Goal: Task Accomplishment & Management: Complete application form

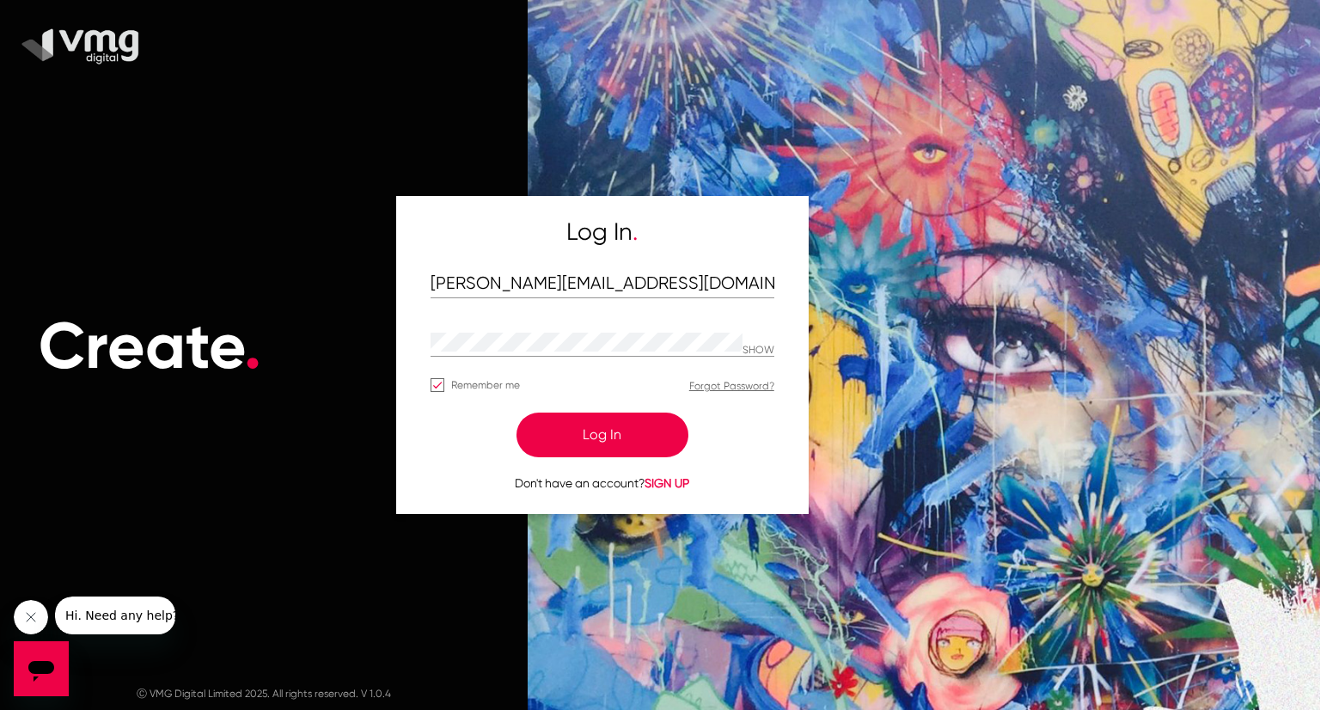
click at [601, 420] on button "Log In" at bounding box center [603, 435] width 172 height 45
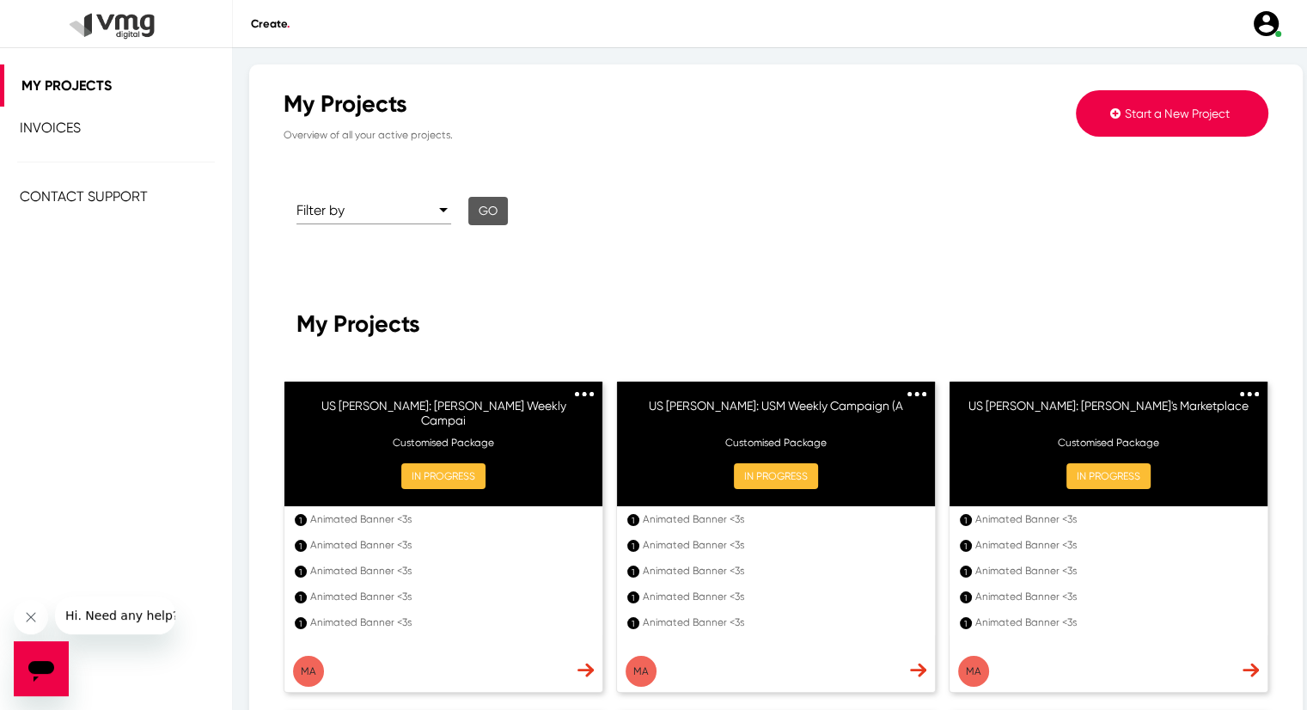
click at [1107, 125] on button "Start a New Project" at bounding box center [1172, 113] width 193 height 46
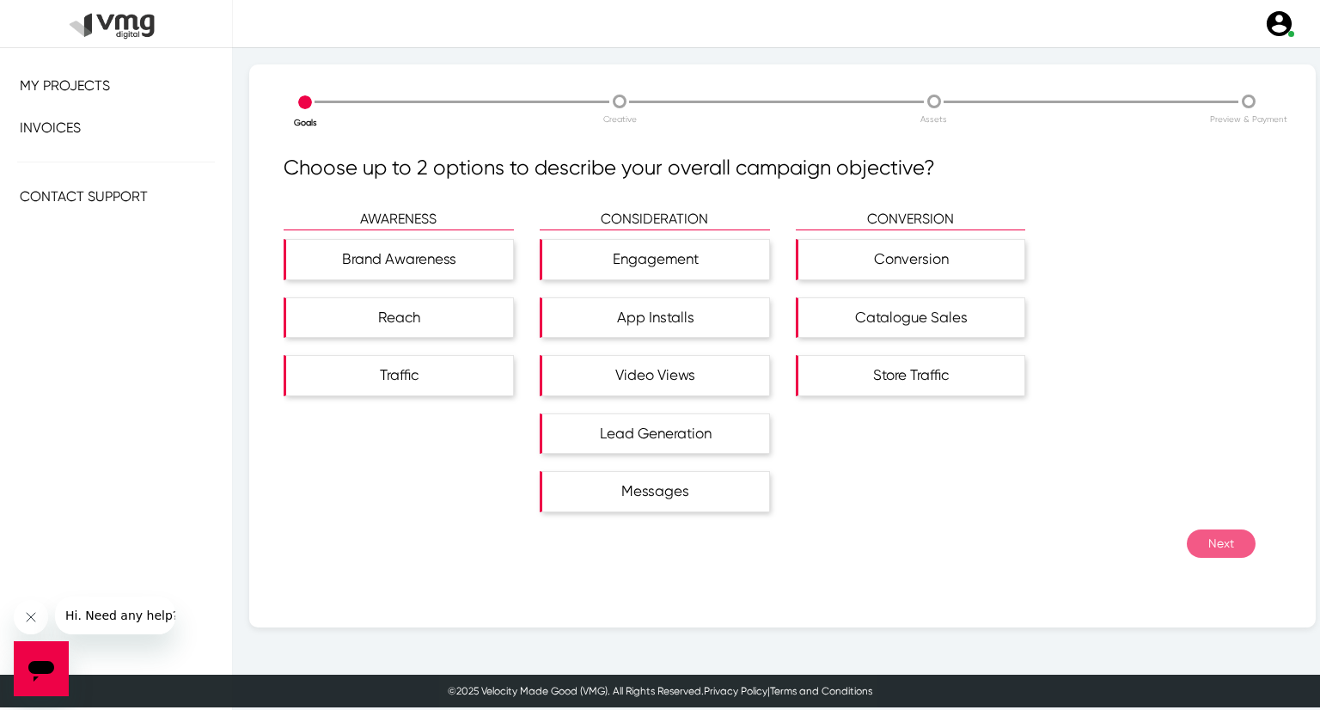
click at [432, 216] on p "AWARENESS" at bounding box center [399, 219] width 230 height 21
click at [425, 254] on div "Brand Awareness" at bounding box center [402, 260] width 223 height 40
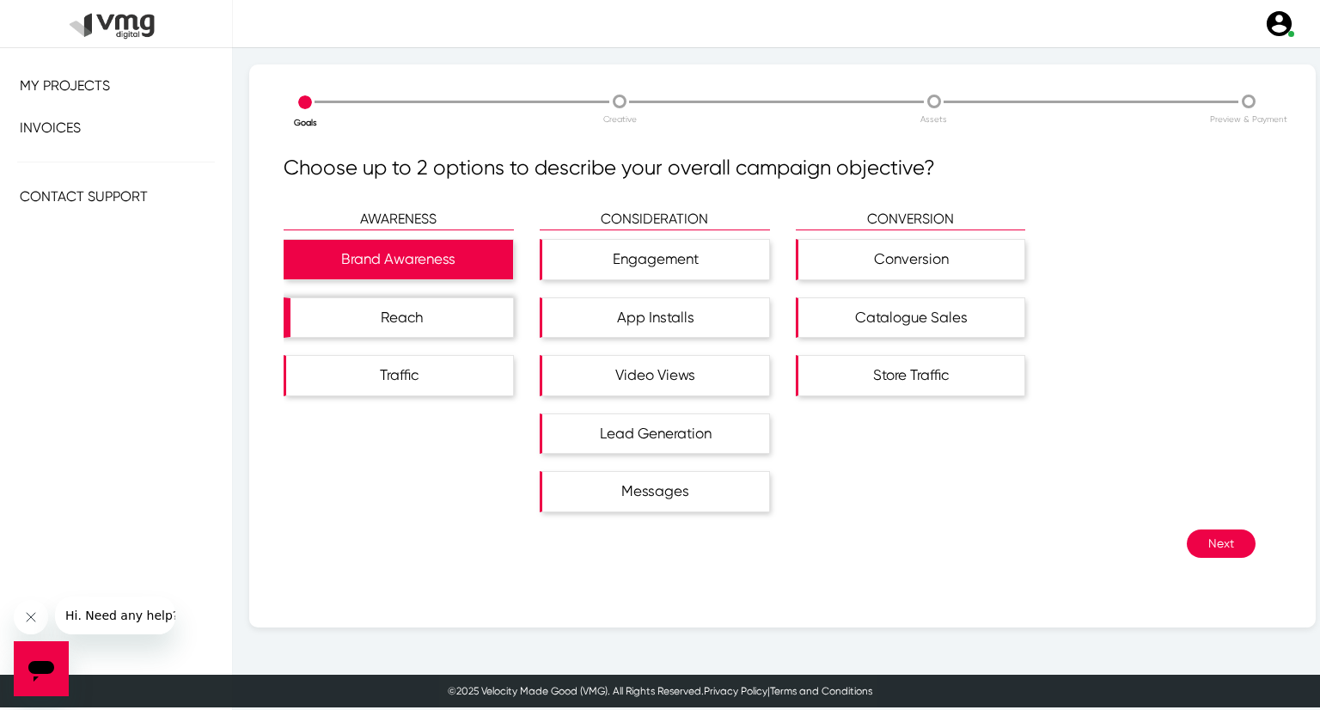
click at [423, 302] on div "Reach" at bounding box center [402, 318] width 223 height 40
click at [1218, 541] on button "Next" at bounding box center [1221, 543] width 69 height 28
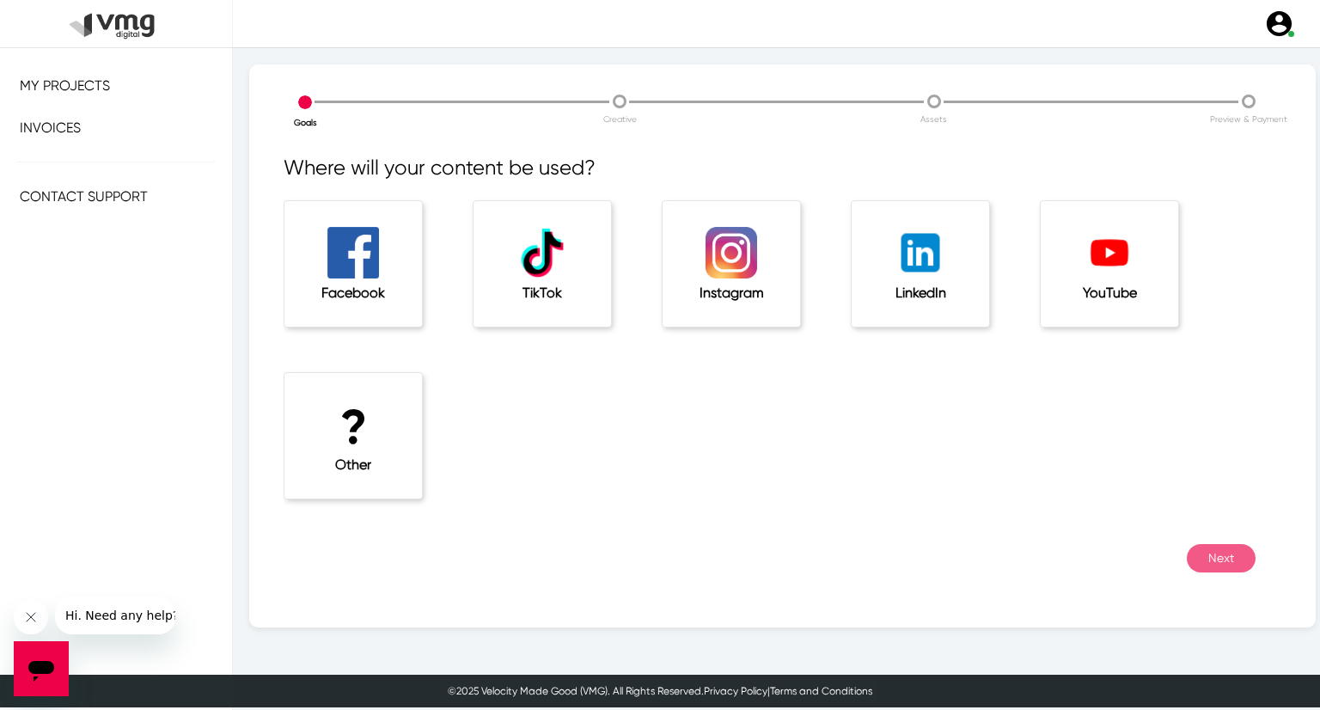
click at [359, 480] on div "? Other" at bounding box center [354, 435] width 138 height 125
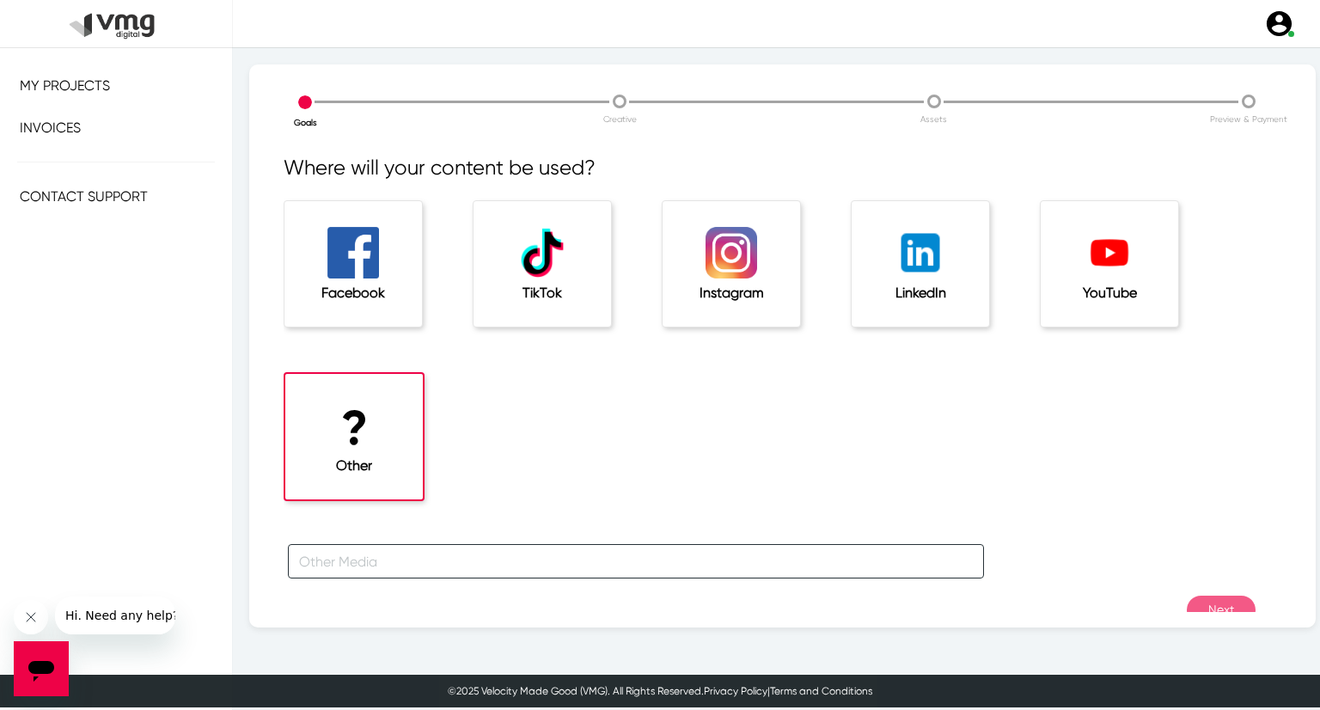
click at [351, 559] on input "text" at bounding box center [636, 561] width 696 height 34
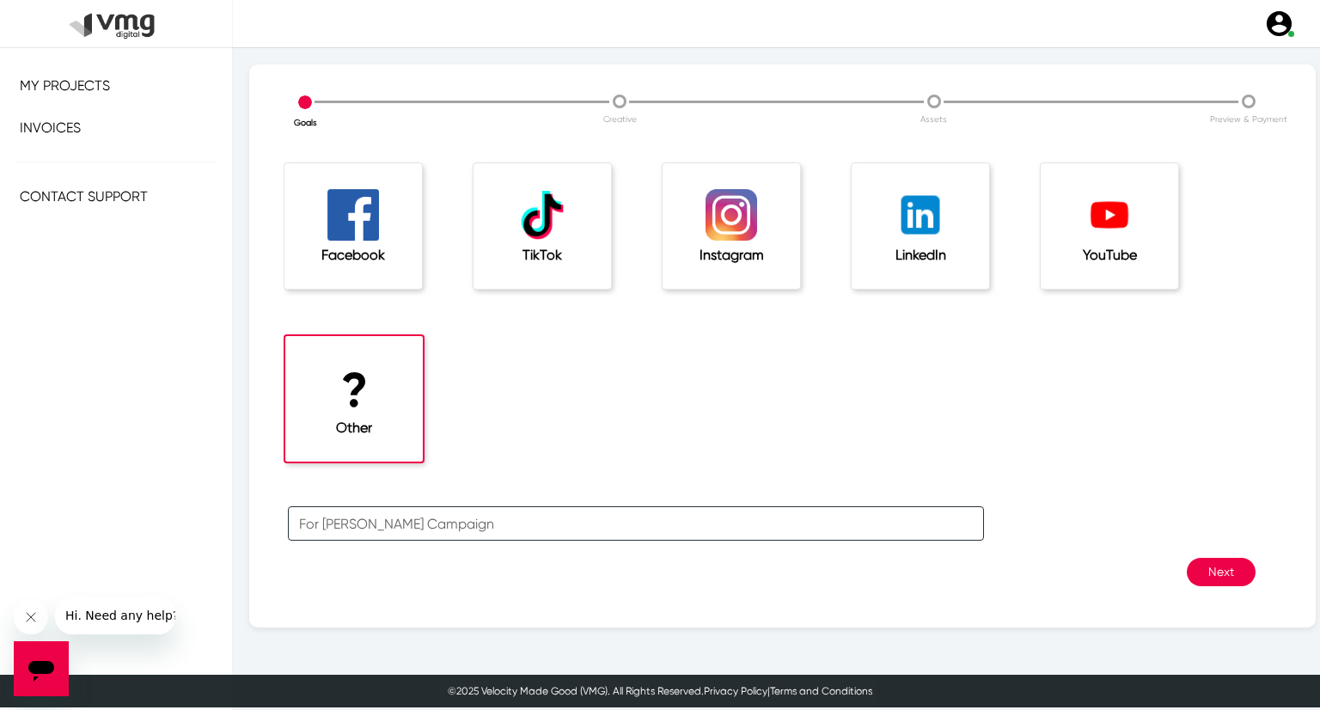
type input "For [PERSON_NAME] Campaign"
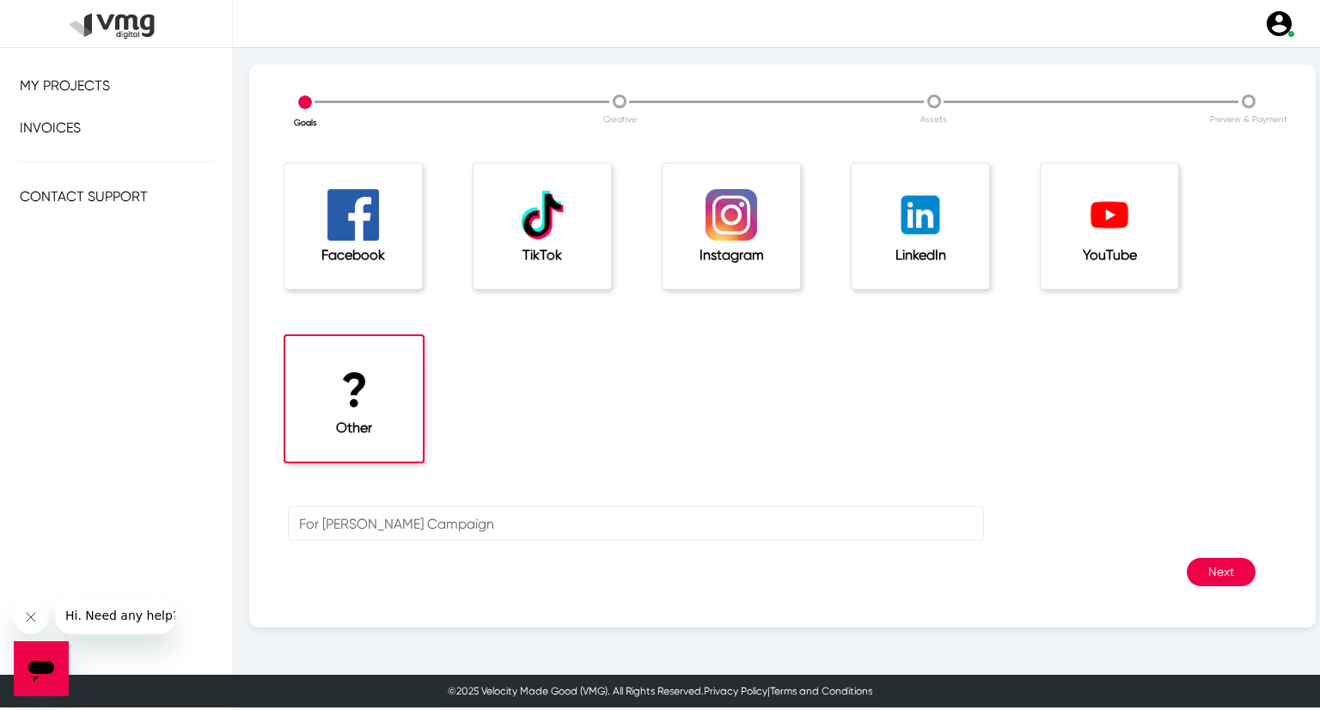
click at [1191, 582] on button "Next" at bounding box center [1221, 572] width 69 height 28
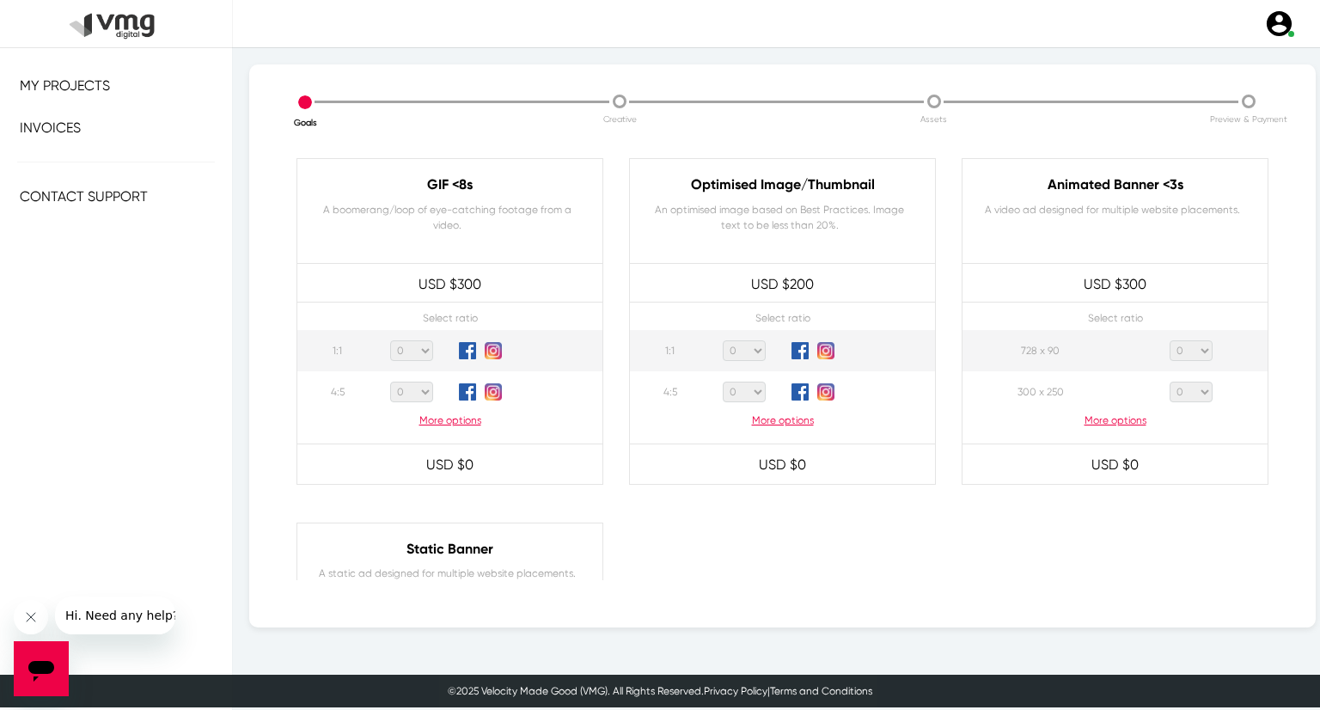
scroll to position [835, 0]
click at [1103, 420] on p "More options" at bounding box center [1115, 420] width 305 height 15
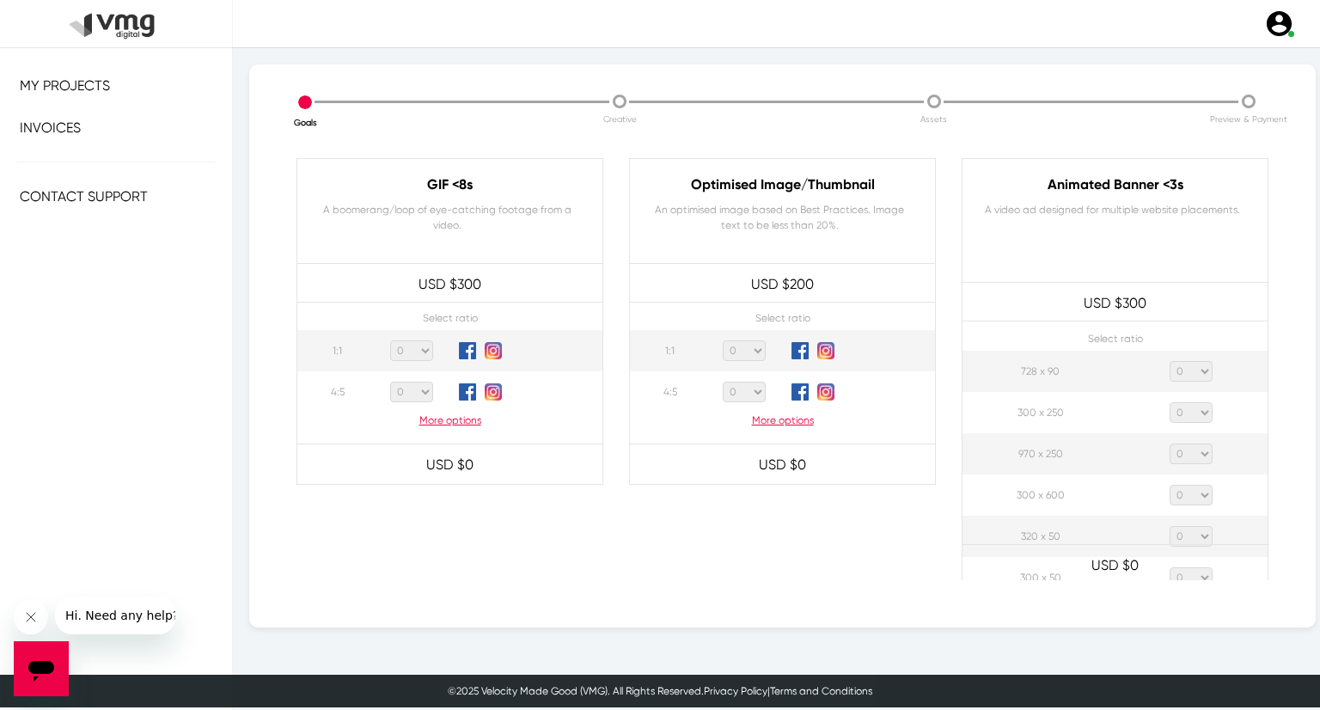
click at [1200, 366] on td "0 1 2 3 4 5 6 7 8 9 10 11 12 13 14 15 16 17 18 19 20" at bounding box center [1191, 371] width 153 height 41
click at [1188, 368] on select "0 1 2 3 4 5 6 7 8 9 10 11 12 13 14 15 16 17 18 19 20" at bounding box center [1191, 371] width 43 height 21
select select "1"
click at [1170, 361] on select "0 1 2 3 4 5 6 7 8 9 10 11 12 13 14 15 16 17 18 19 20" at bounding box center [1191, 371] width 43 height 21
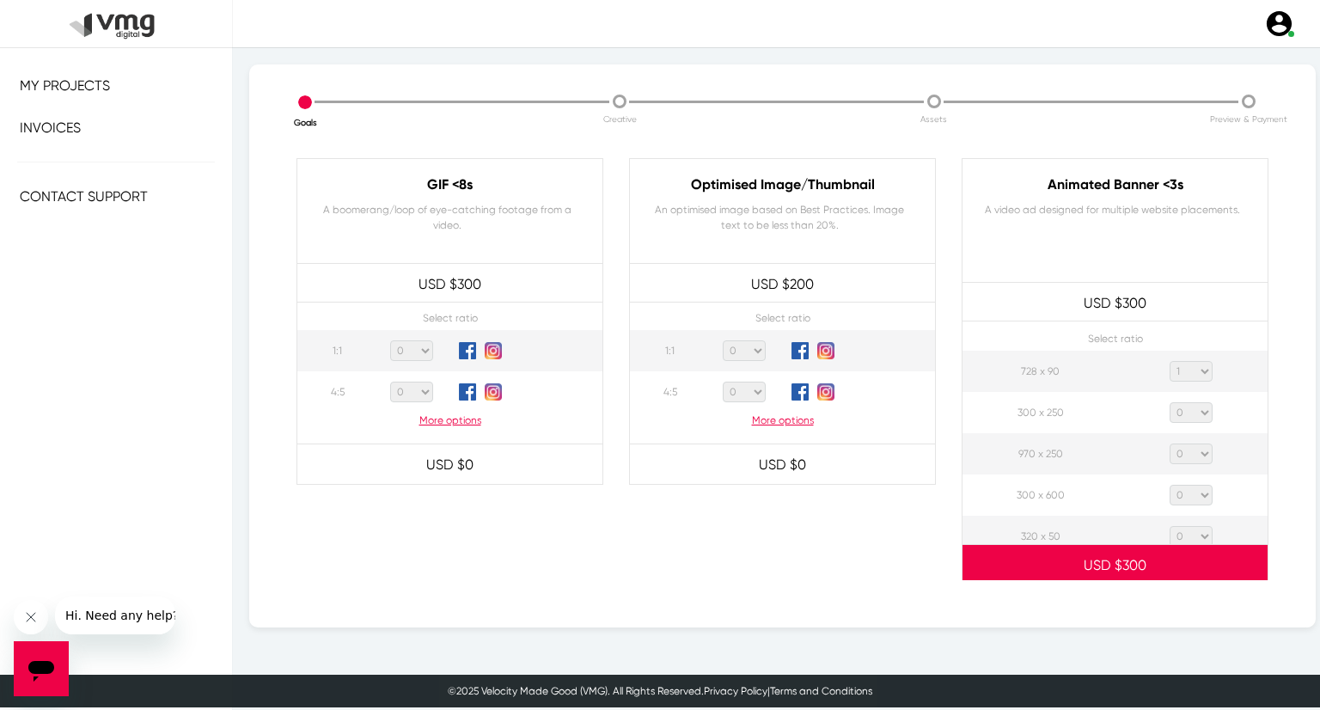
click at [1195, 413] on select "0 1 2 3 4 5 6 7 8 9 10 11 12 13 14 15 16 17 18 19 20" at bounding box center [1191, 412] width 43 height 21
select select "1"
click at [1170, 402] on select "0 1 2 3 4 5 6 7 8 9 10 11 12 13 14 15 16 17 18 19 20" at bounding box center [1191, 412] width 43 height 21
click at [1191, 455] on select "0 1 2 3 4 5 6 7 8 9 10 11 12 13 14 15 16 17 18 19 20" at bounding box center [1191, 454] width 43 height 21
select select "1"
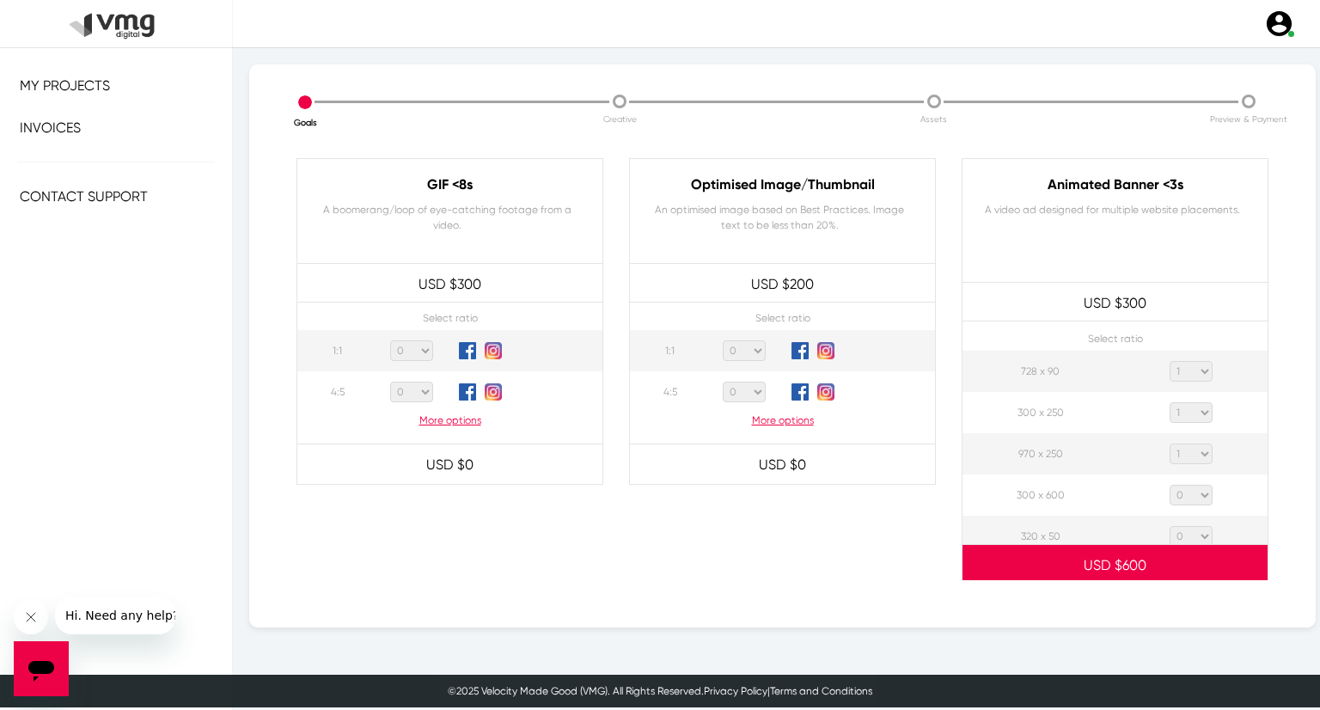
click at [1170, 444] on select "0 1 2 3 4 5 6 7 8 9 10 11 12 13 14 15 16 17 18 19 20" at bounding box center [1191, 454] width 43 height 21
click at [1197, 493] on select "0 1 2 3 4 5 6 7 8 9 10 11 12 13 14 15 16 17 18 19 20" at bounding box center [1191, 495] width 43 height 21
select select "1"
click at [1170, 485] on select "0 1 2 3 4 5 6 7 8 9 10 11 12 13 14 15 16 17 18 19 20" at bounding box center [1191, 495] width 43 height 21
click at [1193, 526] on select "0 1 2 3 4 5 6 7 8 9 10 11 12 13 14 15 16 17 18 19 20" at bounding box center [1191, 536] width 43 height 21
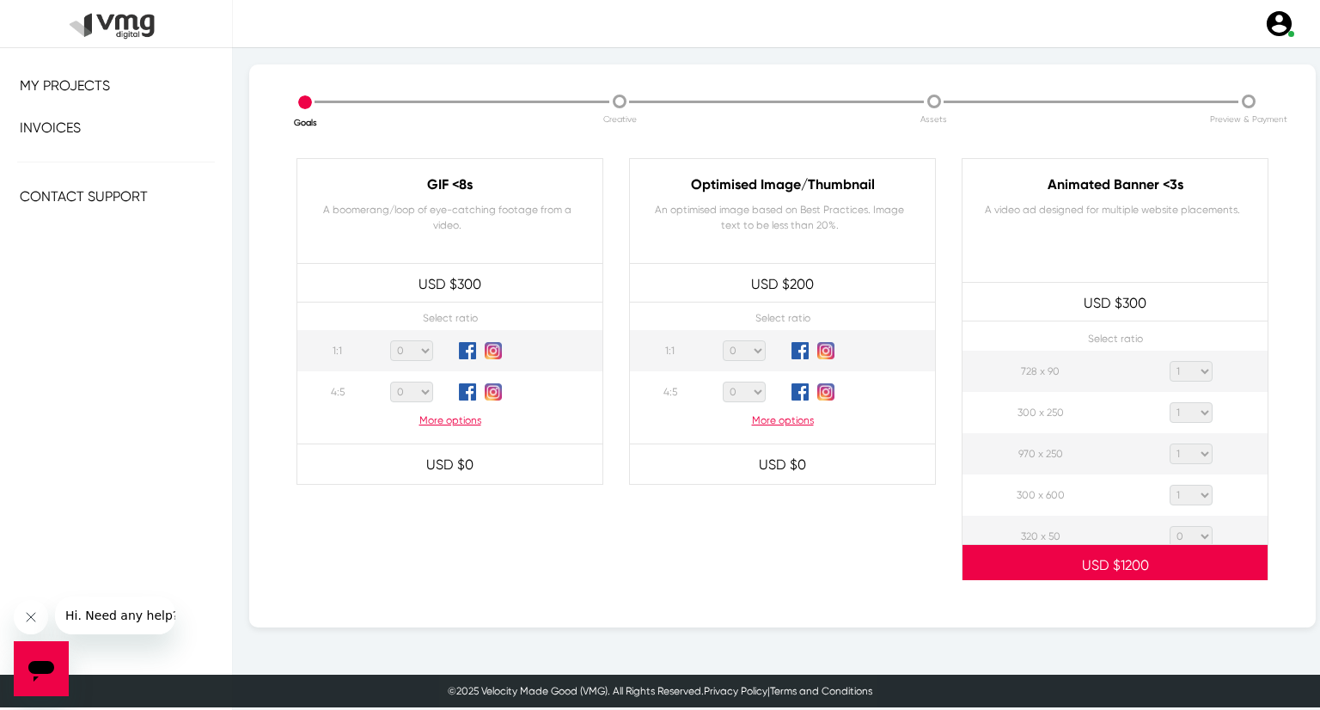
select select "1"
click at [1170, 526] on select "0 1 2 3 4 5 6 7 8 9 10 11 12 13 14 15 16 17 18 19 20" at bounding box center [1191, 536] width 43 height 21
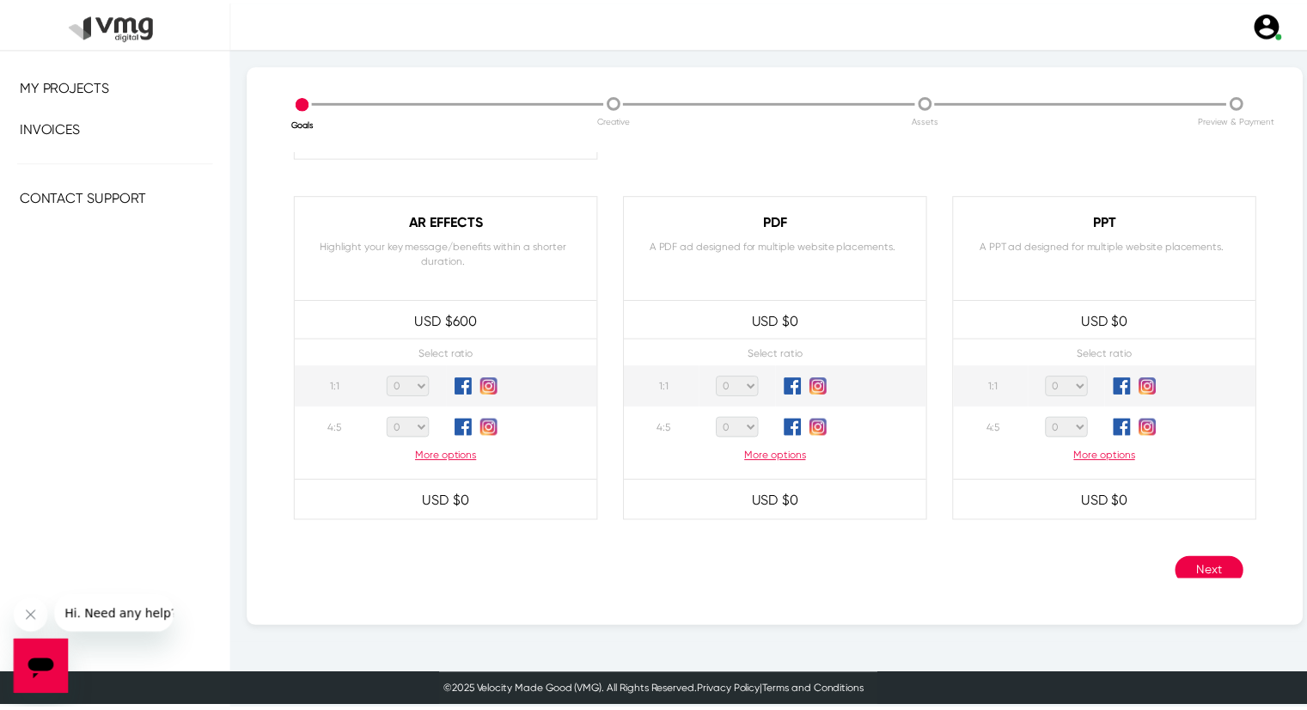
scroll to position [1640, 0]
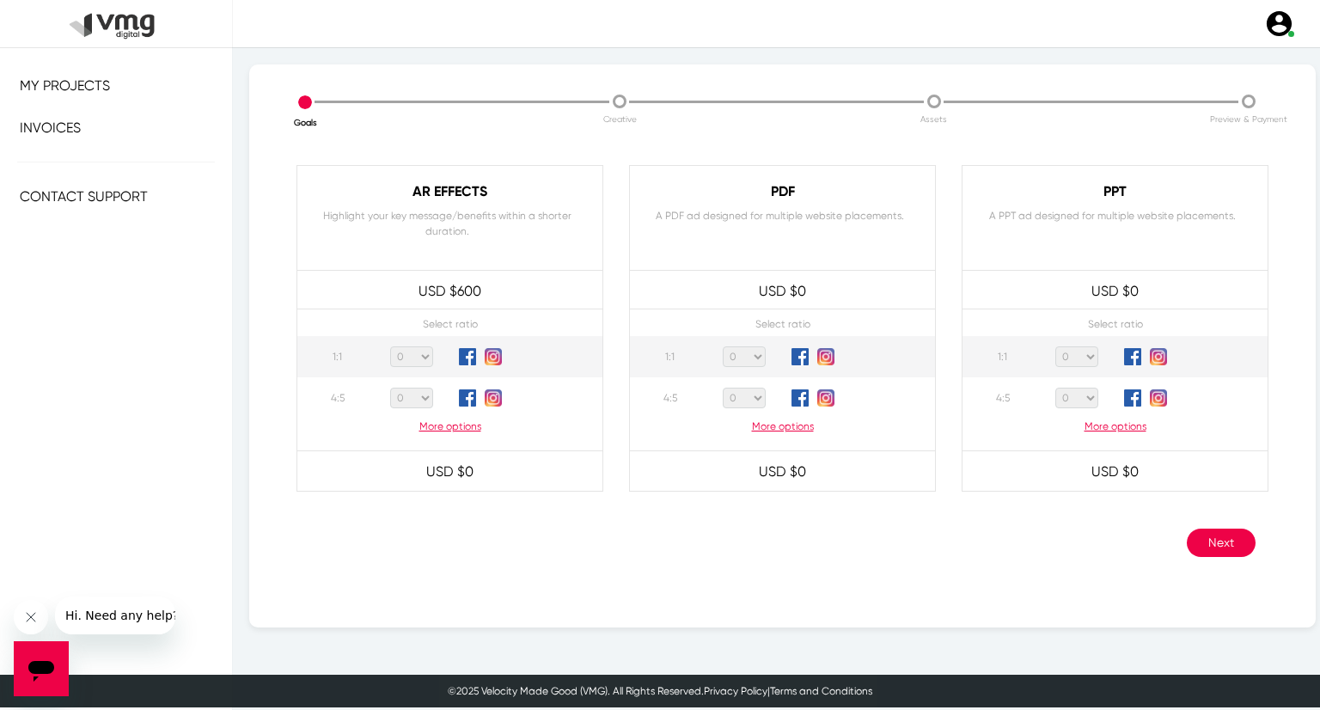
click at [1200, 544] on button "Next" at bounding box center [1221, 543] width 69 height 28
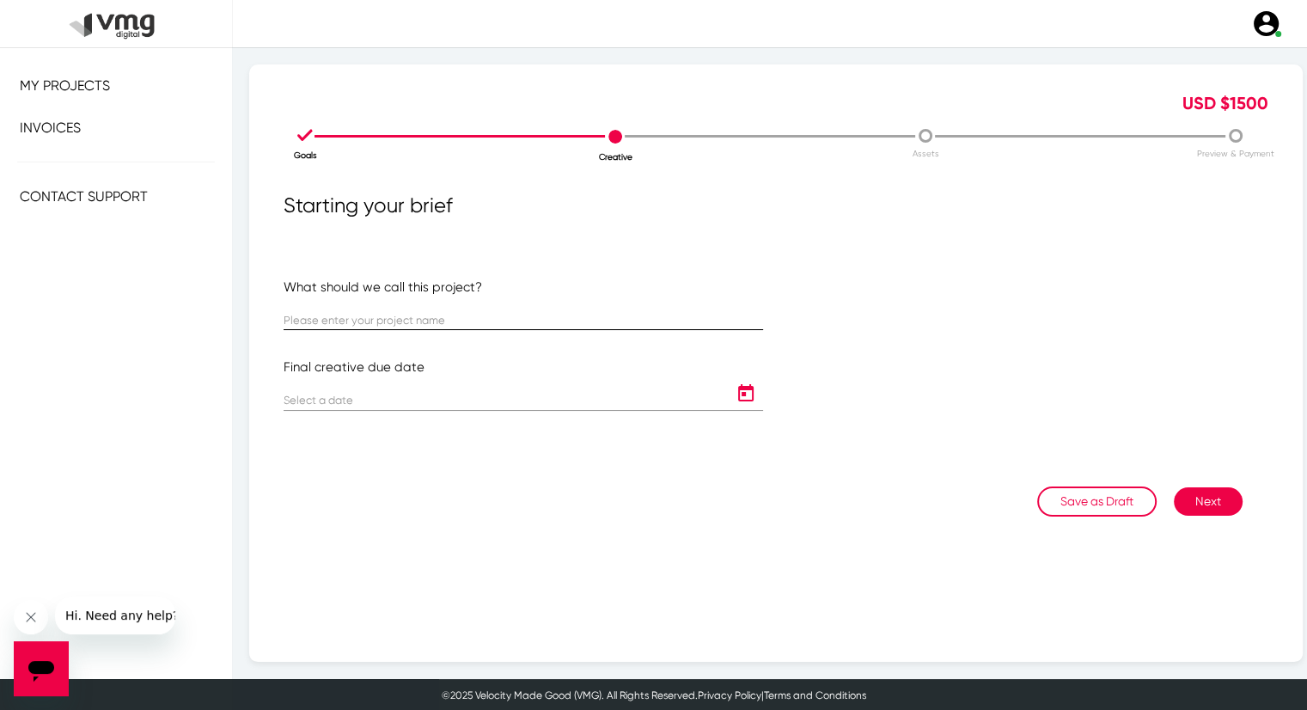
click at [418, 324] on input "text" at bounding box center [524, 321] width 480 height 13
paste input "US [PERSON_NAME]: USM Weekly Campaign ([DATE] - [DATE])"
type input "US [PERSON_NAME]: USM Weekly Campaign ([DATE] - [DATE])"
click at [738, 388] on icon "Open calendar" at bounding box center [745, 392] width 15 height 17
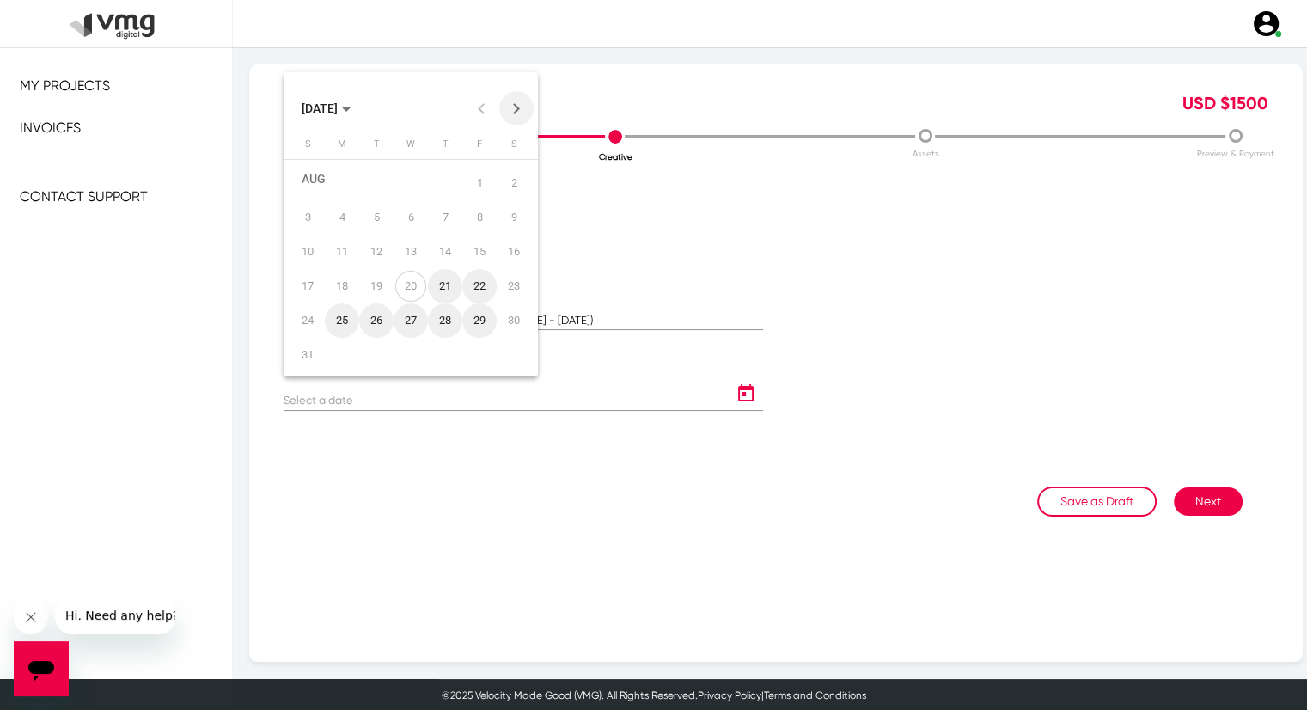
click at [516, 114] on button "Next month" at bounding box center [516, 108] width 34 height 34
click at [408, 204] on div "3" at bounding box center [410, 200] width 31 height 31
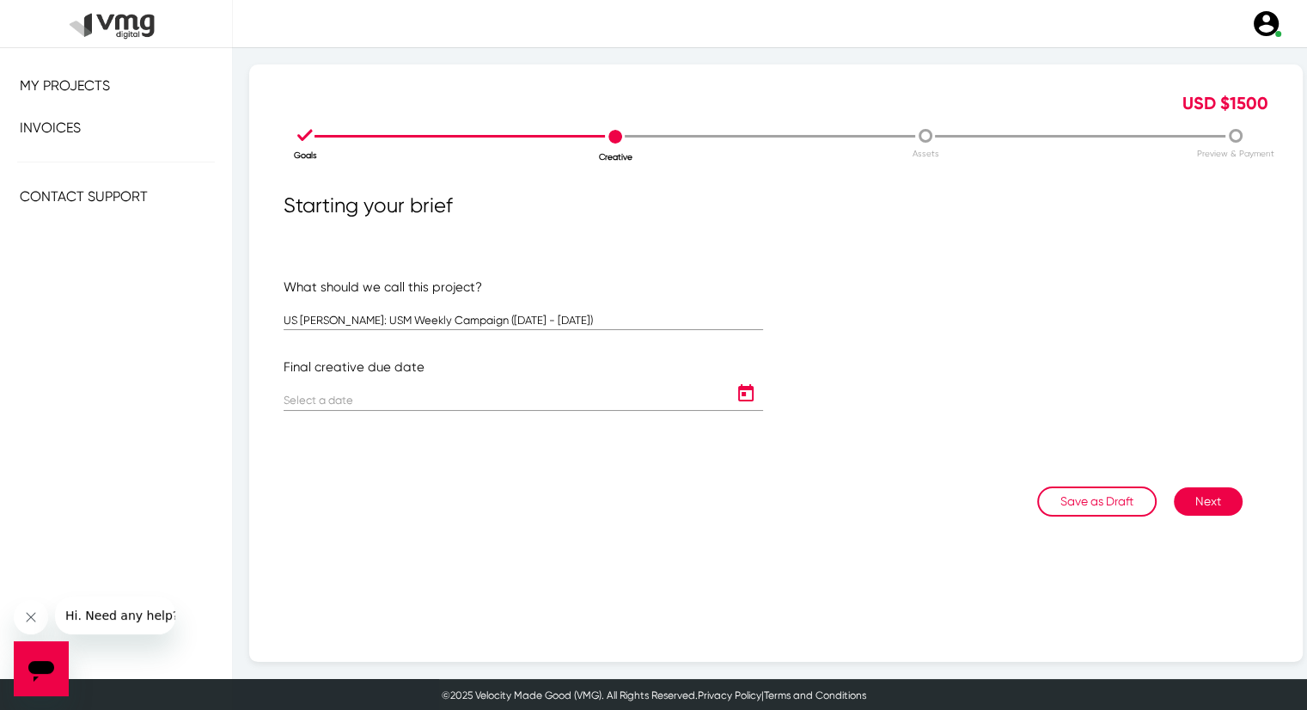
type input "[DATE]"
click at [732, 402] on icon "Open calendar" at bounding box center [746, 393] width 28 height 21
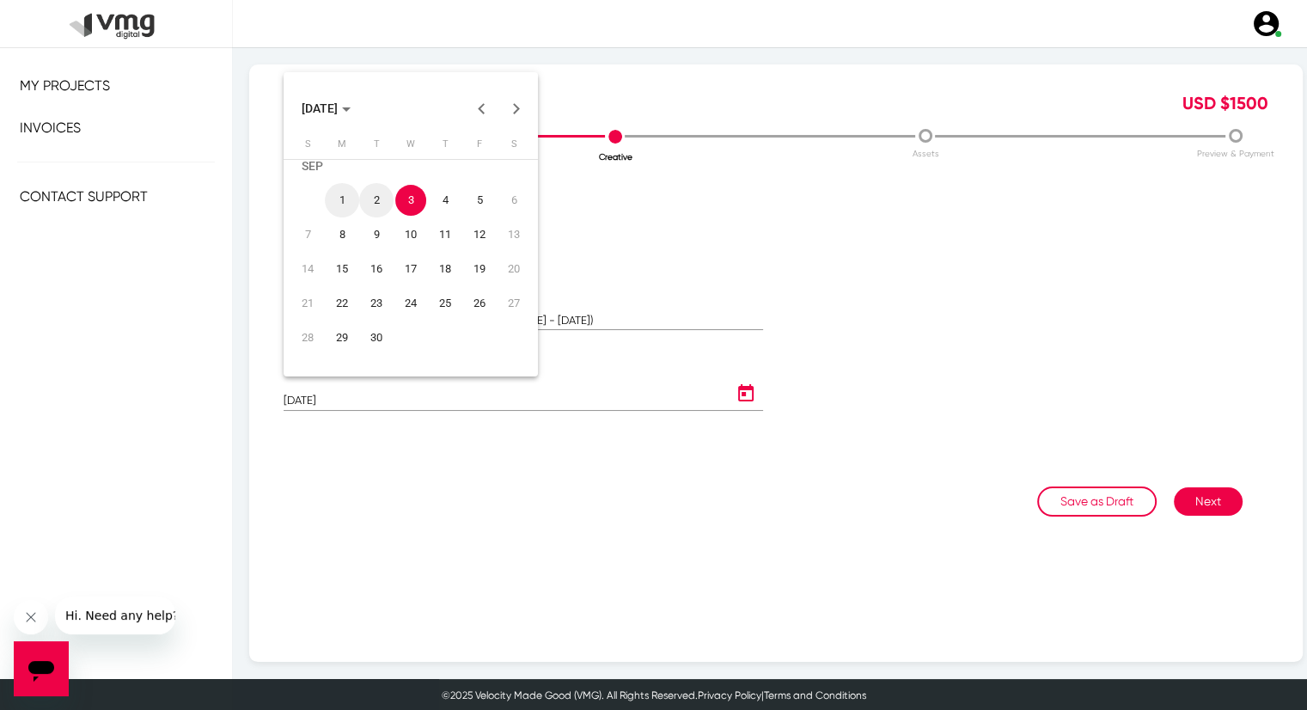
click at [1201, 507] on div at bounding box center [653, 355] width 1307 height 710
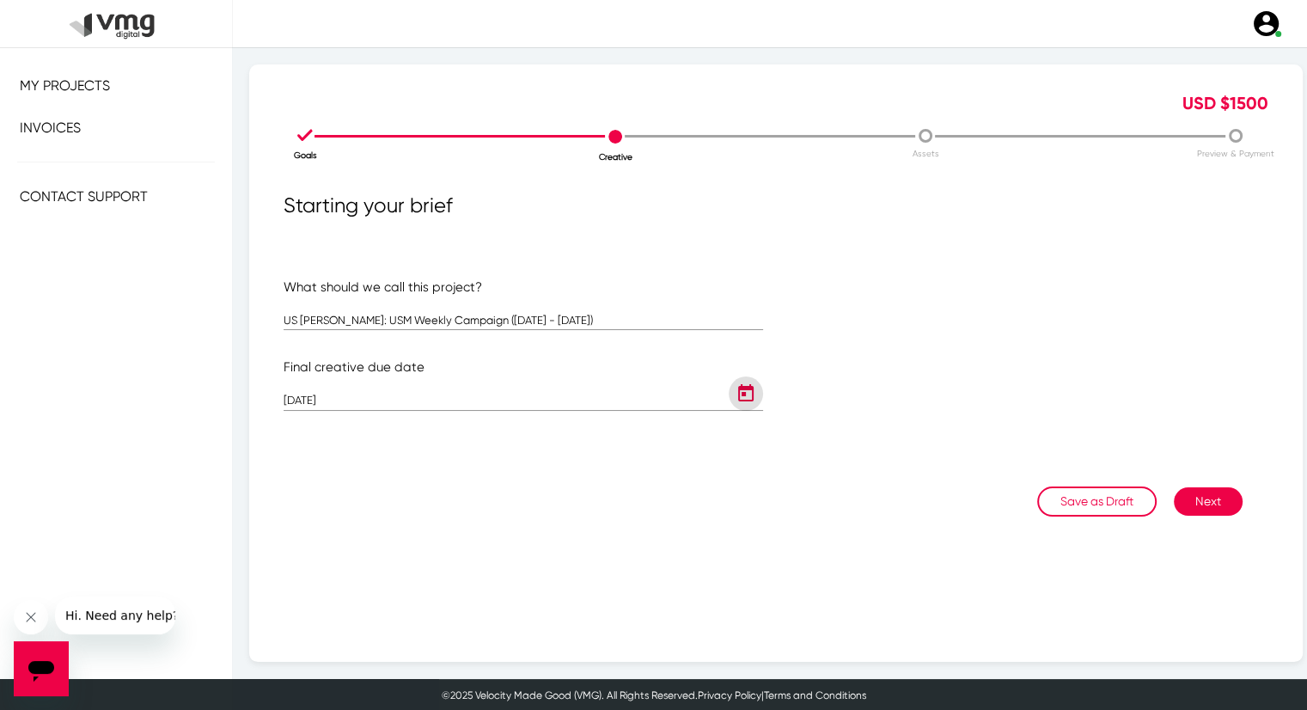
click at [1210, 499] on button "Next" at bounding box center [1208, 501] width 69 height 28
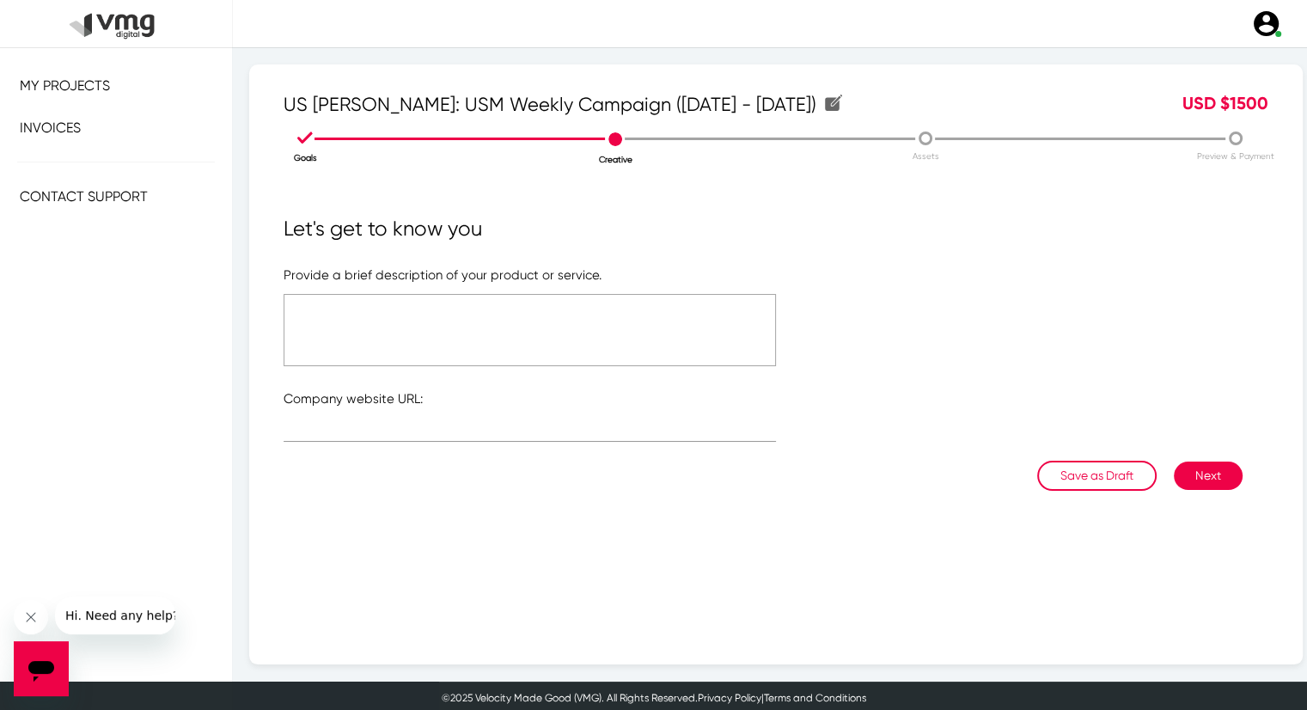
click at [513, 300] on textarea at bounding box center [530, 330] width 493 height 72
click at [426, 297] on textarea "Please refer to the attached link" at bounding box center [530, 330] width 493 height 72
type textarea "Please refer to the attached link"
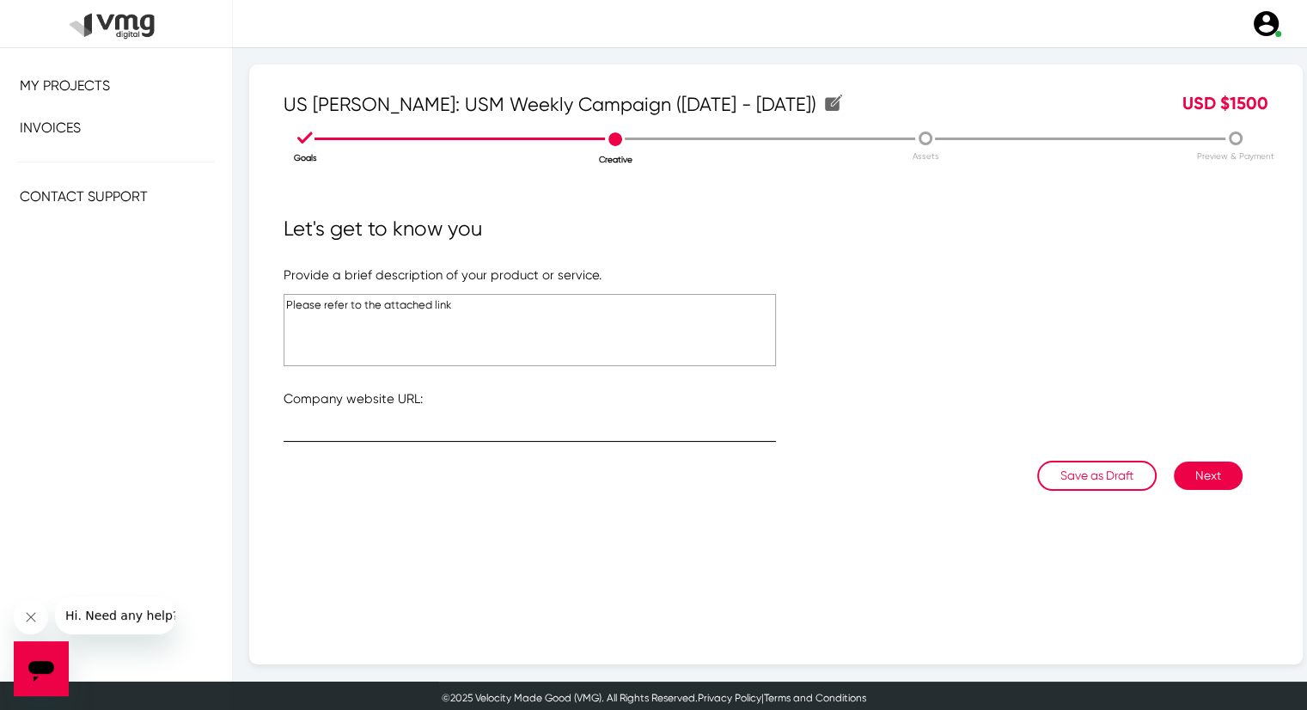
click at [419, 429] on input "text" at bounding box center [530, 431] width 493 height 13
type input "[URL][DOMAIN_NAME]"
click at [1190, 469] on button "Next" at bounding box center [1208, 476] width 69 height 28
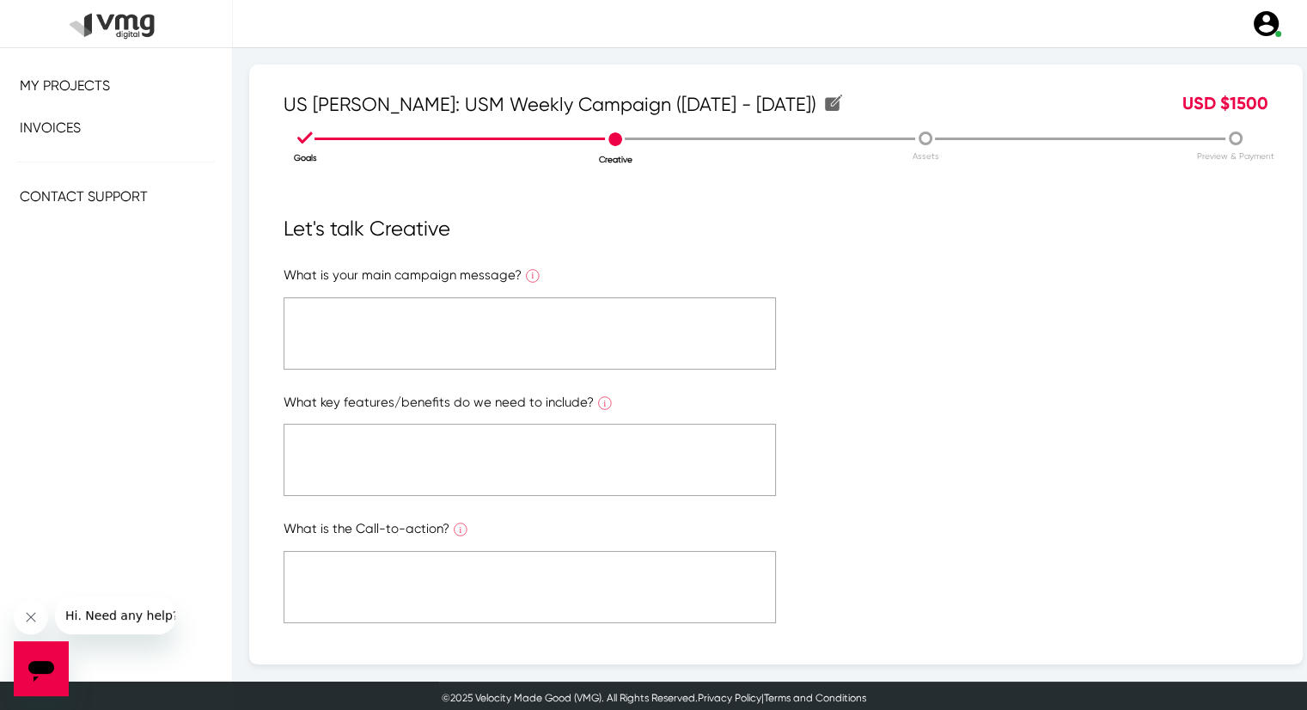
click at [614, 349] on textarea at bounding box center [530, 333] width 493 height 72
paste textarea "Please refer to the attached link"
type textarea "Please refer to the attached link"
click at [547, 455] on textarea at bounding box center [530, 460] width 493 height 72
paste textarea "Please refer to the attached link"
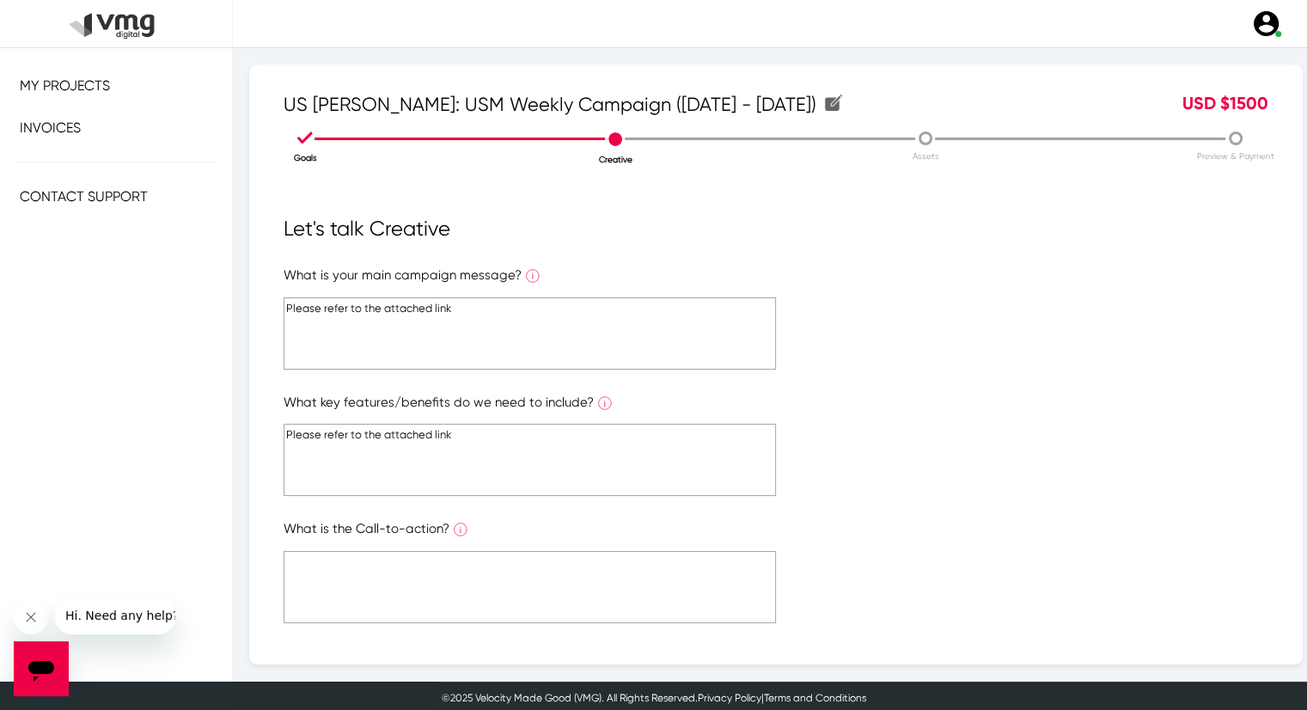
type textarea "Please refer to the attached link"
click at [517, 551] on textarea at bounding box center [530, 587] width 493 height 72
paste textarea "Please refer to the attached link"
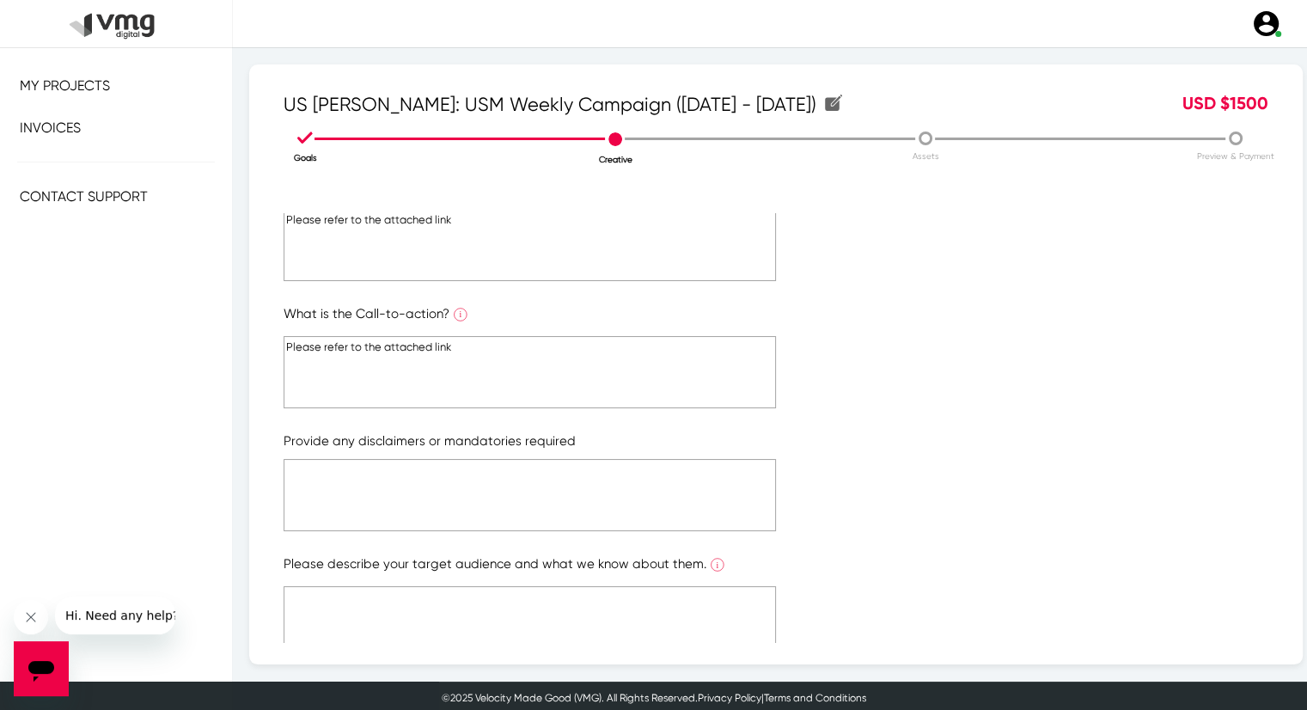
scroll to position [216, 0]
type textarea "Please refer to the attached link"
click at [499, 520] on textarea at bounding box center [530, 494] width 493 height 72
paste textarea "Please refer to the attached link"
type textarea "Please refer to the attached link"
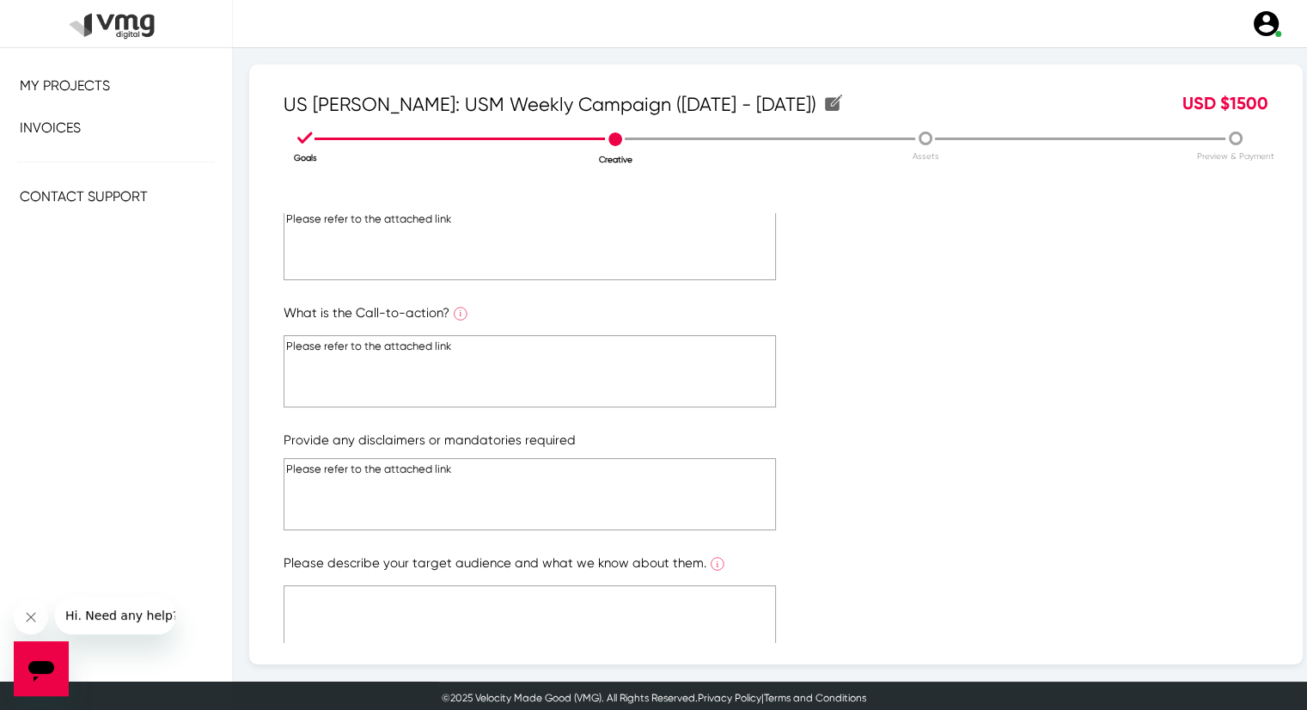
click at [494, 599] on textarea at bounding box center [530, 621] width 493 height 72
paste textarea "Please refer to the attached link"
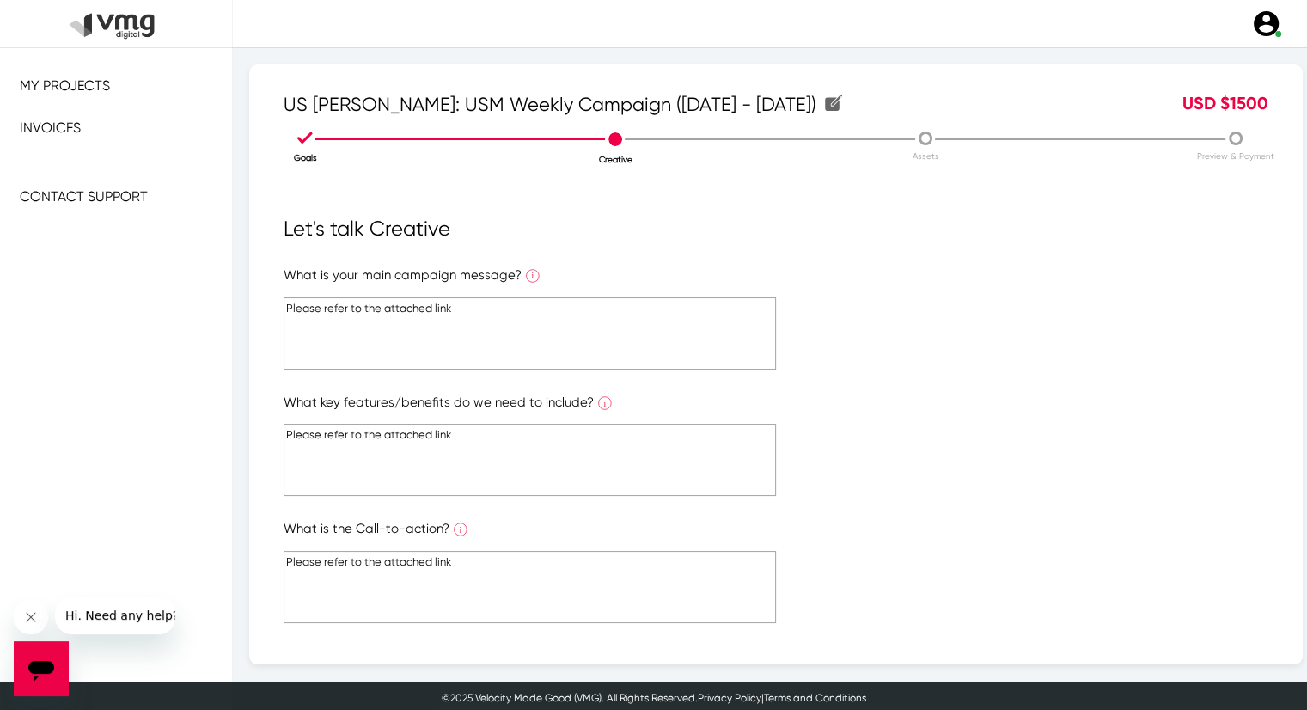
scroll to position [290, 0]
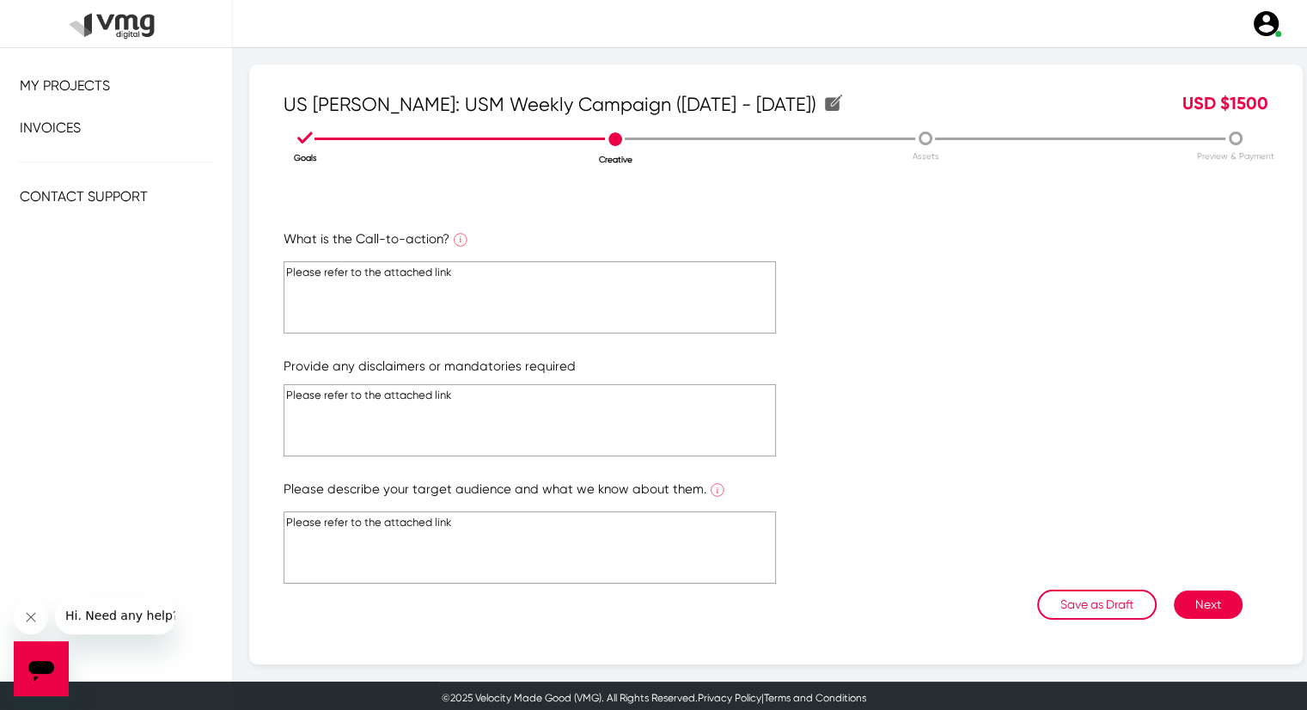
type textarea "Please refer to the attached link"
click at [1231, 595] on div "Let's talk Creative What is your main campaign message? What is the ONE main me…" at bounding box center [776, 428] width 985 height 430
click at [1211, 603] on button "Next" at bounding box center [1208, 605] width 69 height 28
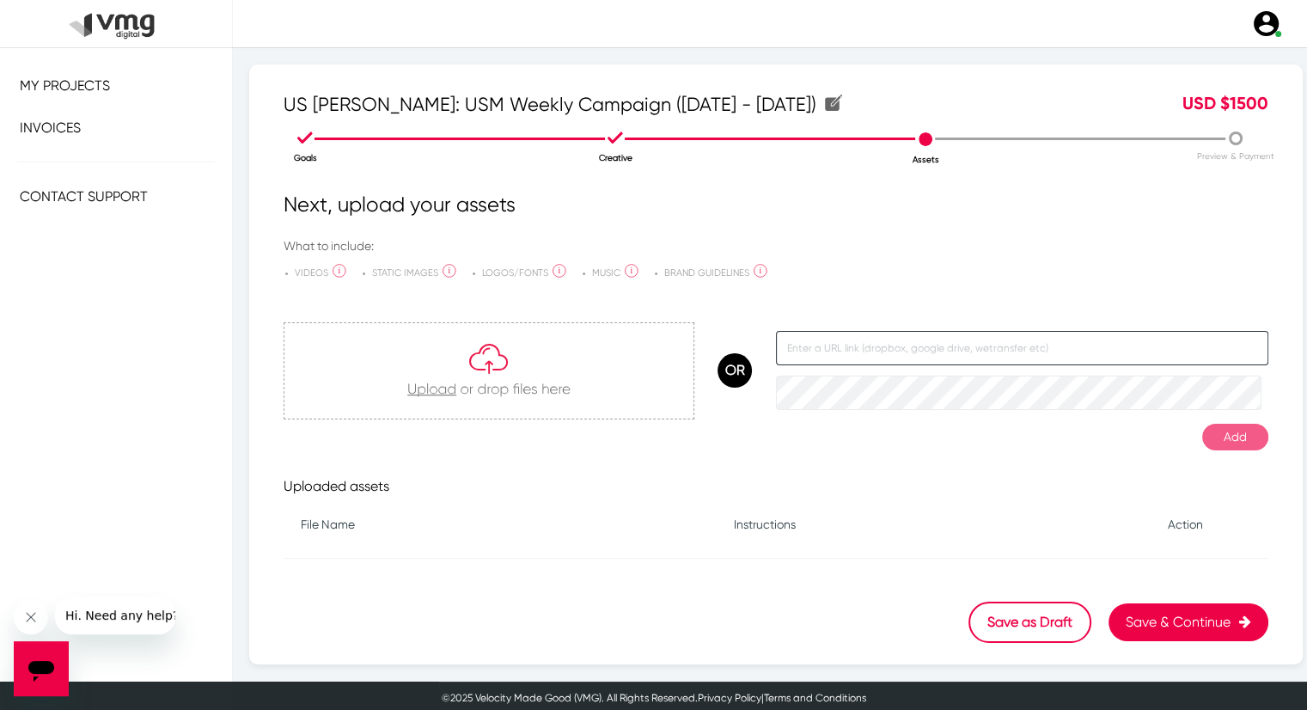
click at [911, 346] on input "text" at bounding box center [1022, 348] width 493 height 34
paste input "[URL][DOMAIN_NAME]"
type input "[URL][DOMAIN_NAME]"
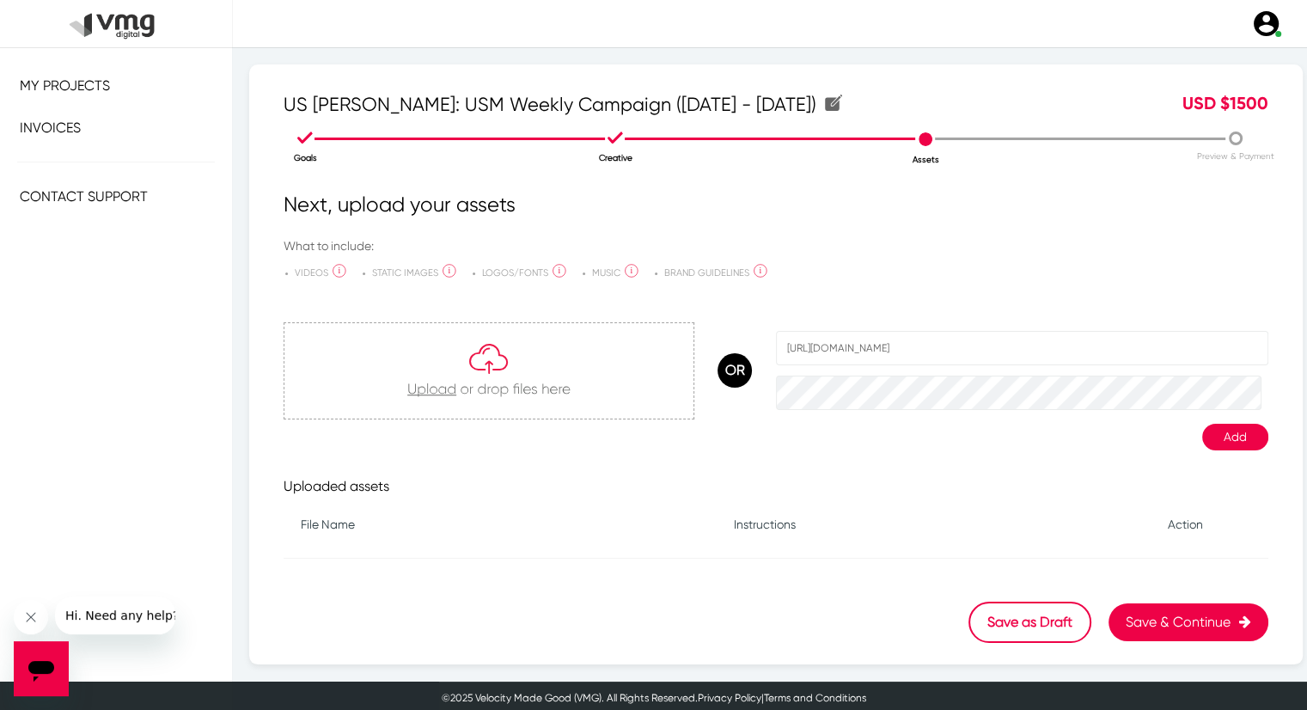
click at [1213, 444] on button "Add" at bounding box center [1236, 437] width 66 height 27
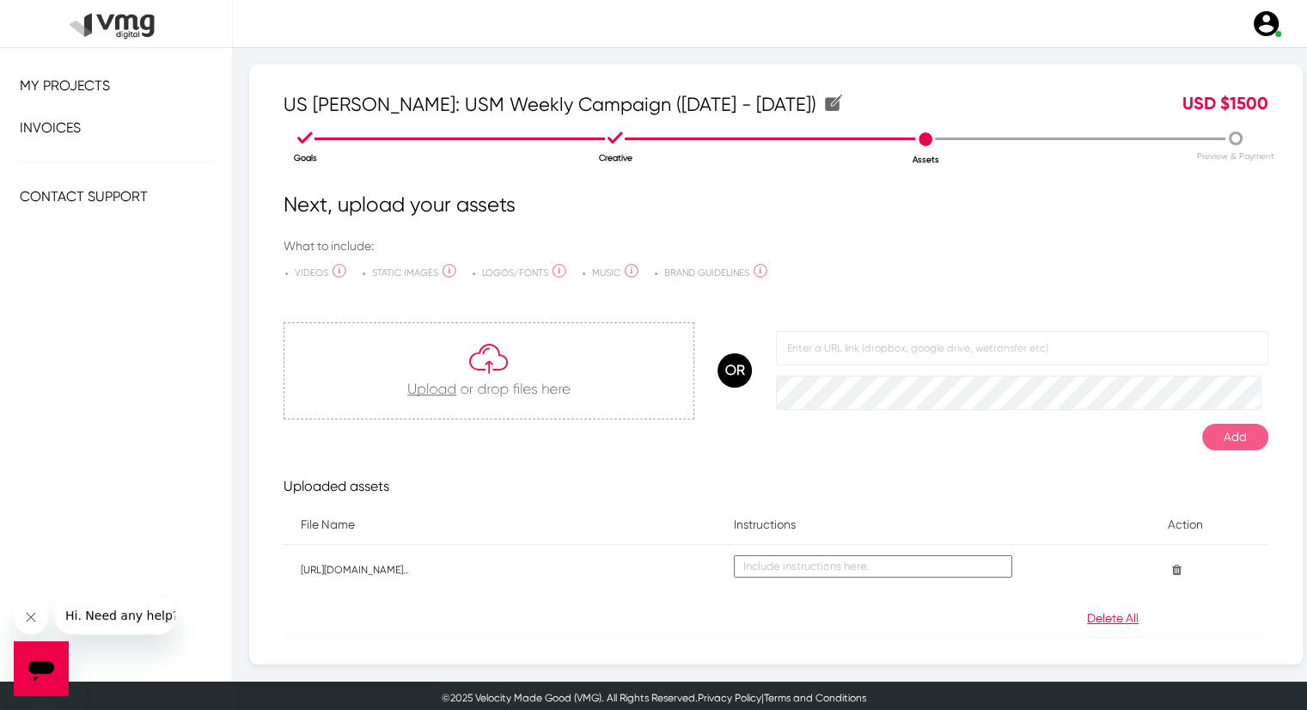
scroll to position [71, 0]
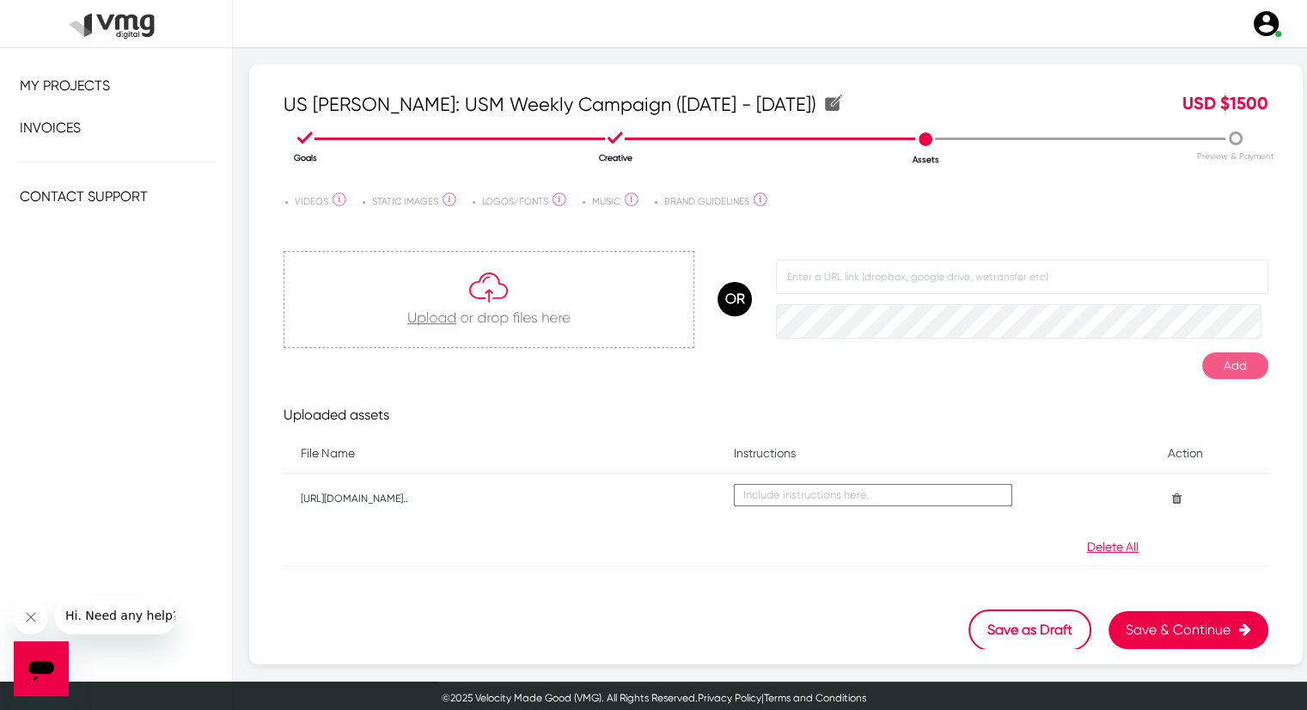
click at [1139, 633] on button "Save & Continue" at bounding box center [1189, 630] width 160 height 38
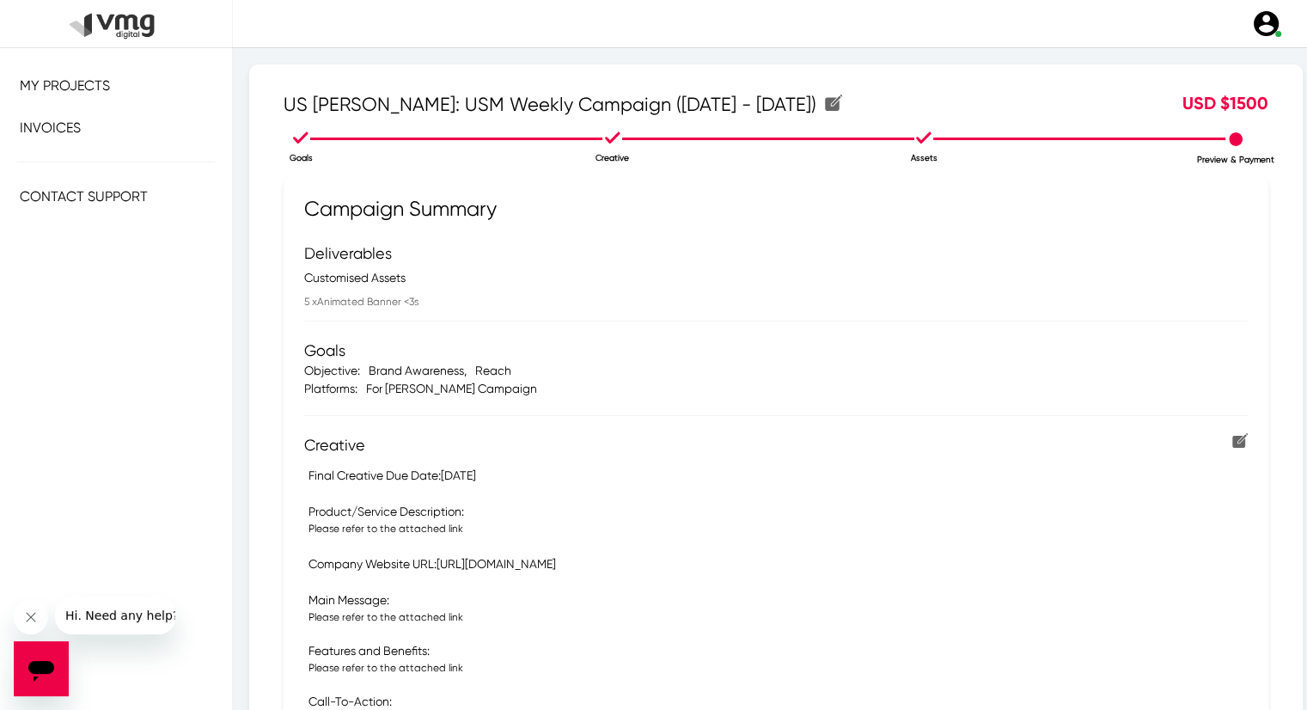
scroll to position [505, 0]
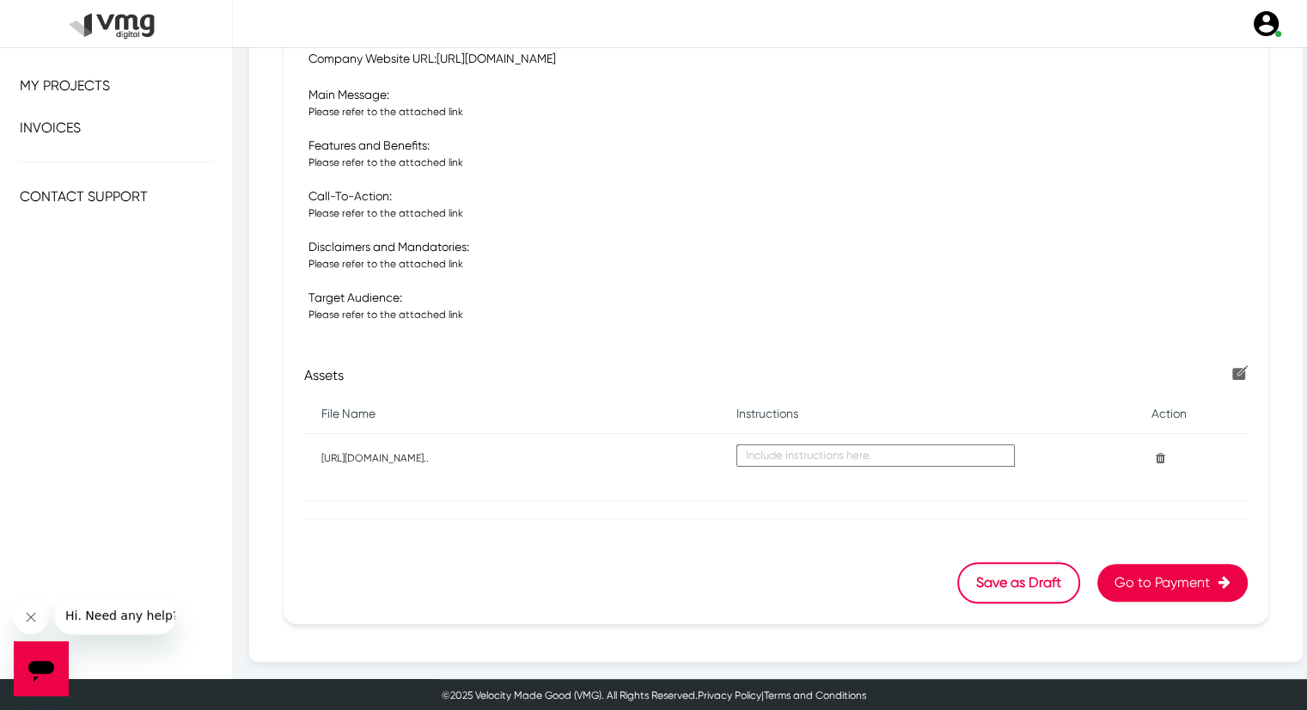
click at [1165, 589] on button "Go to Payment" at bounding box center [1173, 583] width 150 height 38
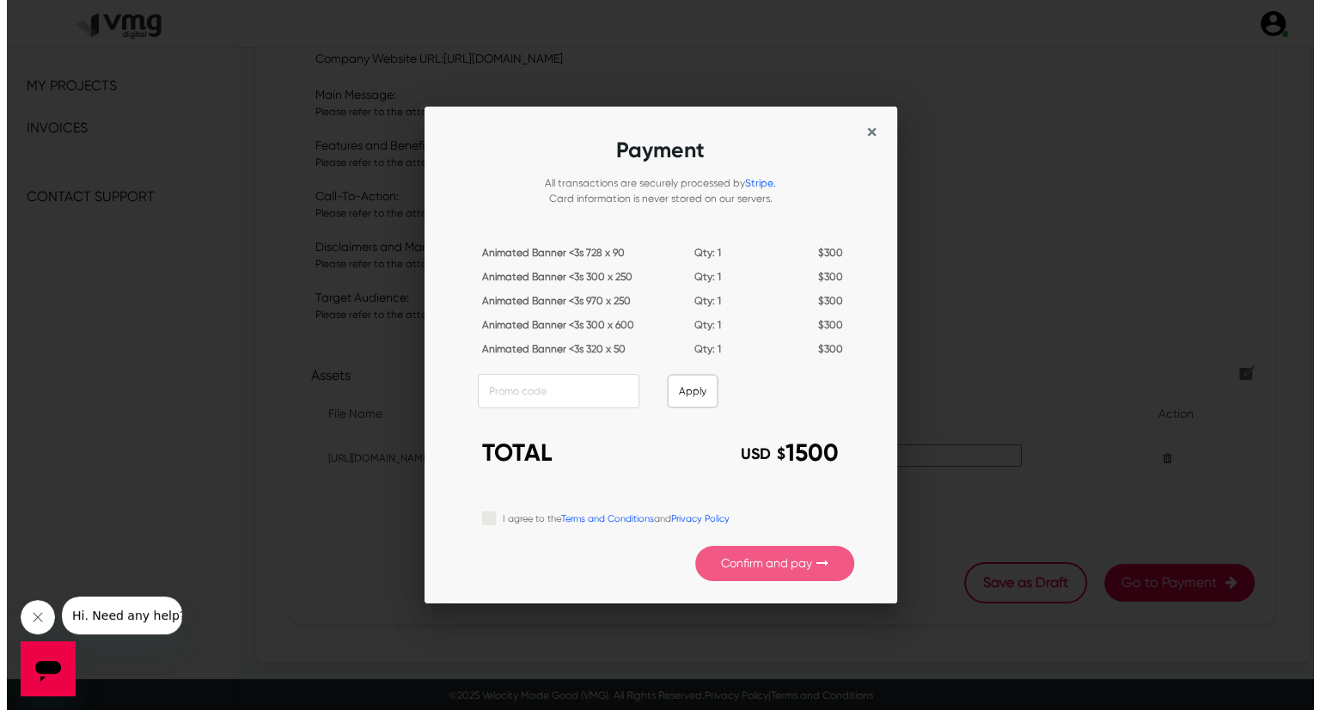
scroll to position [0, 0]
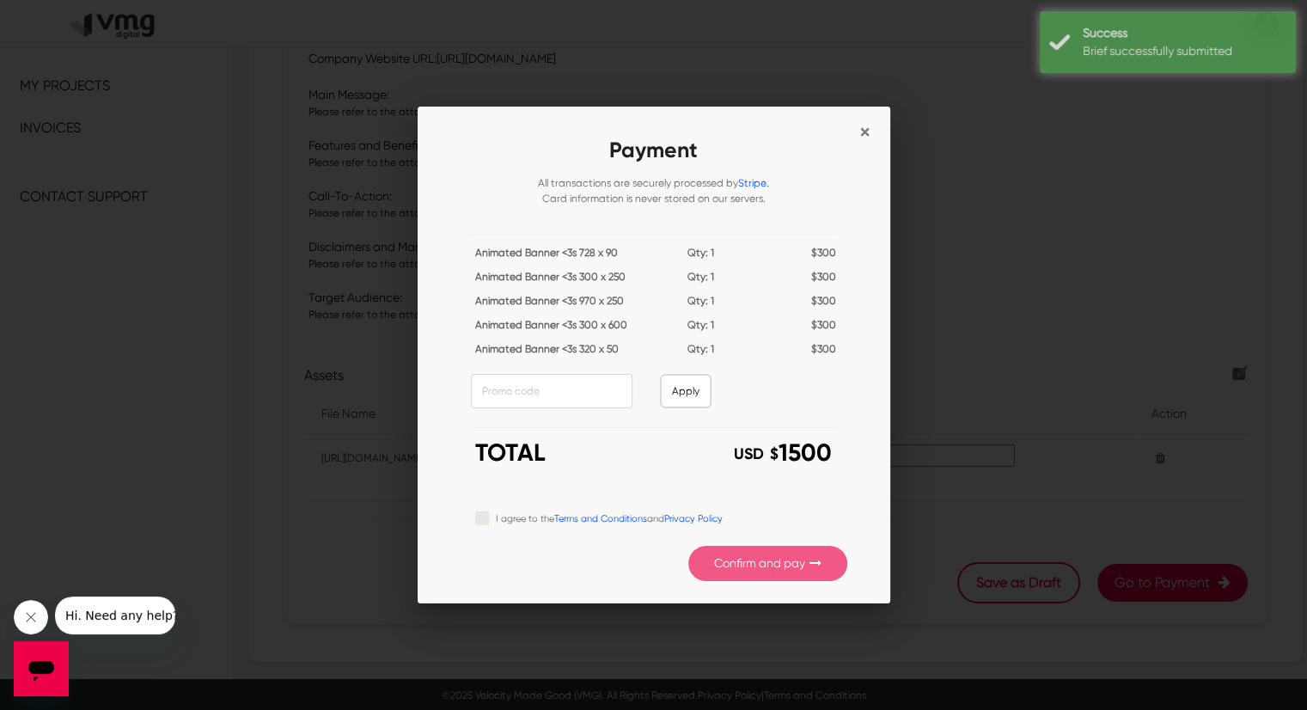
click at [496, 516] on label "I agree to the Terms and Conditions and Privacy Policy" at bounding box center [609, 517] width 227 height 19
click at [477, 516] on input "I agree to the Terms and Conditions and Privacy Policy" at bounding box center [482, 516] width 14 height 17
checkbox input "true"
click at [720, 561] on button "Confirm and pay" at bounding box center [768, 563] width 159 height 35
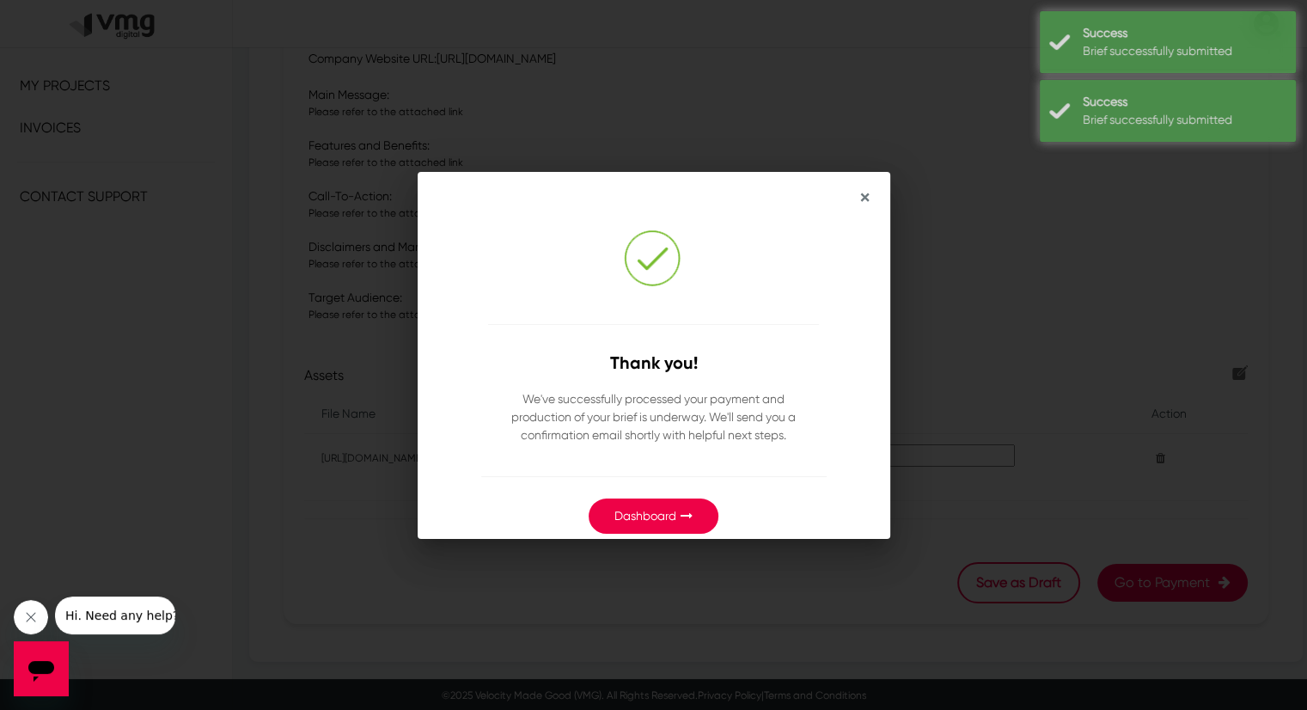
click at [674, 516] on link "Dashboard" at bounding box center [646, 516] width 62 height 14
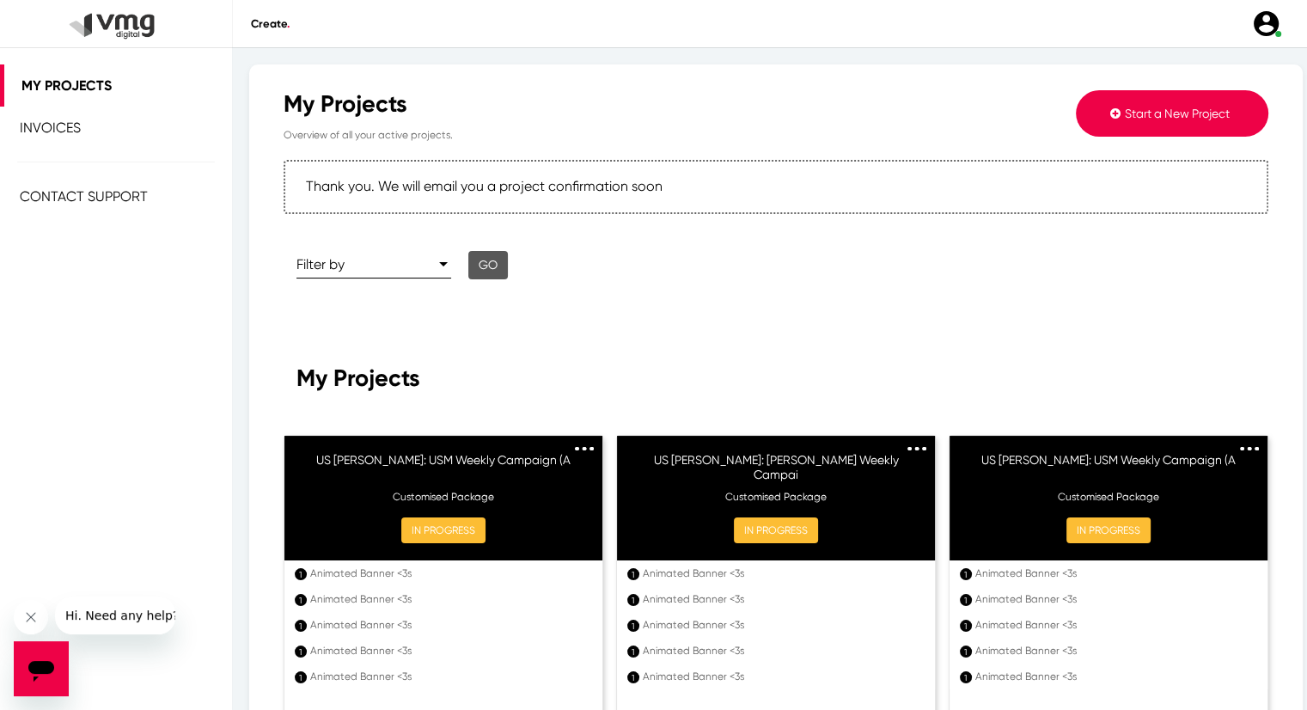
click at [1138, 105] on button "Start a New Project" at bounding box center [1172, 113] width 193 height 46
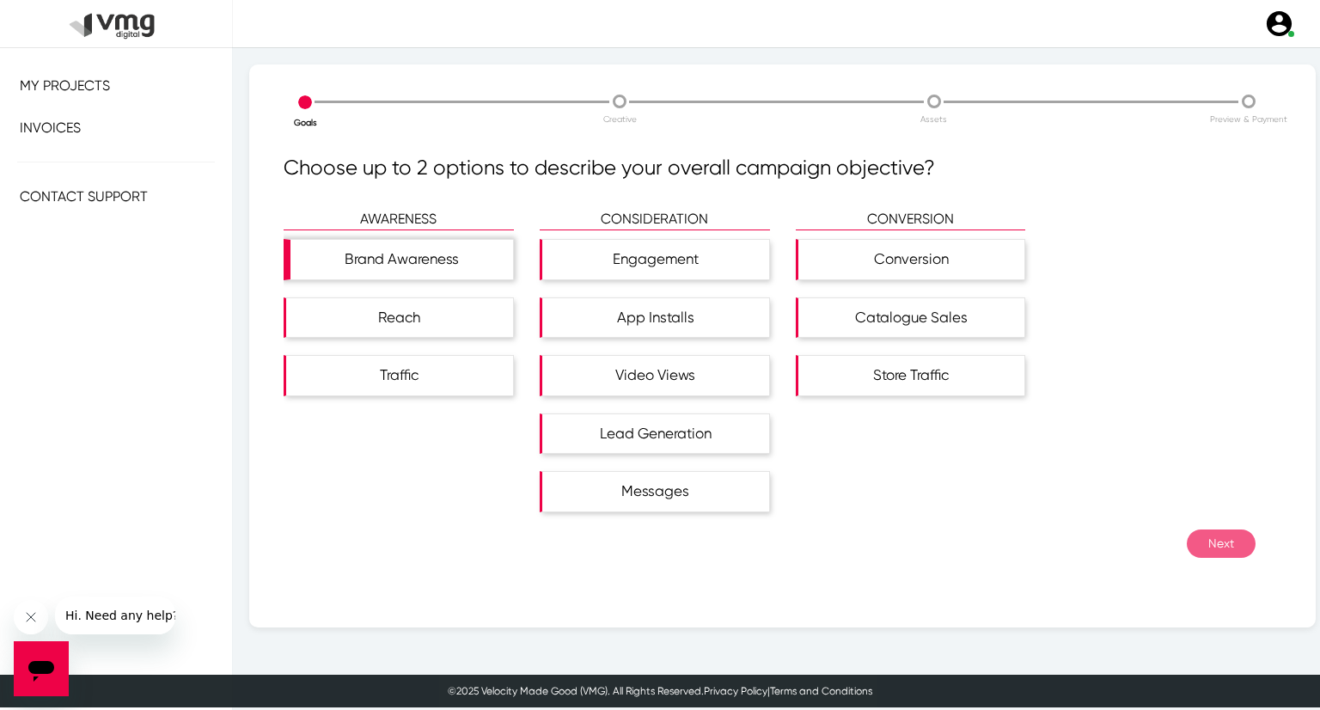
click at [437, 258] on div "Brand Awareness" at bounding box center [402, 260] width 223 height 40
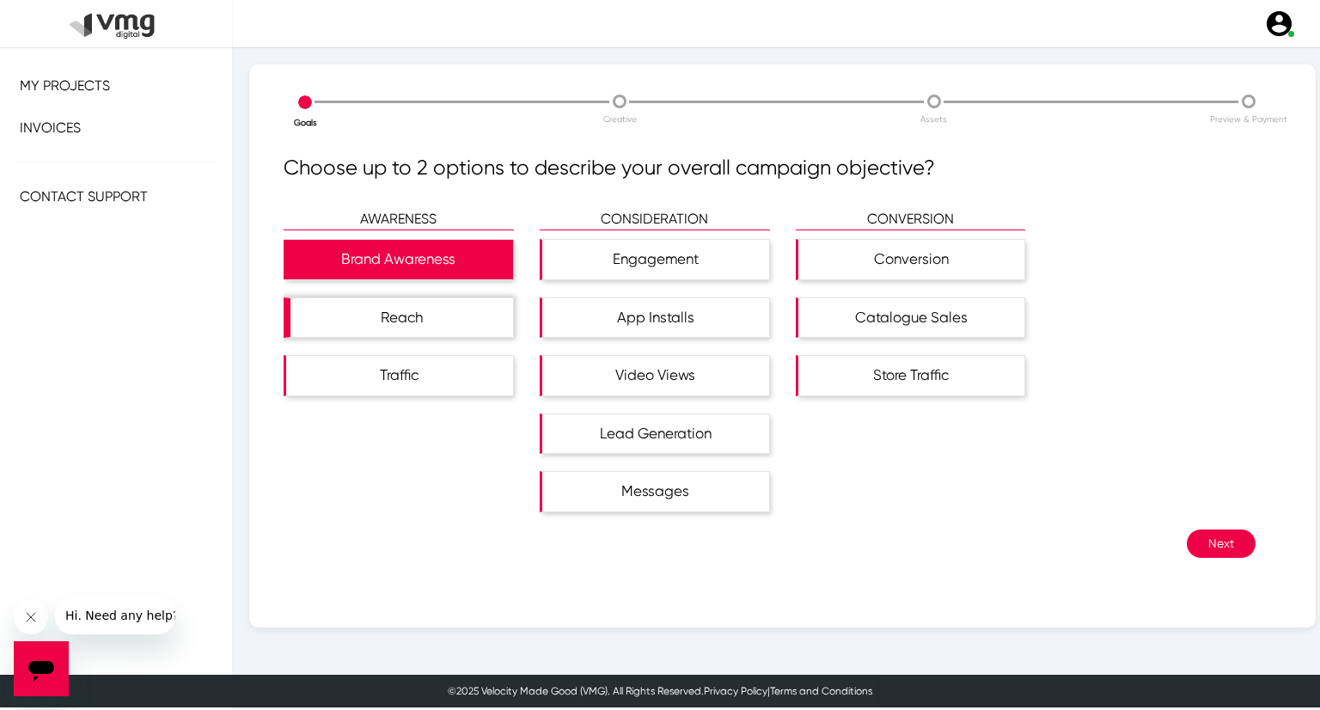
click at [438, 300] on div "Reach" at bounding box center [402, 318] width 223 height 40
click at [1187, 540] on button "Next" at bounding box center [1221, 543] width 69 height 28
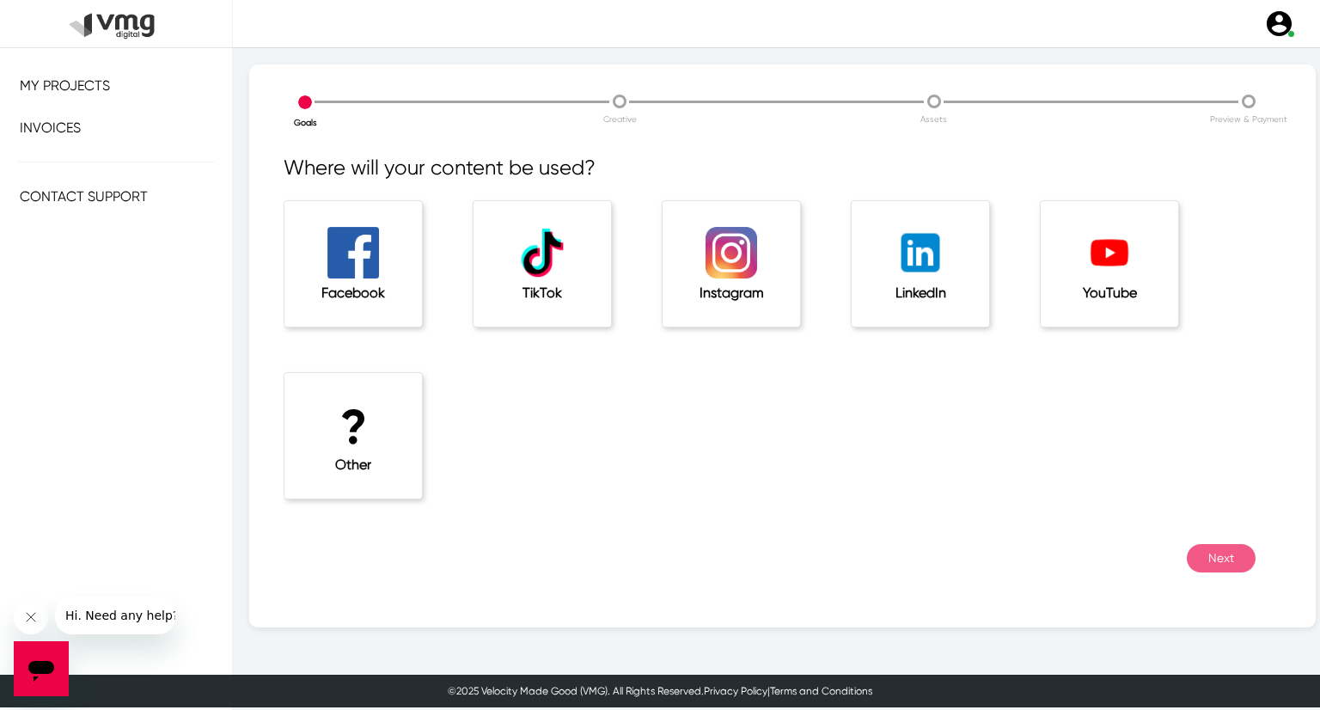
click at [388, 468] on div "? Other" at bounding box center [354, 435] width 138 height 125
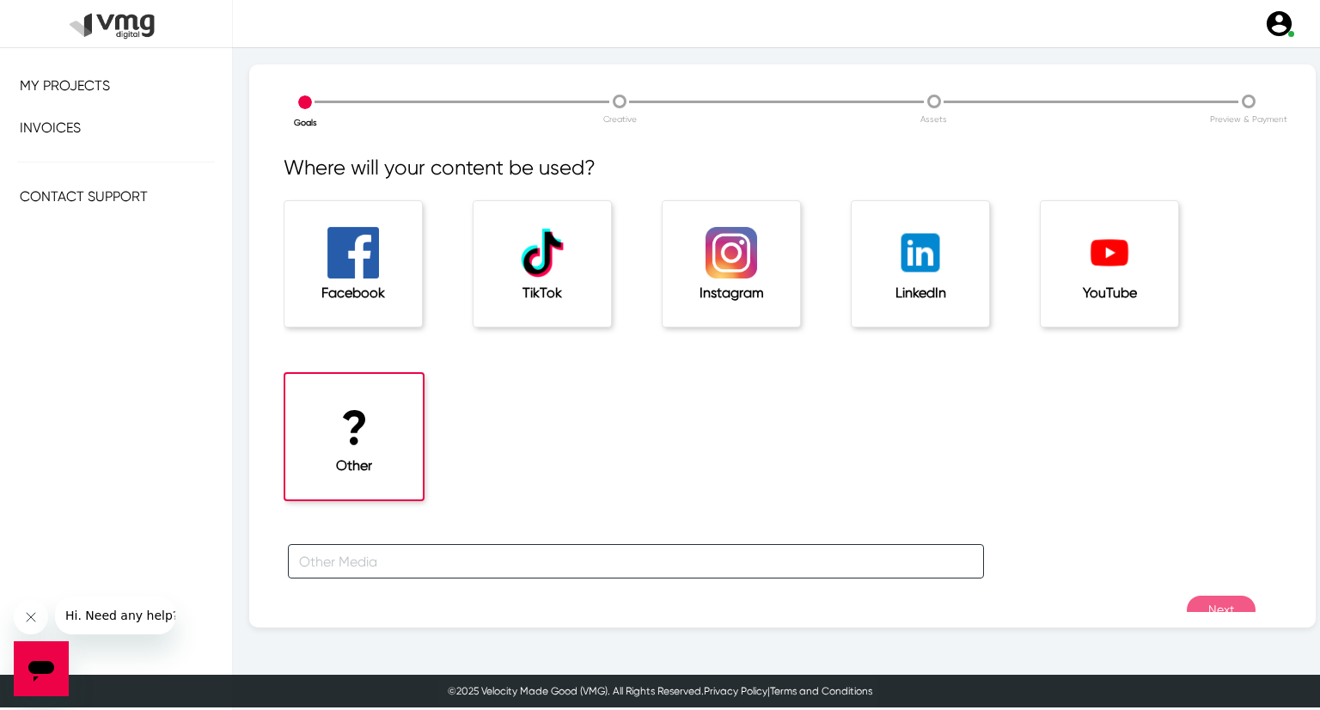
click at [375, 558] on input "text" at bounding box center [636, 561] width 696 height 34
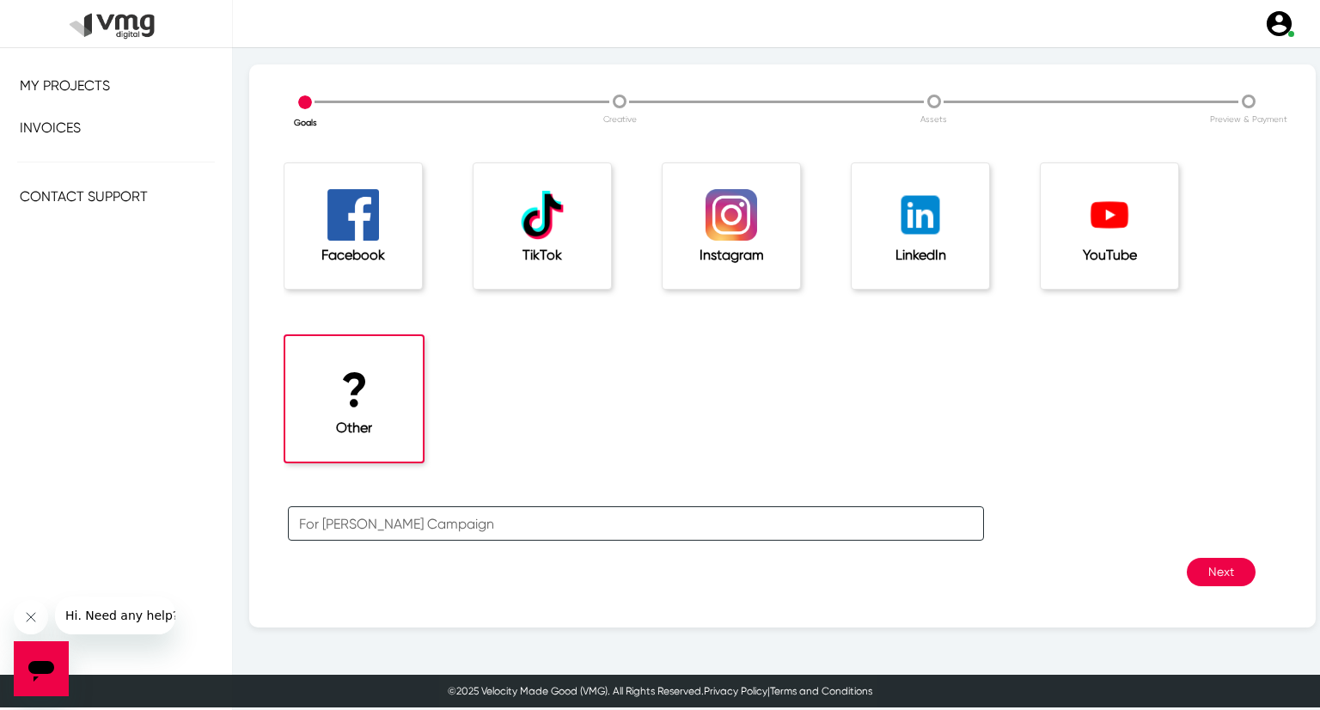
type input "For [PERSON_NAME] Campaign"
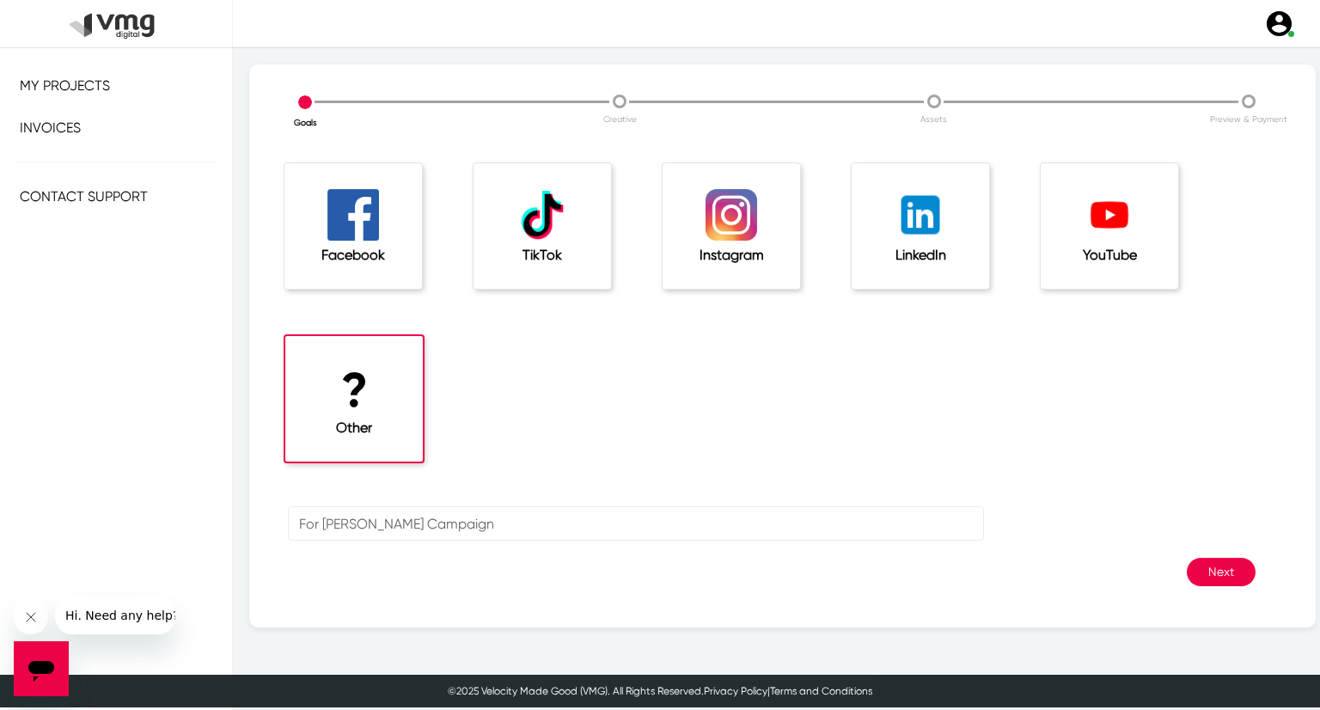
click at [1202, 575] on button "Next" at bounding box center [1221, 572] width 69 height 28
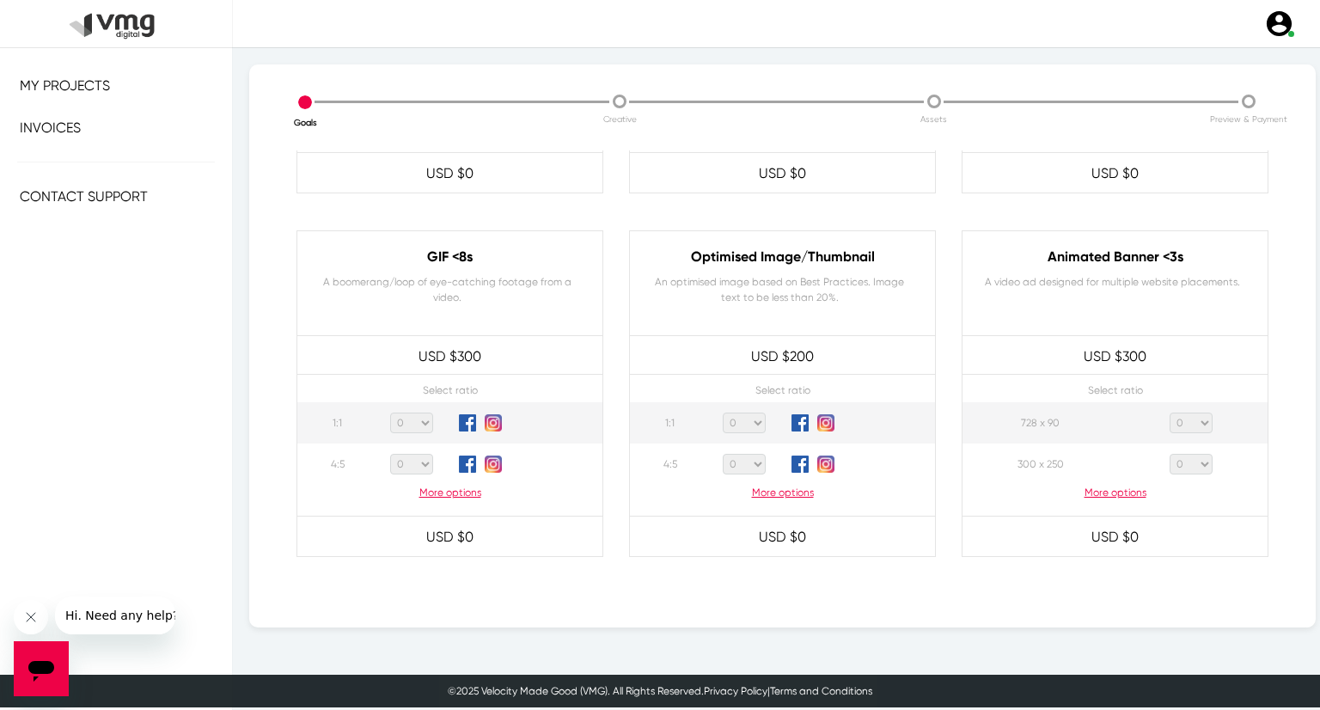
scroll to position [766, 0]
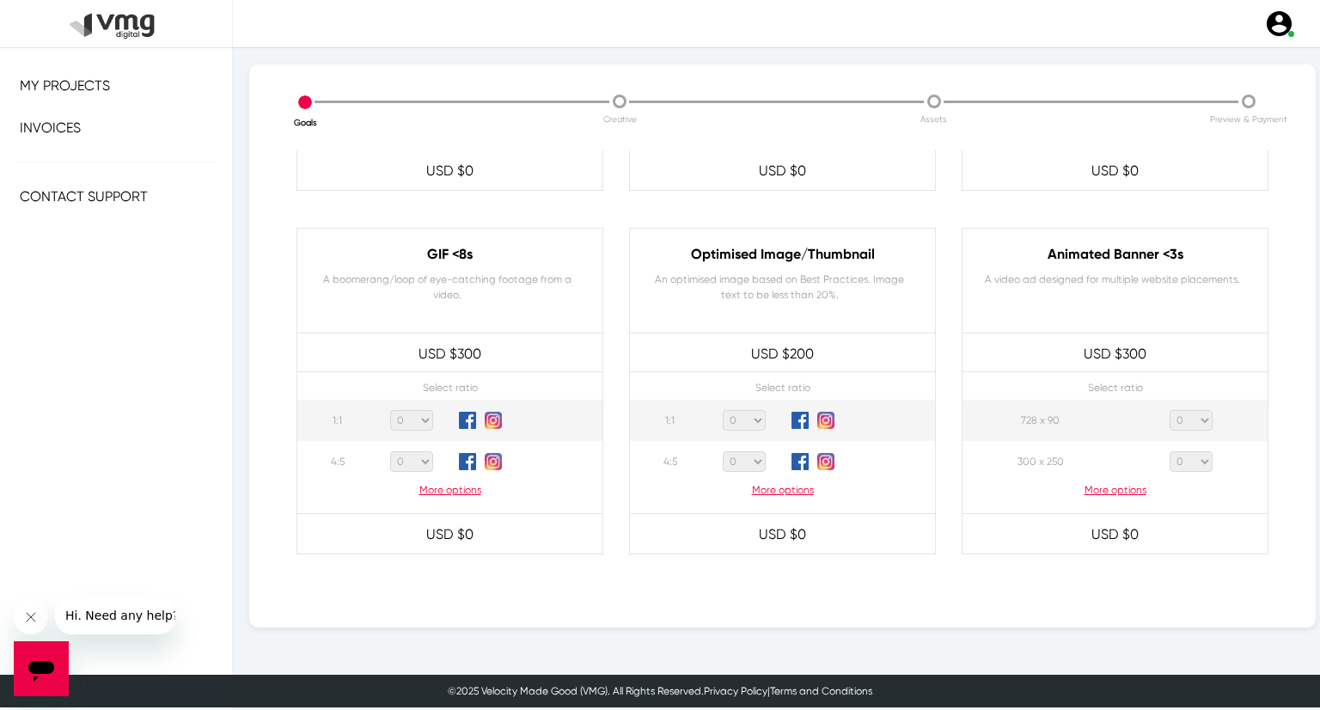
click at [1117, 490] on p "More options" at bounding box center [1115, 489] width 305 height 15
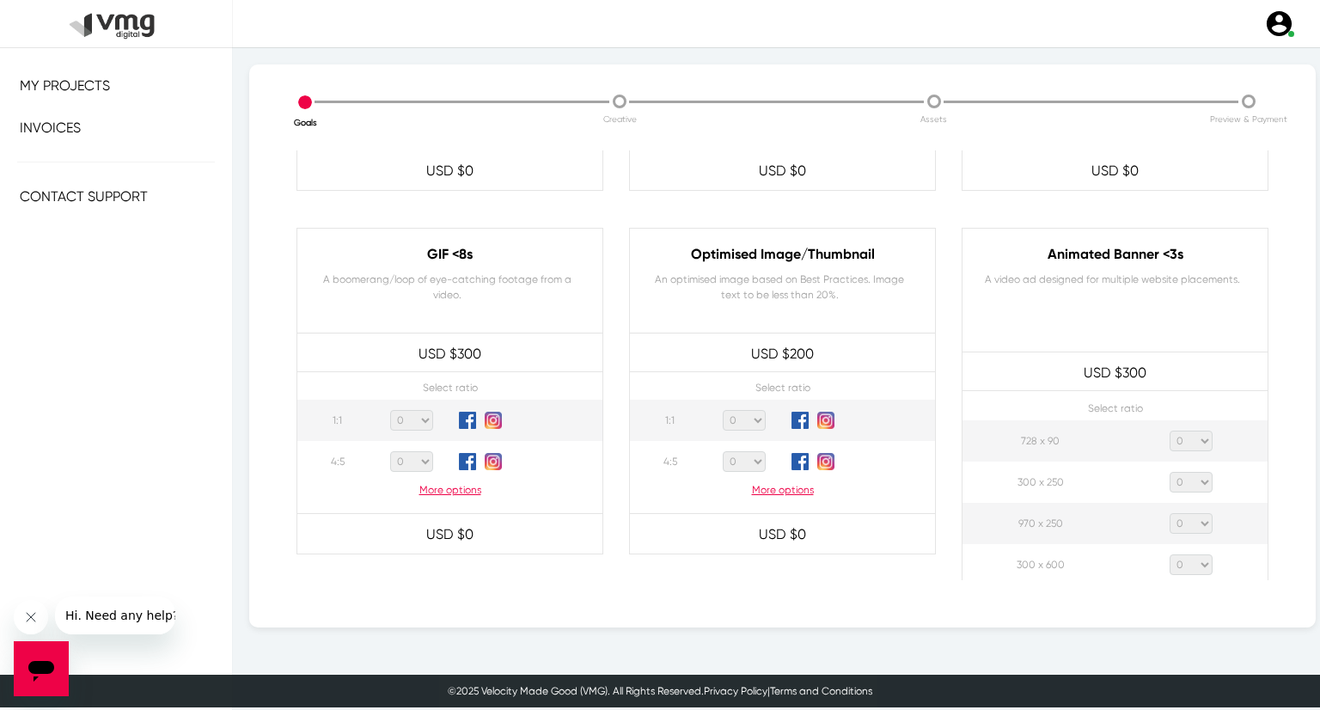
click at [1181, 446] on select "0 1 2 3 4 5 6 7 8 9 10 11 12 13 14 15 16 17 18 19 20" at bounding box center [1191, 441] width 43 height 21
select select "1"
click at [1170, 431] on select "0 1 2 3 4 5 6 7 8 9 10 11 12 13 14 15 16 17 18 19 20" at bounding box center [1191, 441] width 43 height 21
click at [1196, 483] on select "0 1 2 3 4 5 6 7 8 9 10 11 12 13 14 15 16 17 18 19 20" at bounding box center [1191, 482] width 43 height 21
select select "1"
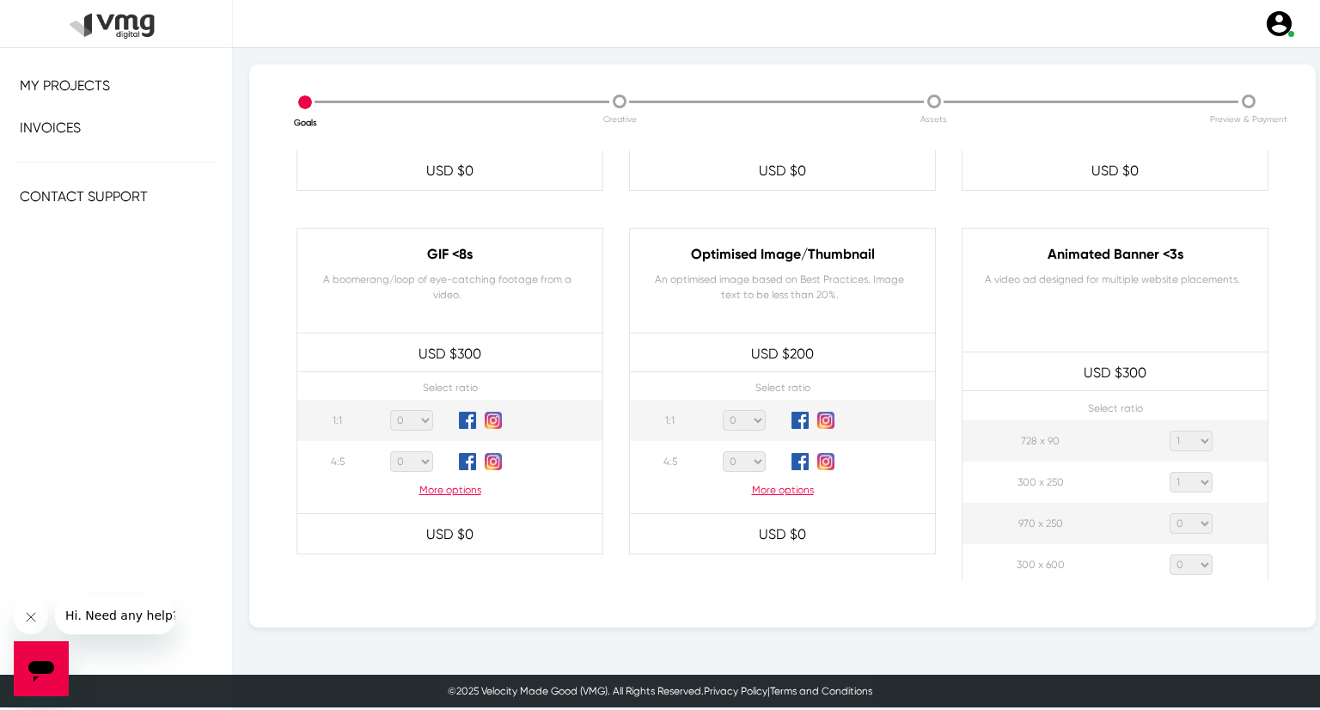
click at [1170, 472] on select "0 1 2 3 4 5 6 7 8 9 10 11 12 13 14 15 16 17 18 19 20" at bounding box center [1191, 482] width 43 height 21
click at [1195, 516] on select "0 1 2 3 4 5 6 7 8 9 10 11 12 13 14 15 16 17 18 19 20" at bounding box center [1191, 523] width 43 height 21
select select "1"
click at [1170, 513] on select "0 1 2 3 4 5 6 7 8 9 10 11 12 13 14 15 16 17 18 19 20" at bounding box center [1191, 523] width 43 height 21
click at [1193, 557] on select "0 1 2 3 4 5 6 7 8 9 10 11 12 13 14 15 16 17 18 19 20" at bounding box center [1191, 564] width 43 height 21
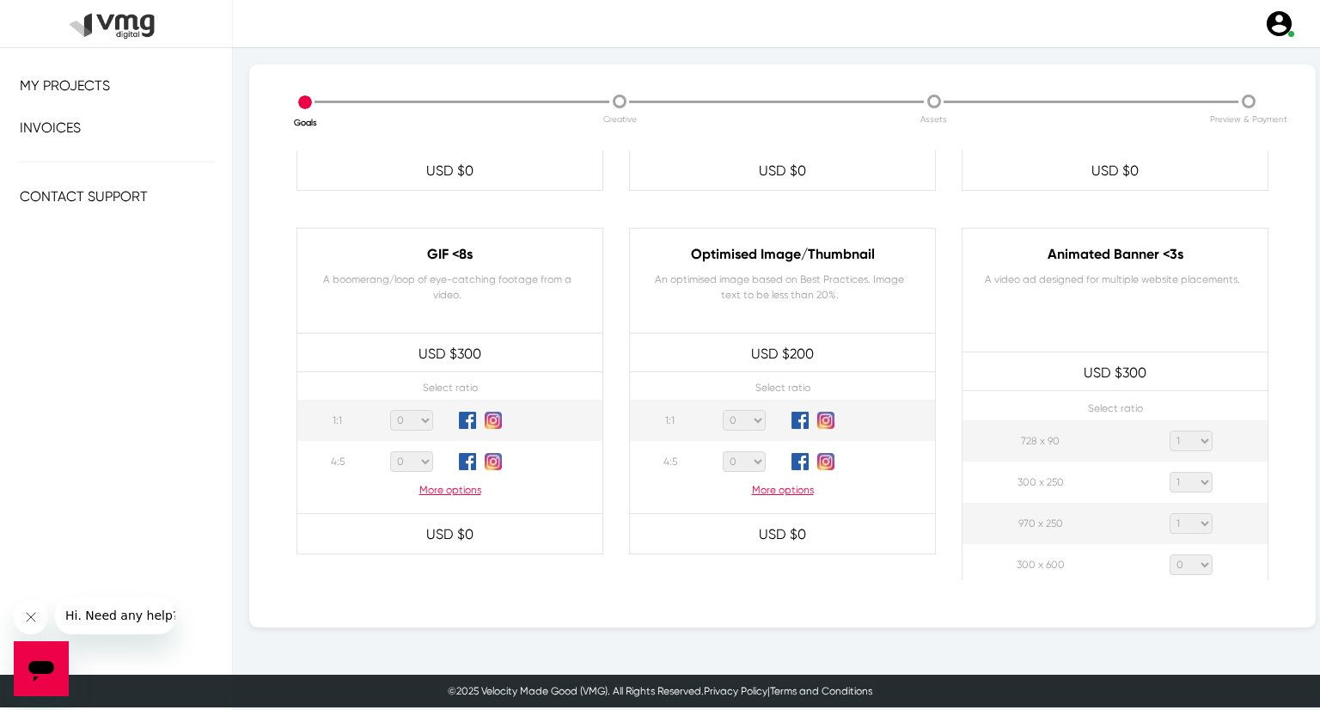
select select "1"
click at [1170, 554] on select "0 1 2 3 4 5 6 7 8 9 10 11 12 13 14 15 16 17 18 19 20" at bounding box center [1191, 564] width 43 height 21
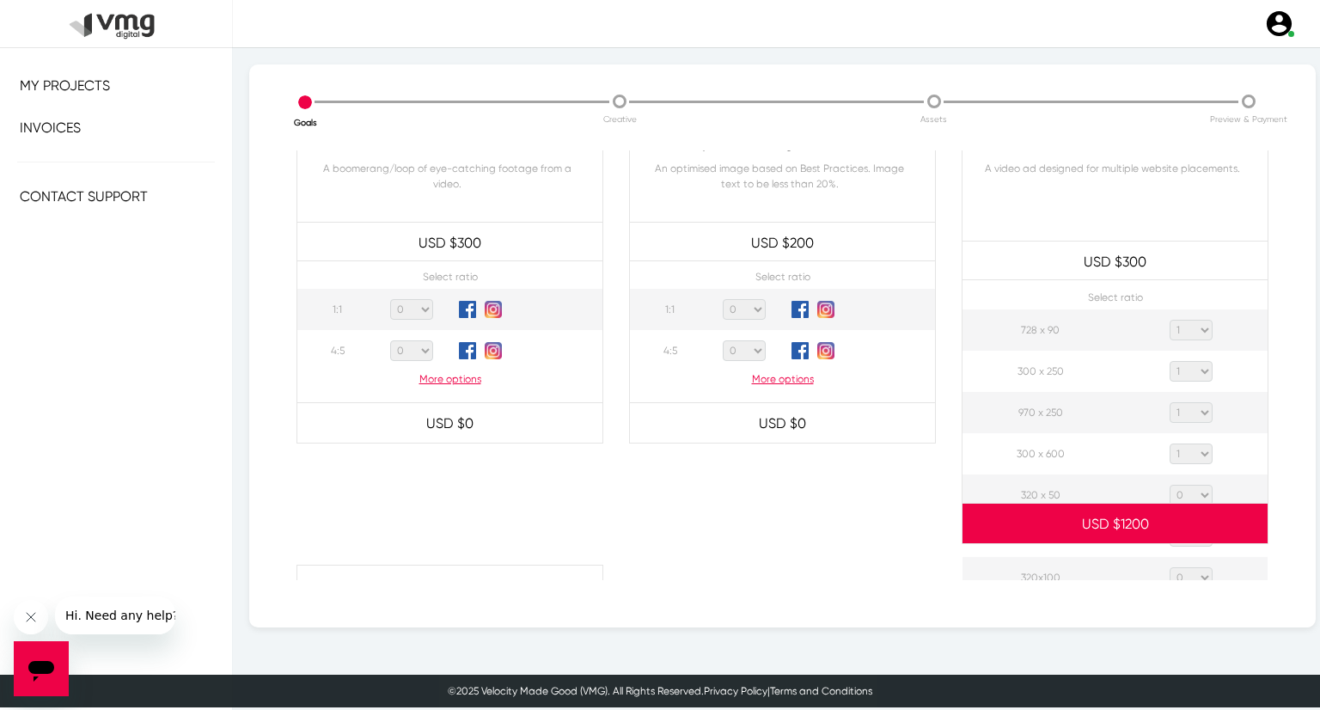
scroll to position [891, 0]
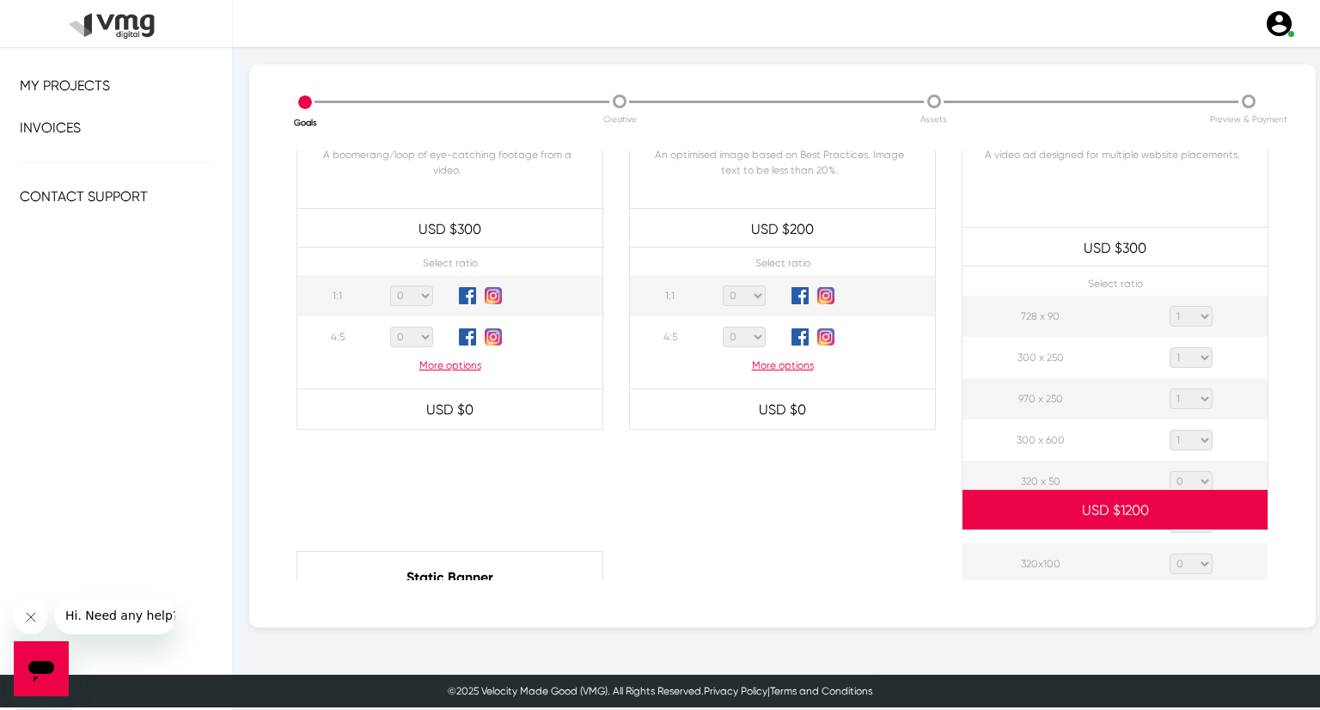
click at [1198, 480] on select "0 1 2 3 4 5 6 7 8 9 10 11 12 13 14 15 16 17 18 19 20" at bounding box center [1191, 481] width 43 height 21
select select "1"
click at [1170, 471] on select "0 1 2 3 4 5 6 7 8 9 10 11 12 13 14 15 16 17 18 19 20" at bounding box center [1191, 481] width 43 height 21
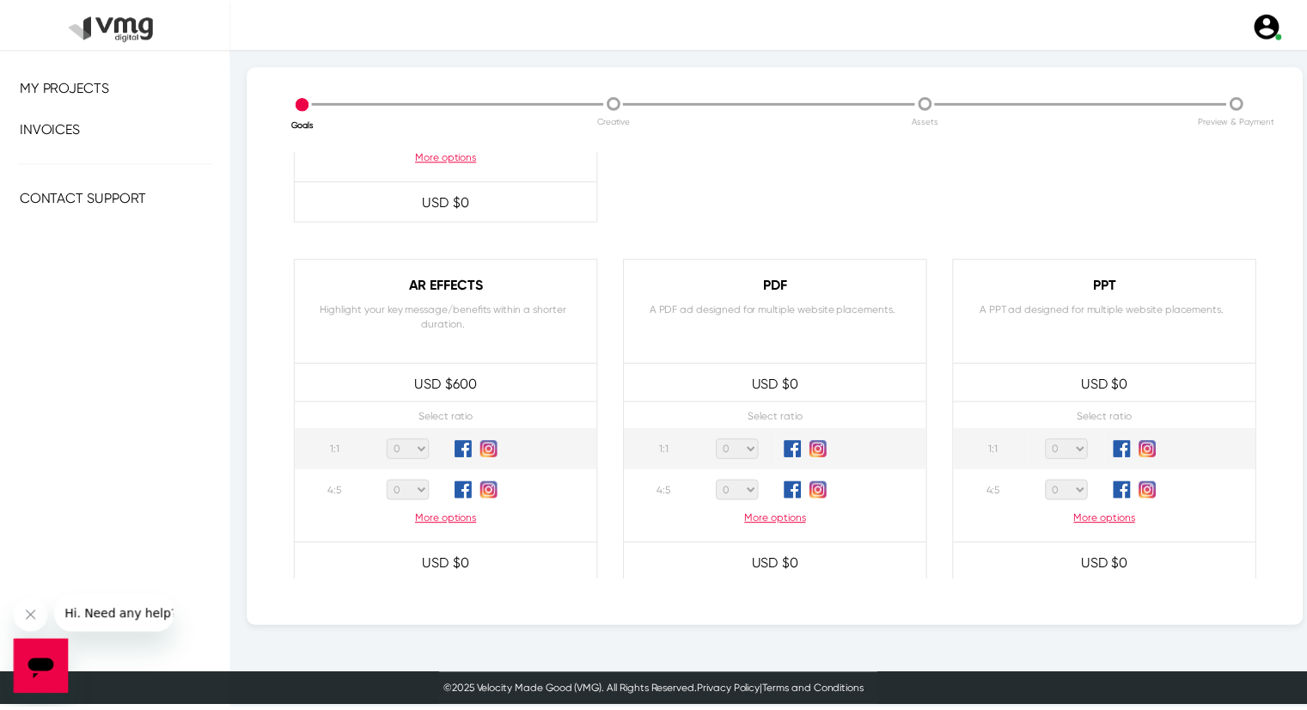
scroll to position [1640, 0]
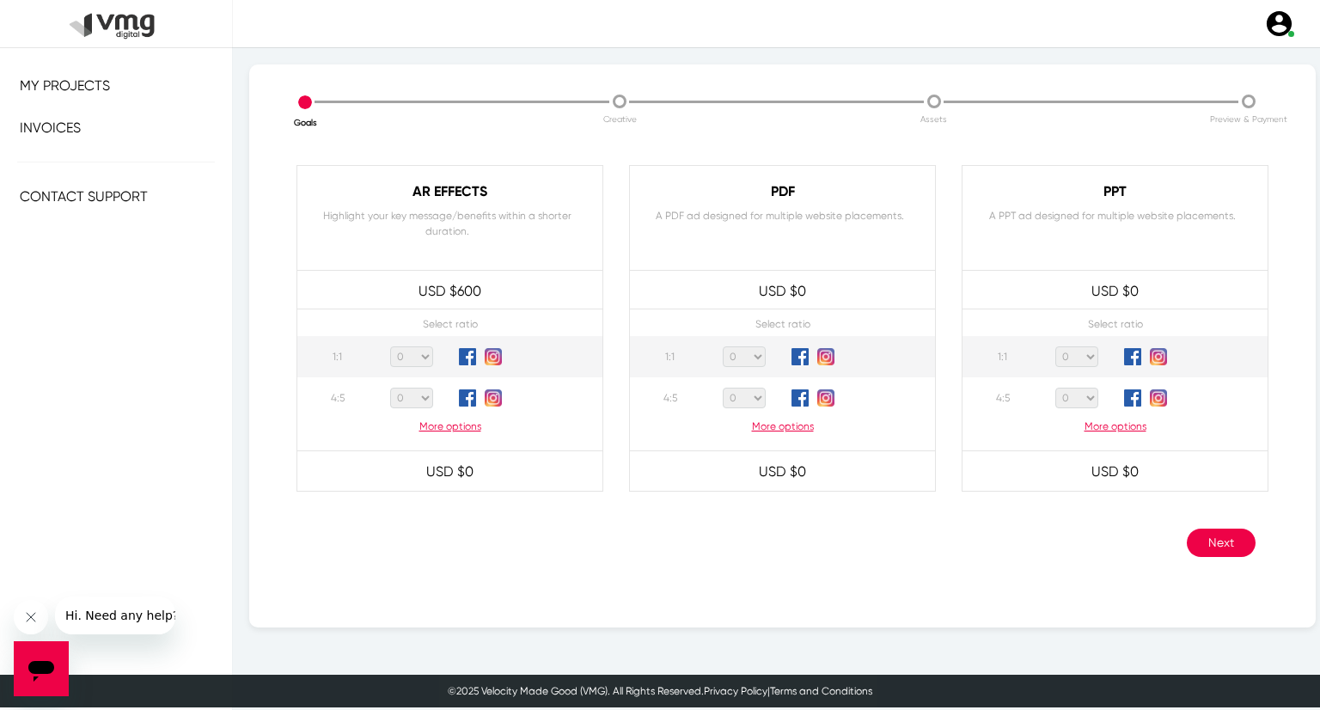
click at [1196, 565] on div "Bespoke creative package Customise your own creative package Select assets base…" at bounding box center [783, 365] width 998 height 430
click at [1204, 541] on button "Next" at bounding box center [1221, 543] width 69 height 28
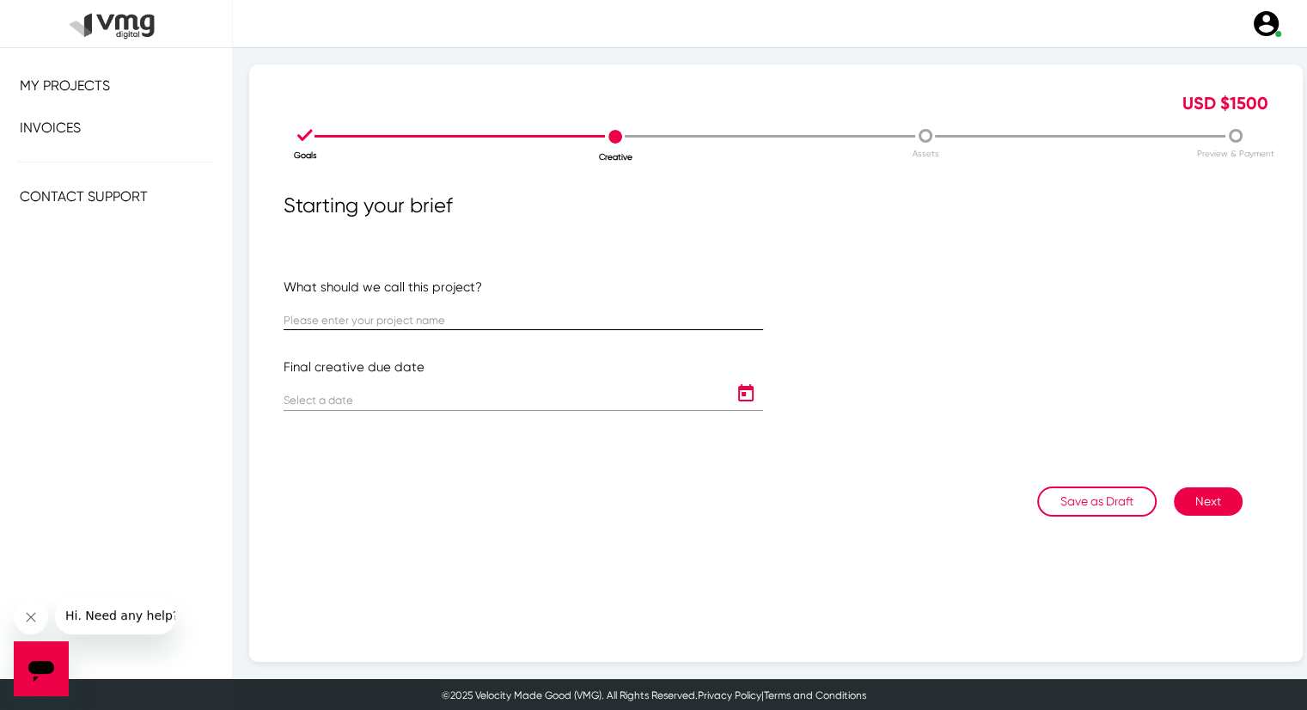
click at [512, 313] on div at bounding box center [524, 314] width 480 height 34
paste input "US [PERSON_NAME]: [PERSON_NAME] Weekly Campaign ([DATE] - [DATE])"
type input "US [PERSON_NAME]: [PERSON_NAME] Weekly Campaign ([DATE] - [DATE])"
click at [744, 393] on icon "Open calendar" at bounding box center [746, 393] width 28 height 21
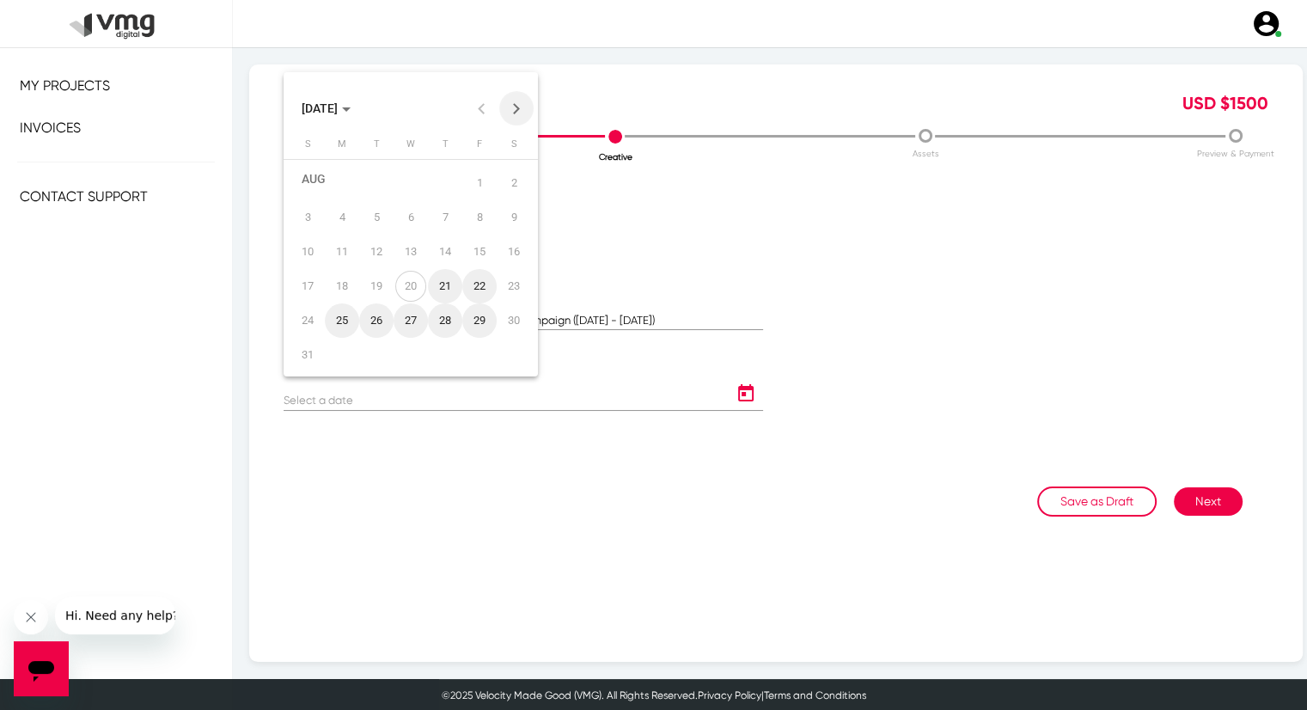
click at [514, 104] on button "Next month" at bounding box center [516, 108] width 34 height 34
click at [407, 187] on div "3" at bounding box center [410, 200] width 31 height 31
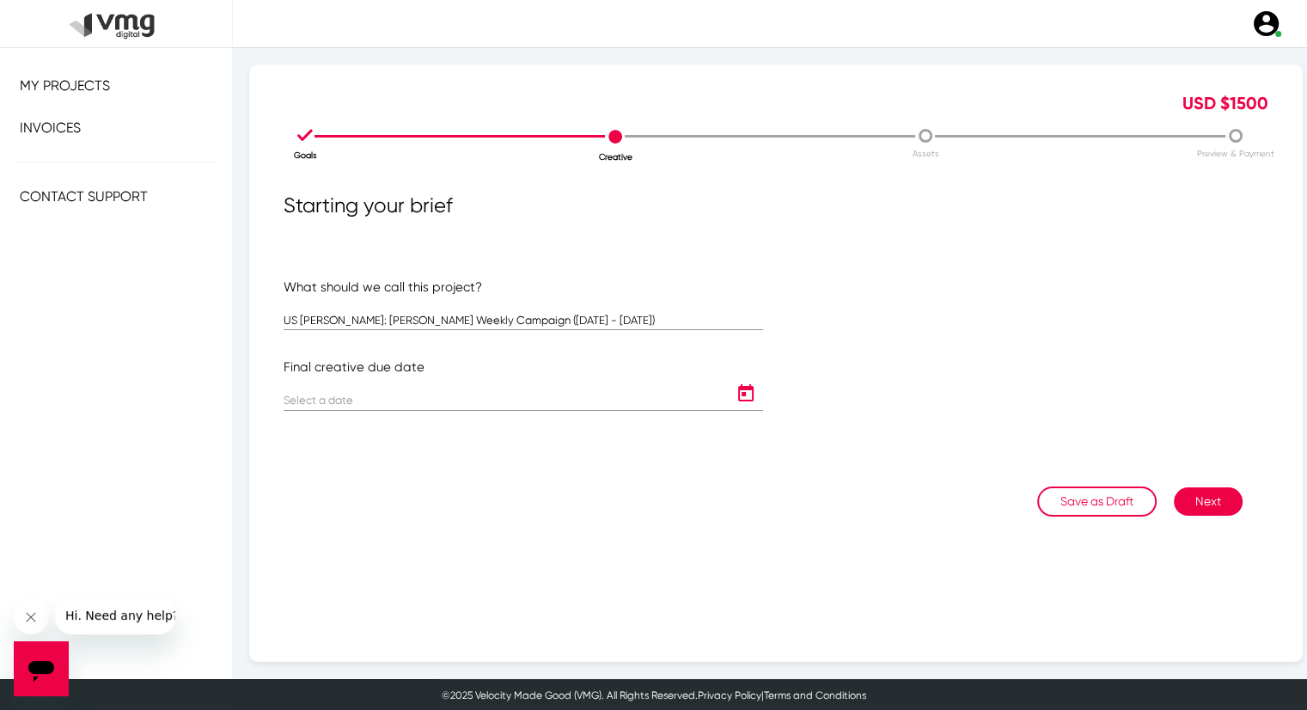
type input "[DATE]"
click at [1186, 498] on button "Next" at bounding box center [1208, 501] width 69 height 28
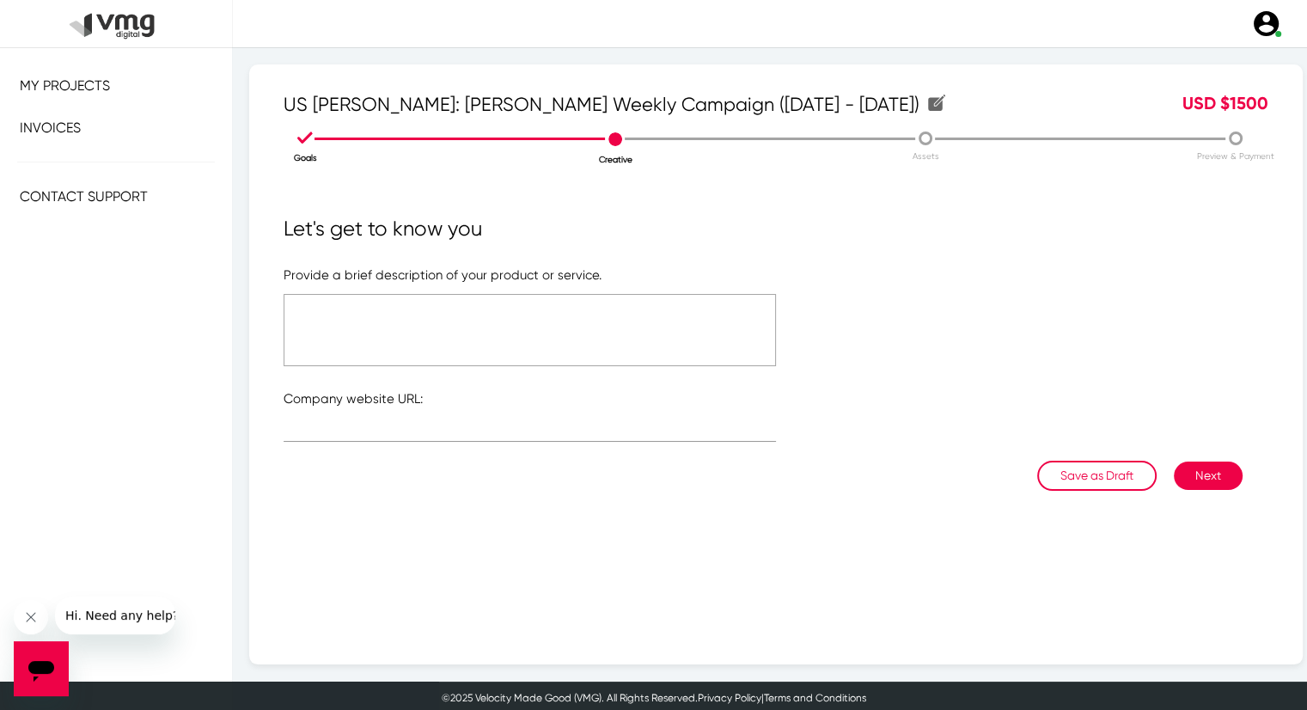
click at [595, 358] on textarea at bounding box center [530, 330] width 493 height 72
click at [426, 303] on textarea "Please refer to the attached link" at bounding box center [530, 330] width 493 height 72
type textarea "Please refer to the attached link"
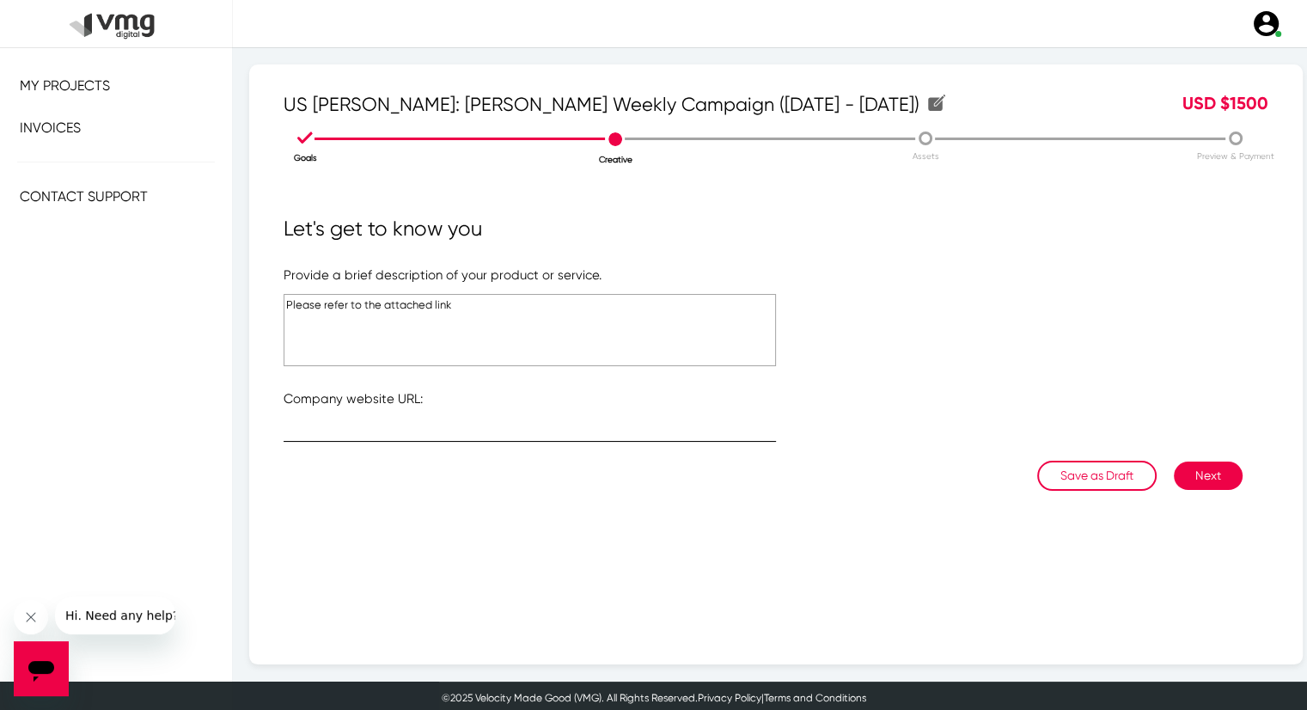
click at [408, 413] on div at bounding box center [530, 425] width 493 height 34
type input "r"
type input "[URL][DOMAIN_NAME]"
click at [1203, 475] on button "Next" at bounding box center [1208, 476] width 69 height 28
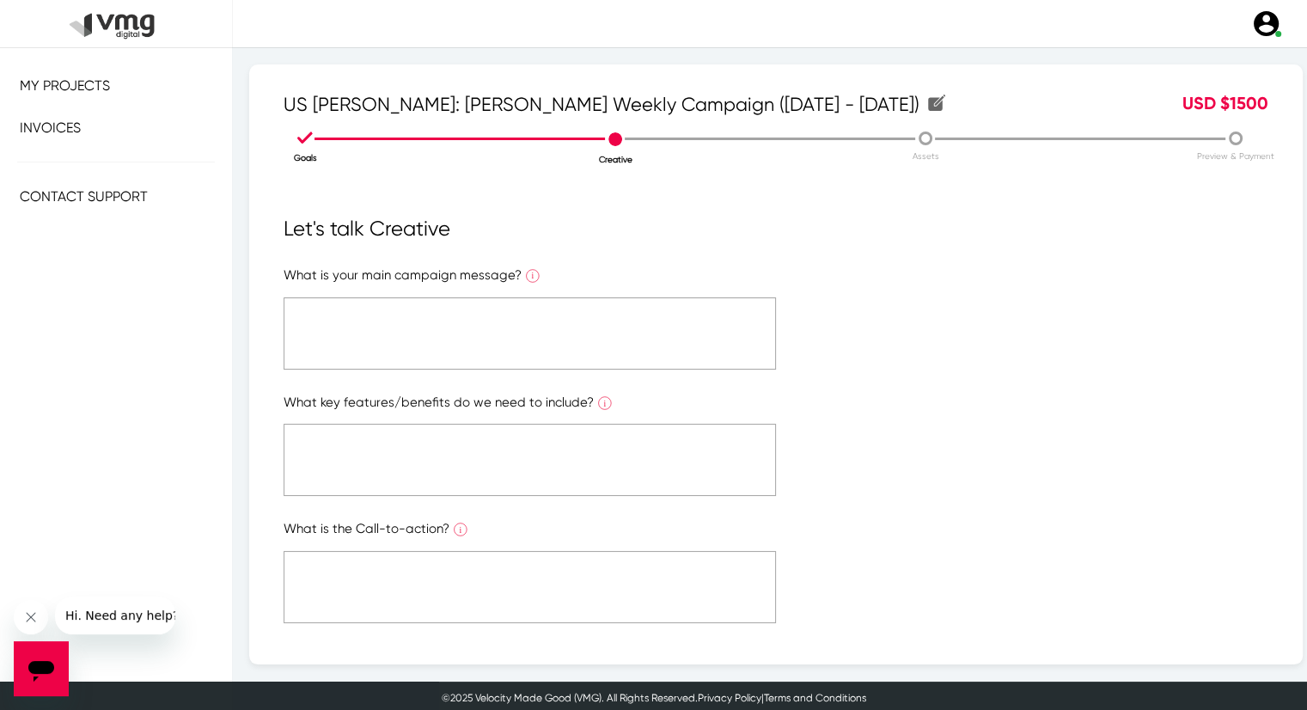
click at [556, 358] on textarea at bounding box center [530, 333] width 493 height 72
paste textarea "Please refer to the attached link"
type textarea "Please refer to the attached link"
click at [533, 465] on textarea at bounding box center [530, 460] width 493 height 72
paste textarea "Please refer to the attached link"
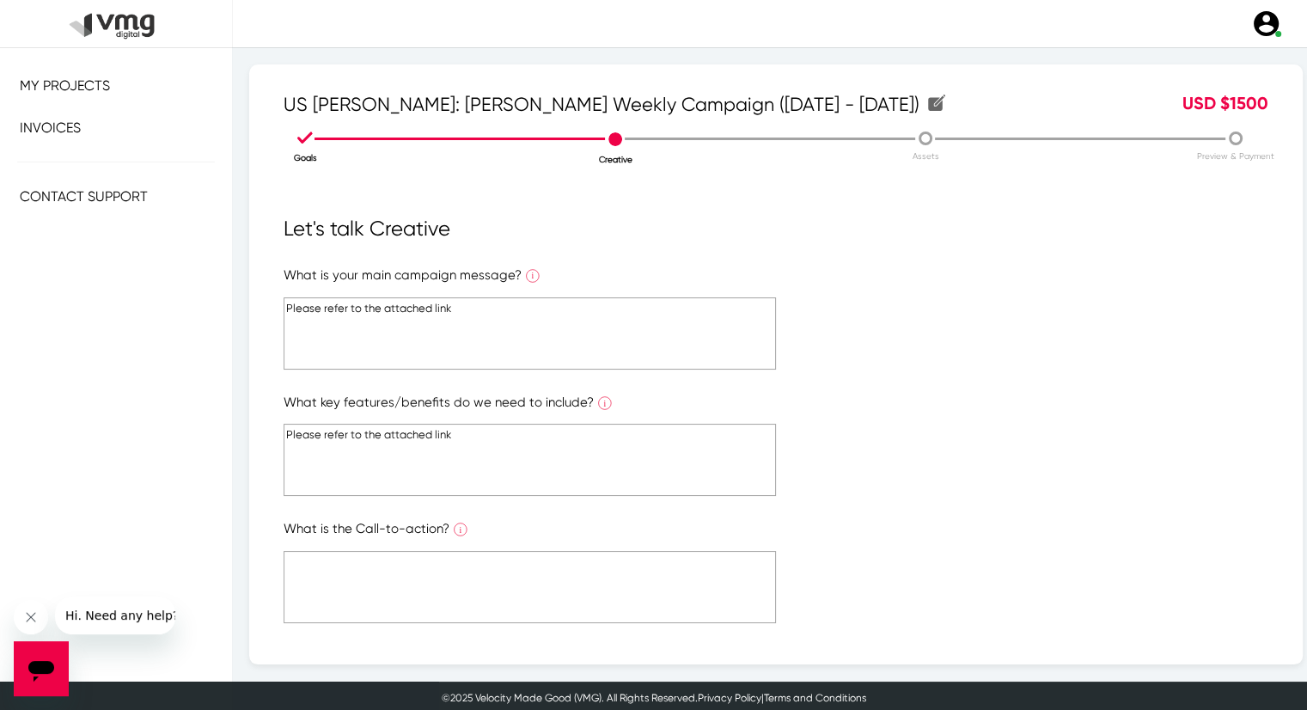
click at [533, 465] on textarea "Please refer to the attached link" at bounding box center [530, 460] width 493 height 72
type textarea "Please refer to the attached link"
click at [503, 560] on textarea at bounding box center [530, 587] width 493 height 72
paste textarea "Please refer to the attached link"
click at [503, 560] on textarea "Please refer to the attached link" at bounding box center [530, 587] width 493 height 72
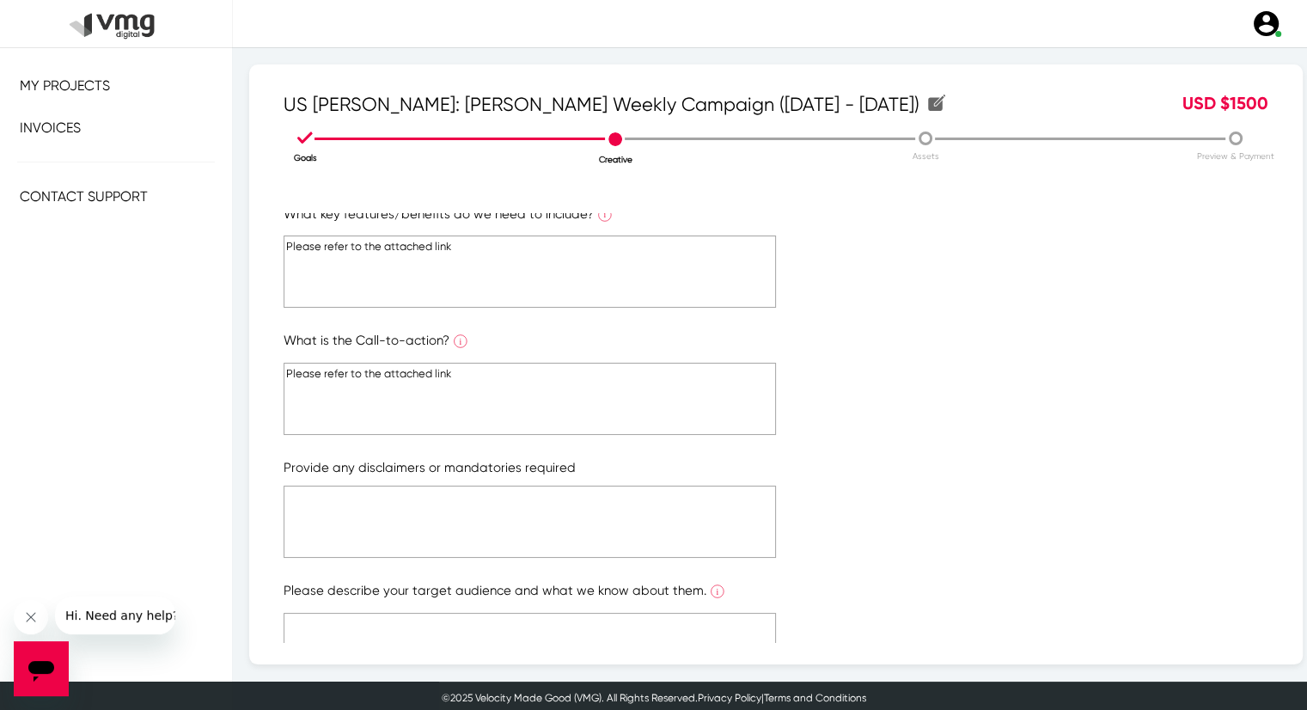
scroll to position [189, 0]
type textarea "Please refer to the attached link"
click at [503, 560] on form "What is your main campaign message? What is the ONE main message you want to co…" at bounding box center [776, 384] width 985 height 614
click at [493, 523] on textarea at bounding box center [530, 521] width 493 height 72
paste textarea "Please refer to the attached link"
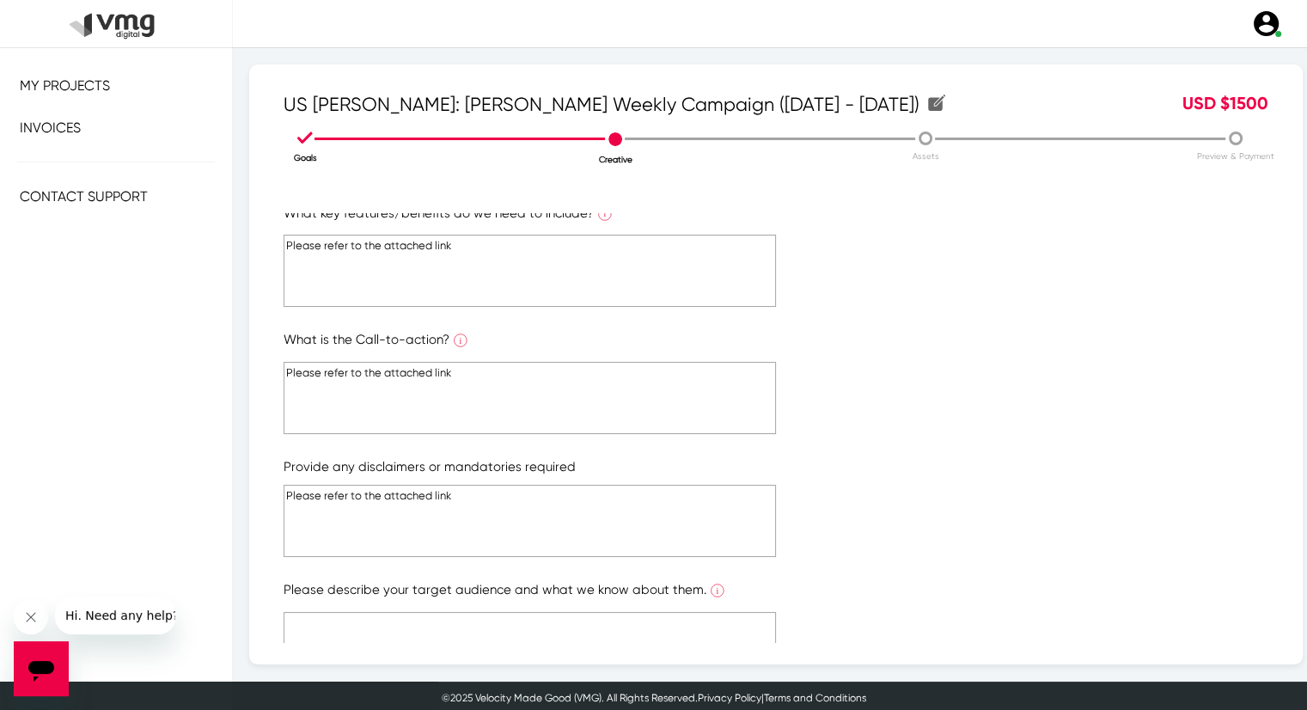
type textarea "Please refer to the attached link"
click at [481, 643] on div "US [PERSON_NAME]: [PERSON_NAME] Weekly Campaign ([DATE] - [DATE]) US [PERSON_NA…" at bounding box center [776, 364] width 1054 height 600
click at [505, 628] on textarea at bounding box center [530, 648] width 493 height 72
paste textarea "Please refer to the attached link"
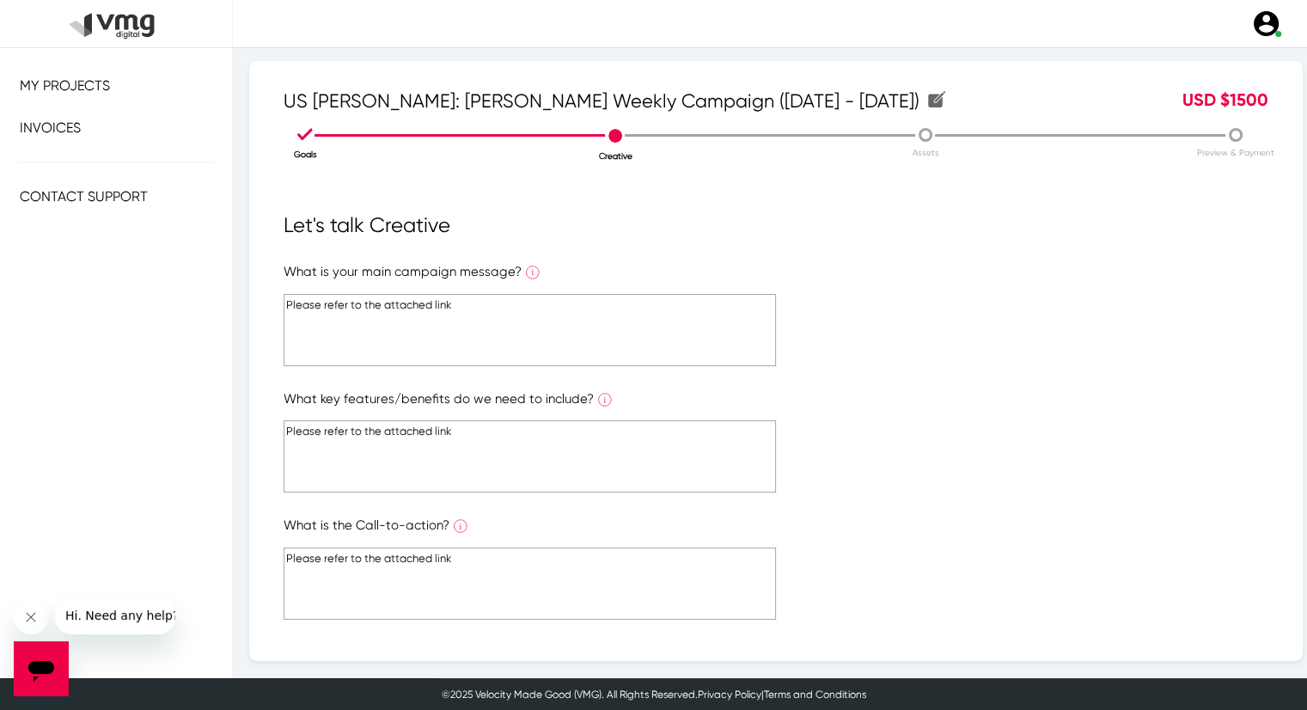
scroll to position [290, 0]
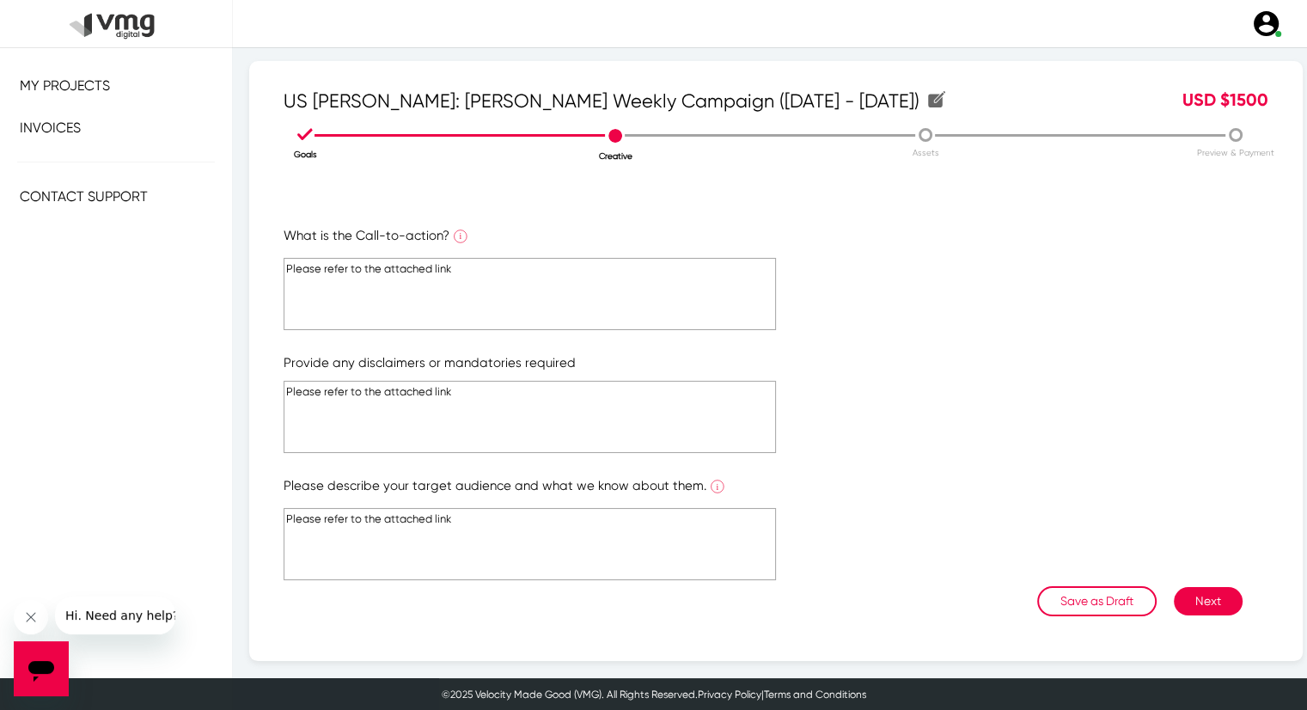
type textarea "Please refer to the attached link"
click at [1210, 599] on button "Next" at bounding box center [1208, 601] width 69 height 28
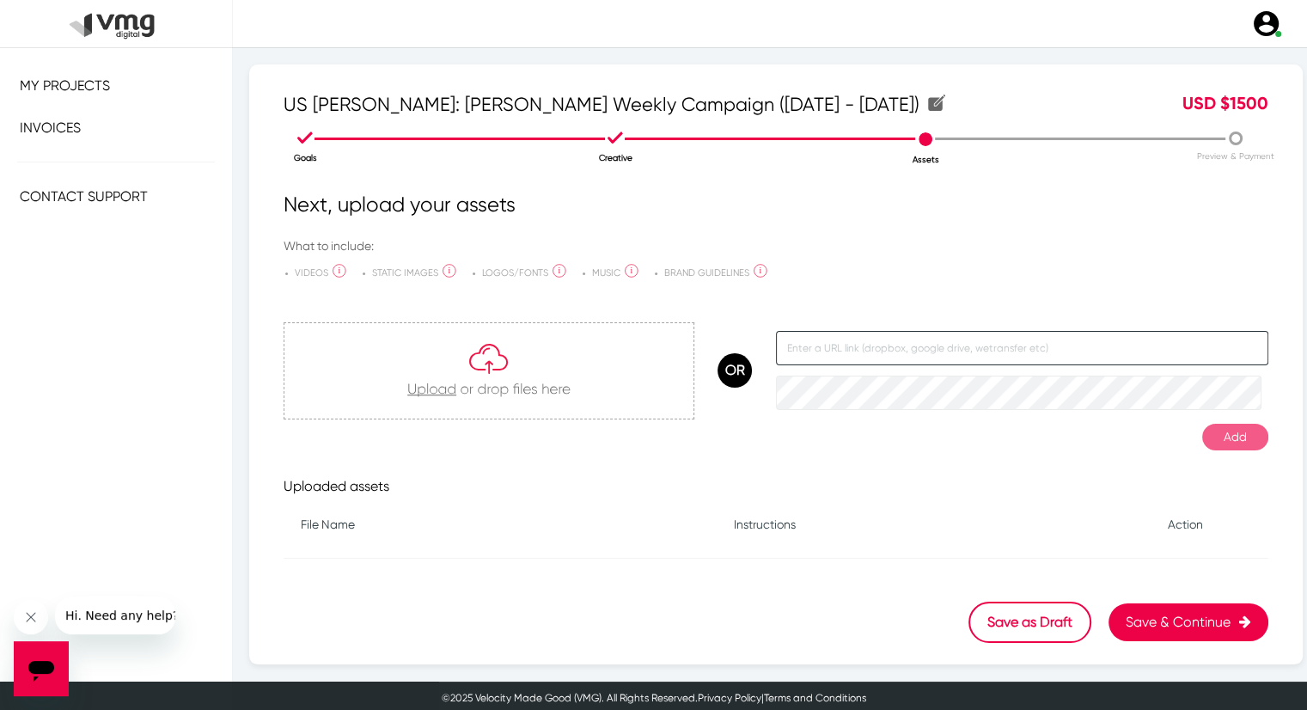
click at [832, 357] on input "text" at bounding box center [1022, 348] width 493 height 34
paste input "[URL][DOMAIN_NAME]"
type input "[URL][DOMAIN_NAME]"
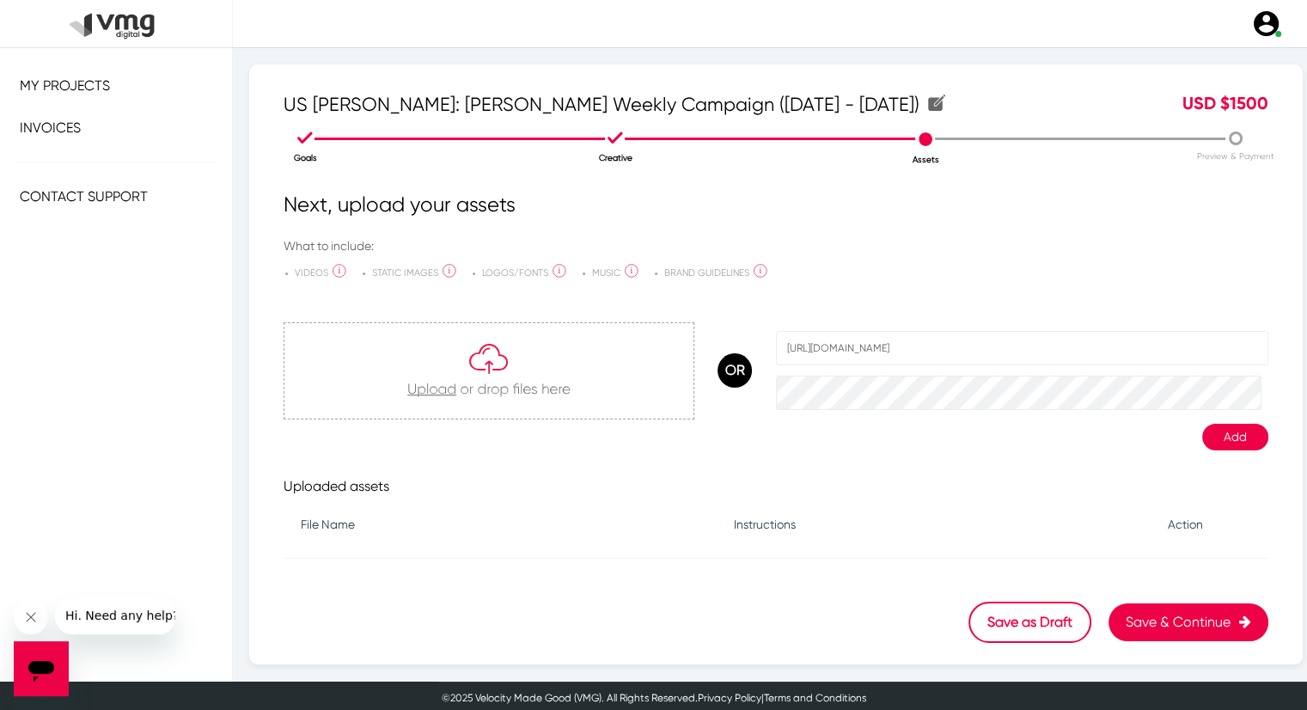
click at [1211, 434] on button "Add" at bounding box center [1236, 437] width 66 height 27
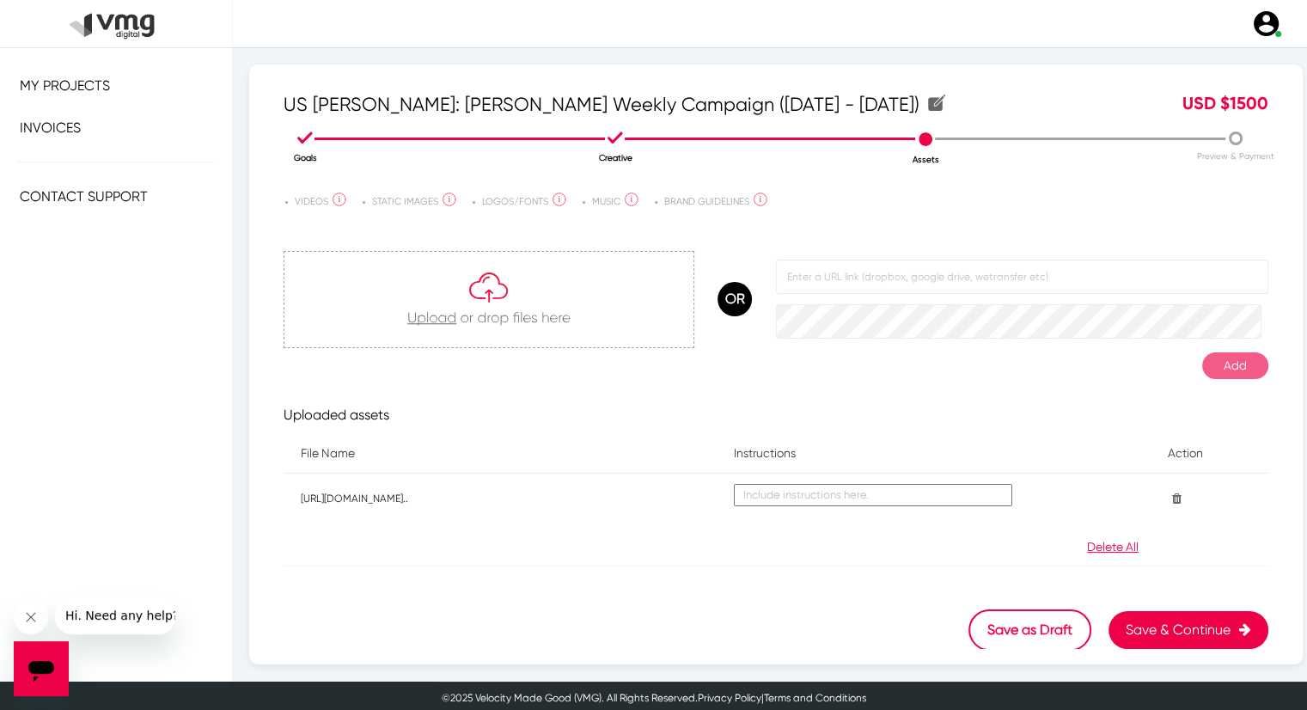
scroll to position [3, 0]
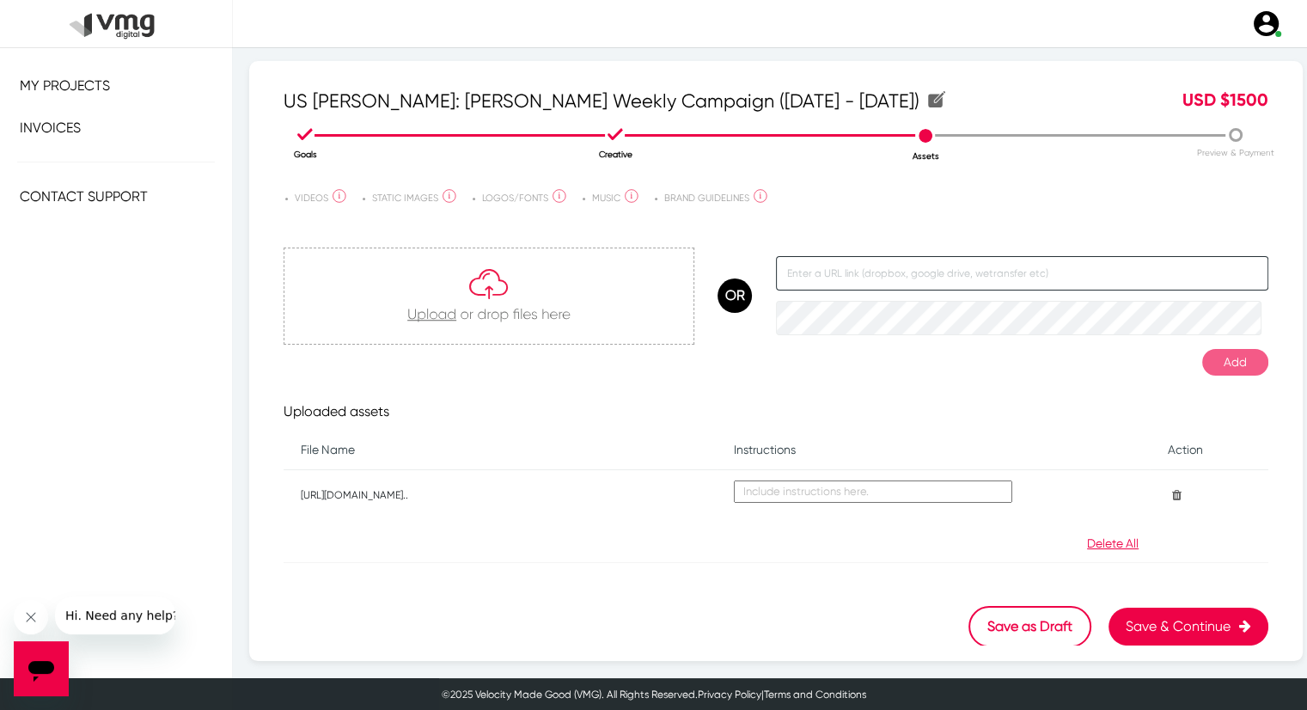
click at [921, 269] on input "text" at bounding box center [1022, 273] width 493 height 34
paste input "[URL][DOMAIN_NAME]"
type input "[URL][DOMAIN_NAME]"
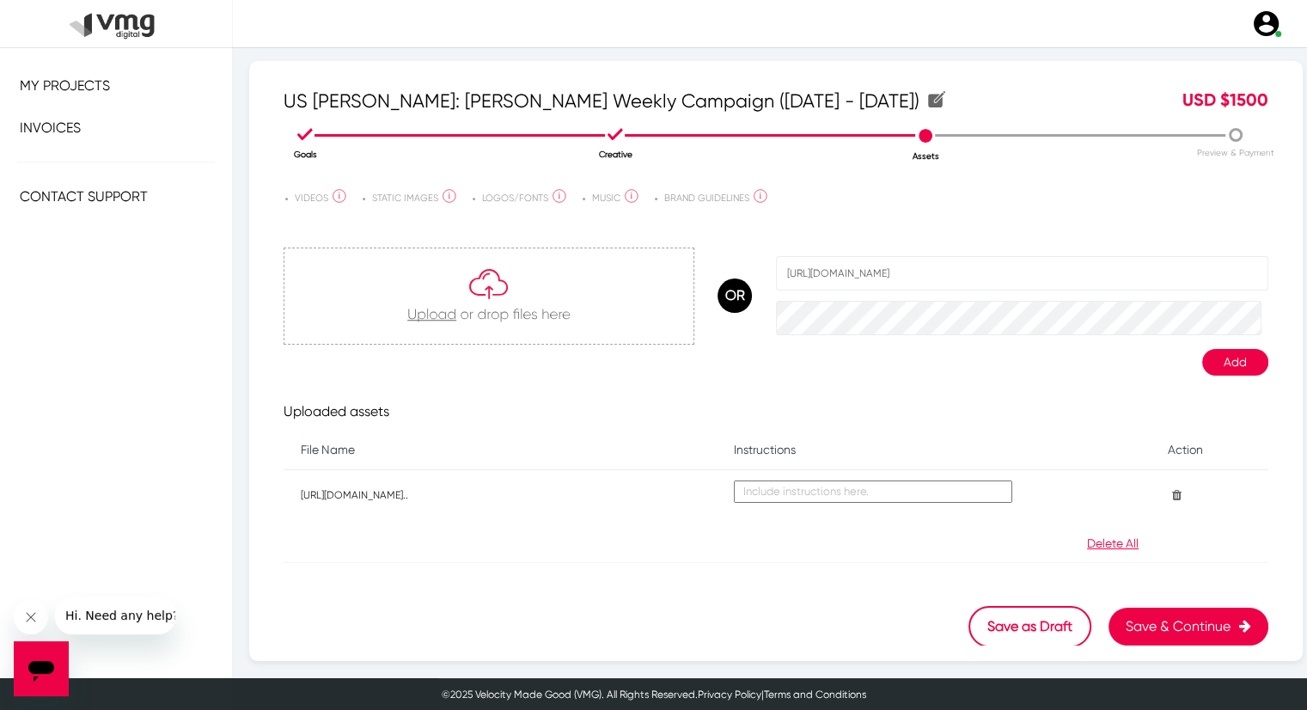
scroll to position [0, 0]
click at [1230, 362] on button "Add" at bounding box center [1236, 362] width 66 height 27
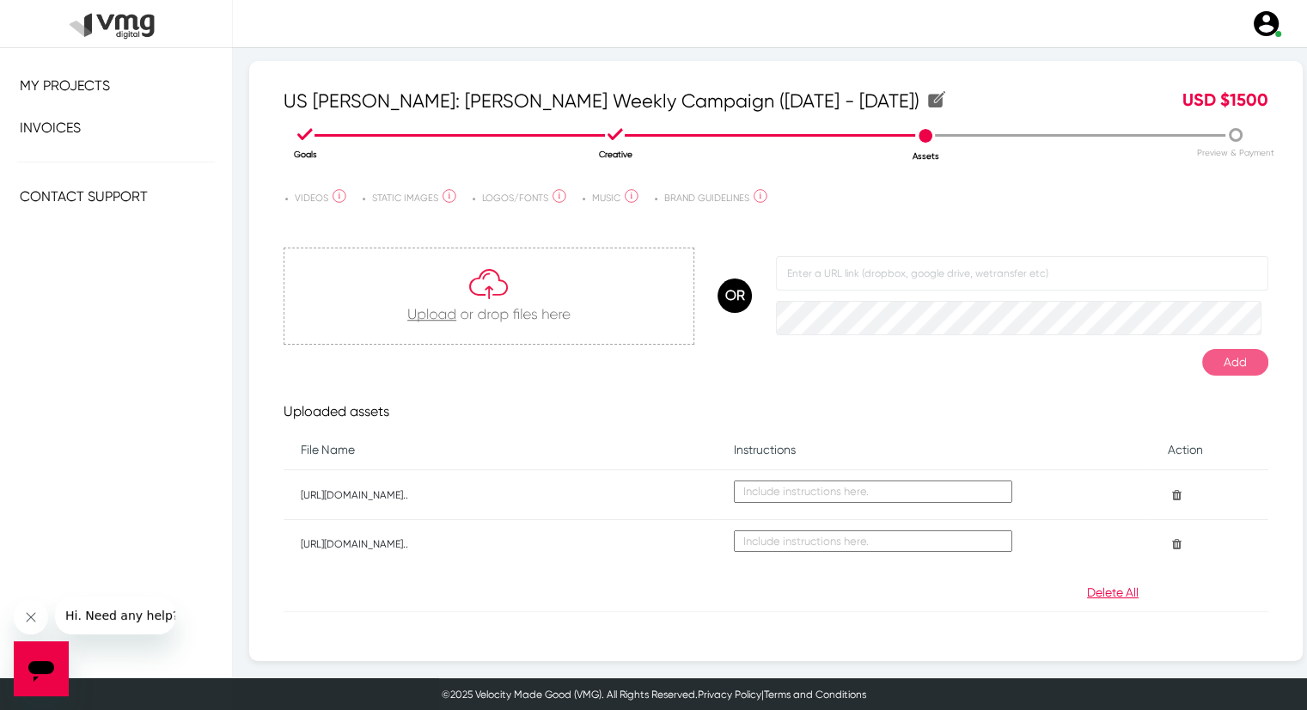
click at [1167, 544] on icon at bounding box center [1174, 544] width 14 height 12
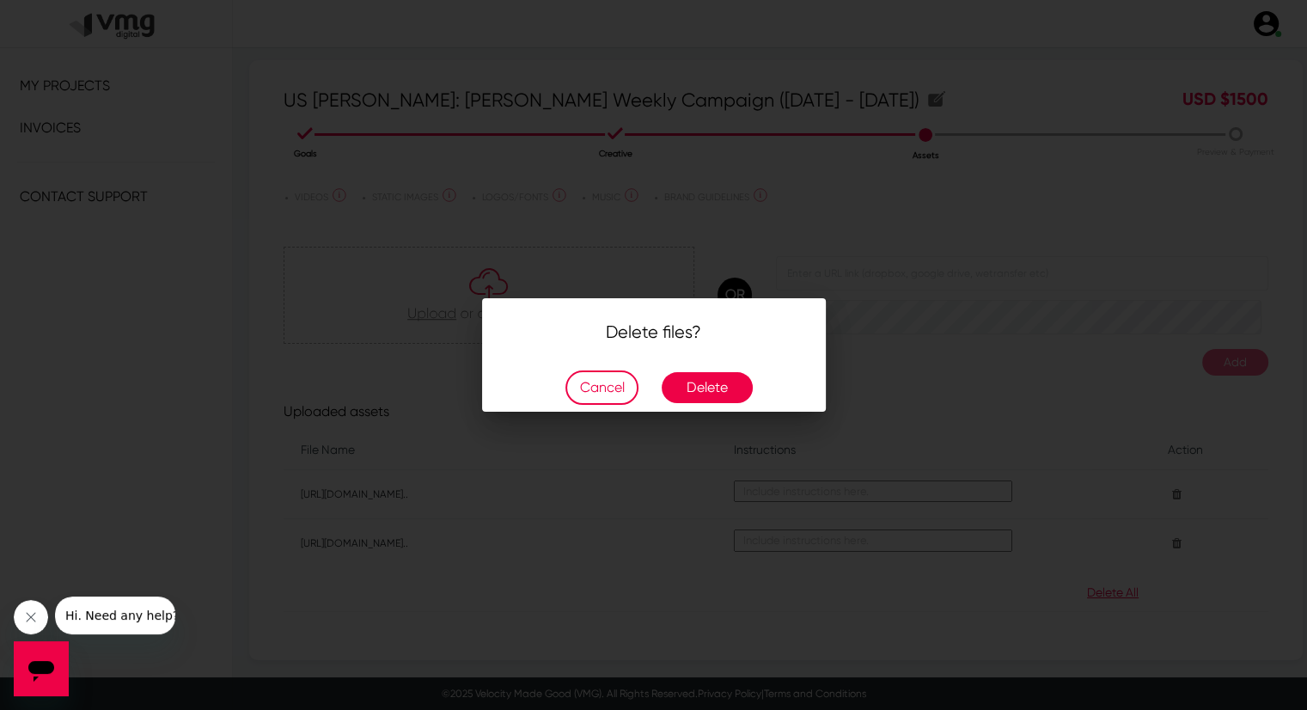
click at [689, 396] on button "Delete" at bounding box center [707, 387] width 91 height 31
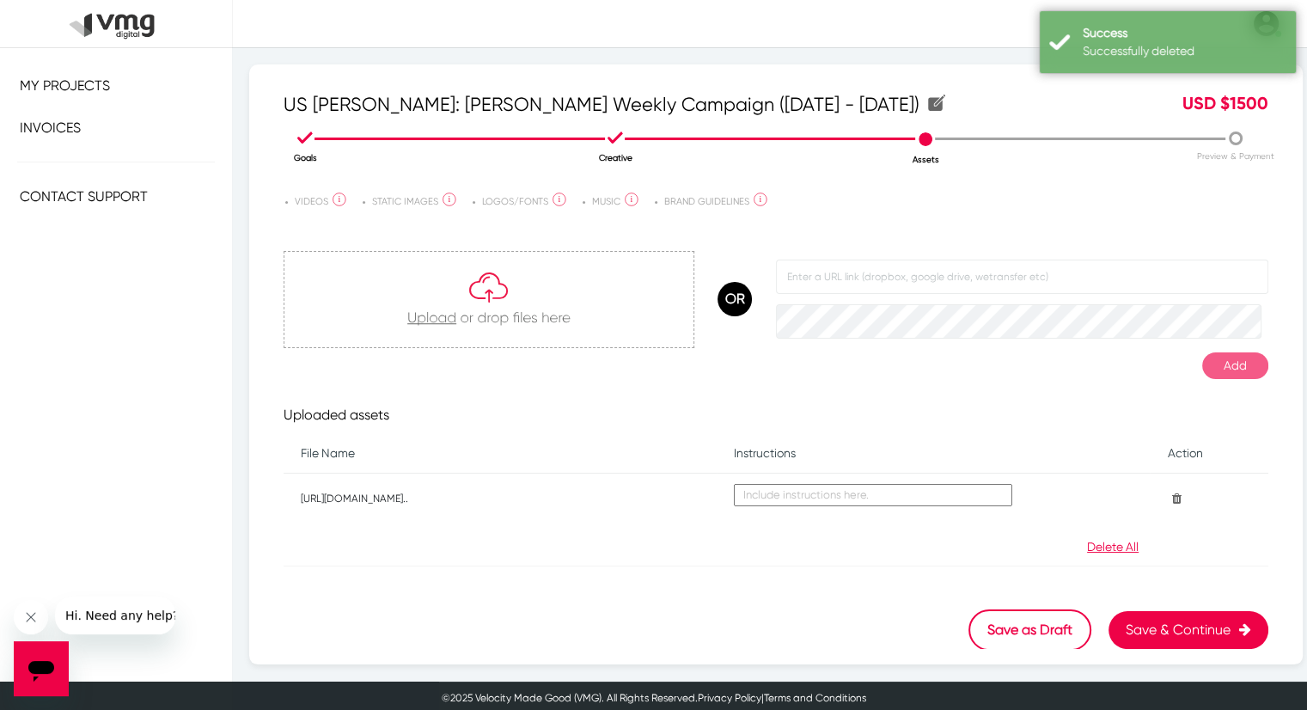
scroll to position [3, 0]
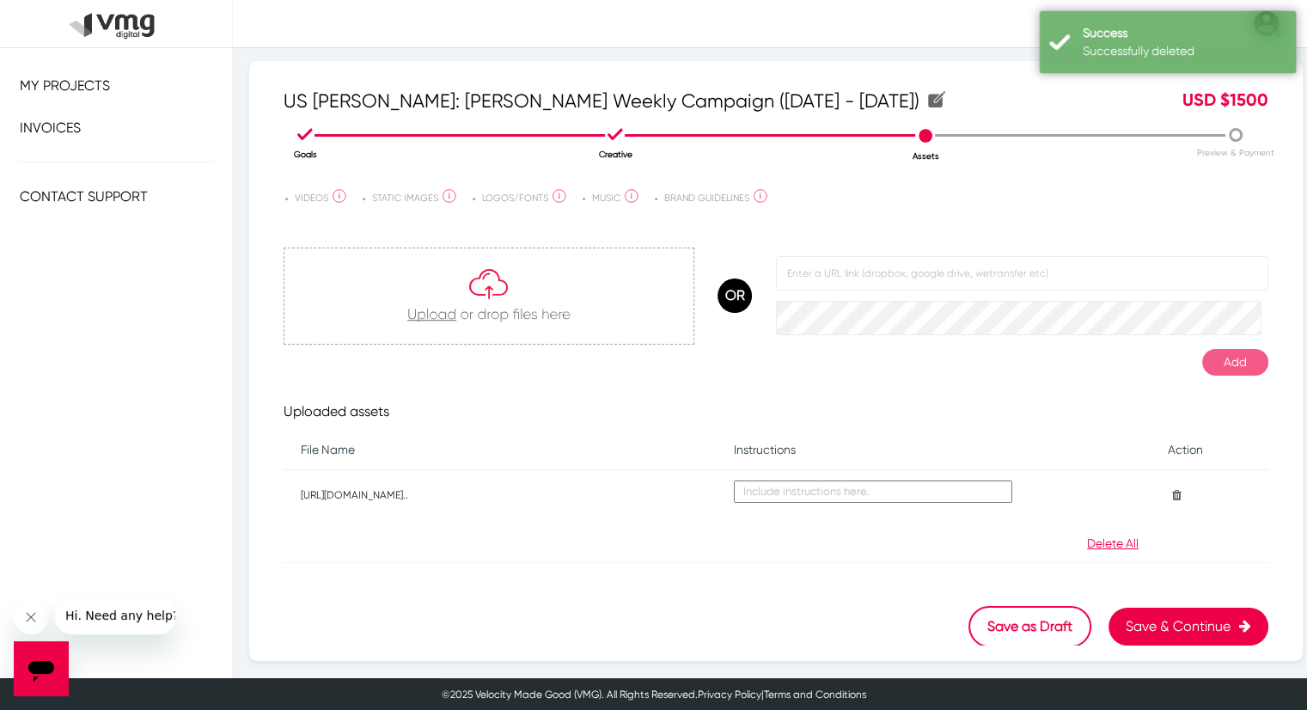
click at [1161, 633] on button "Save & Continue" at bounding box center [1189, 627] width 160 height 38
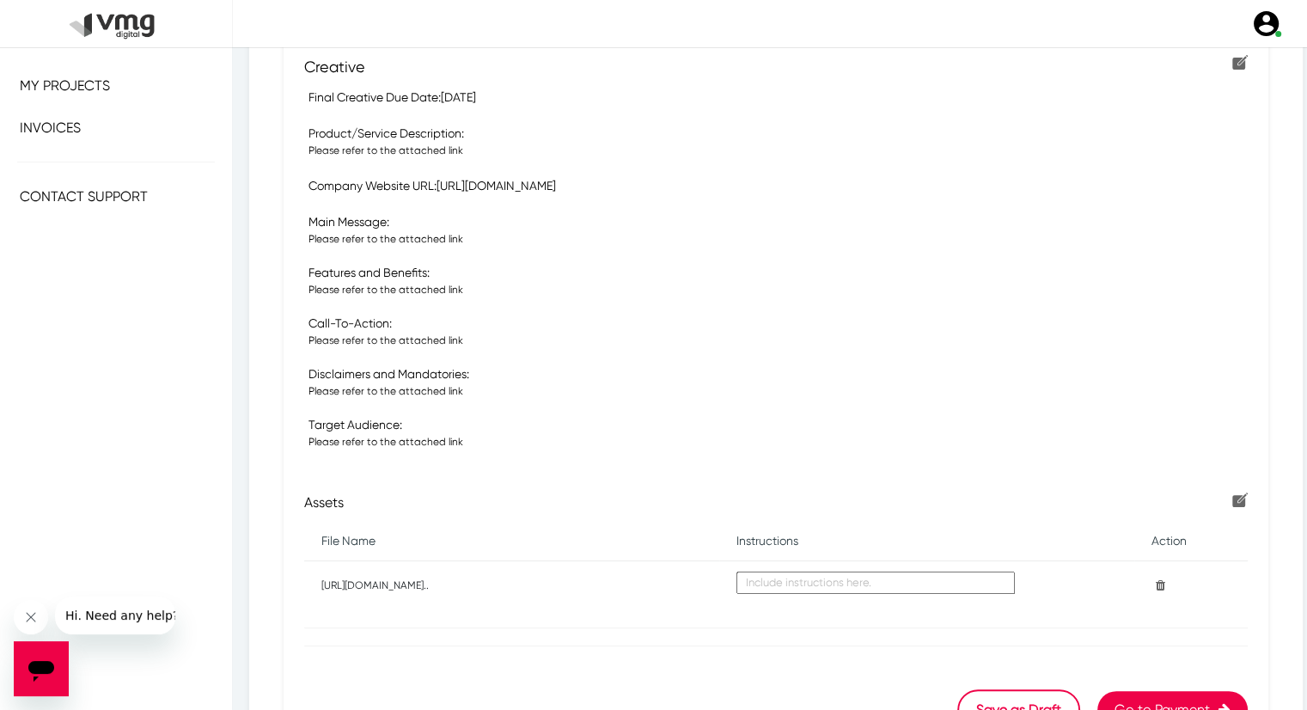
scroll to position [505, 0]
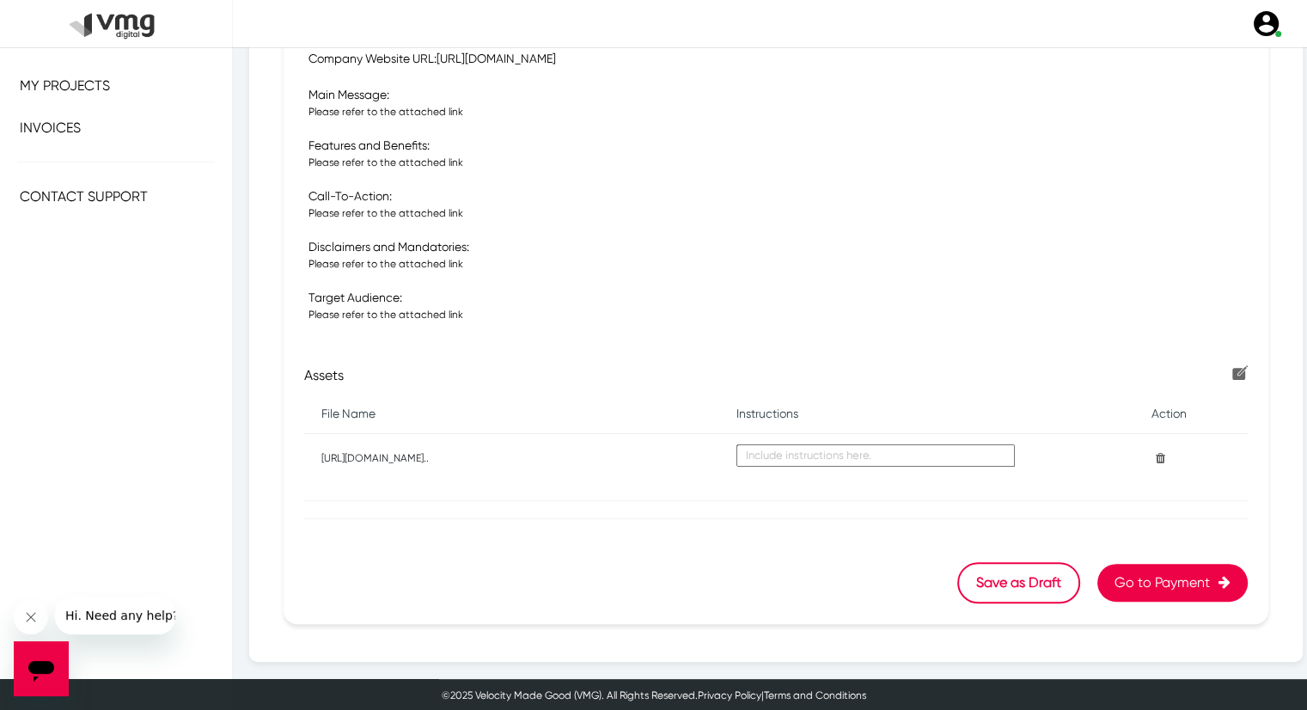
click at [1148, 585] on button "Go to Payment" at bounding box center [1173, 583] width 150 height 38
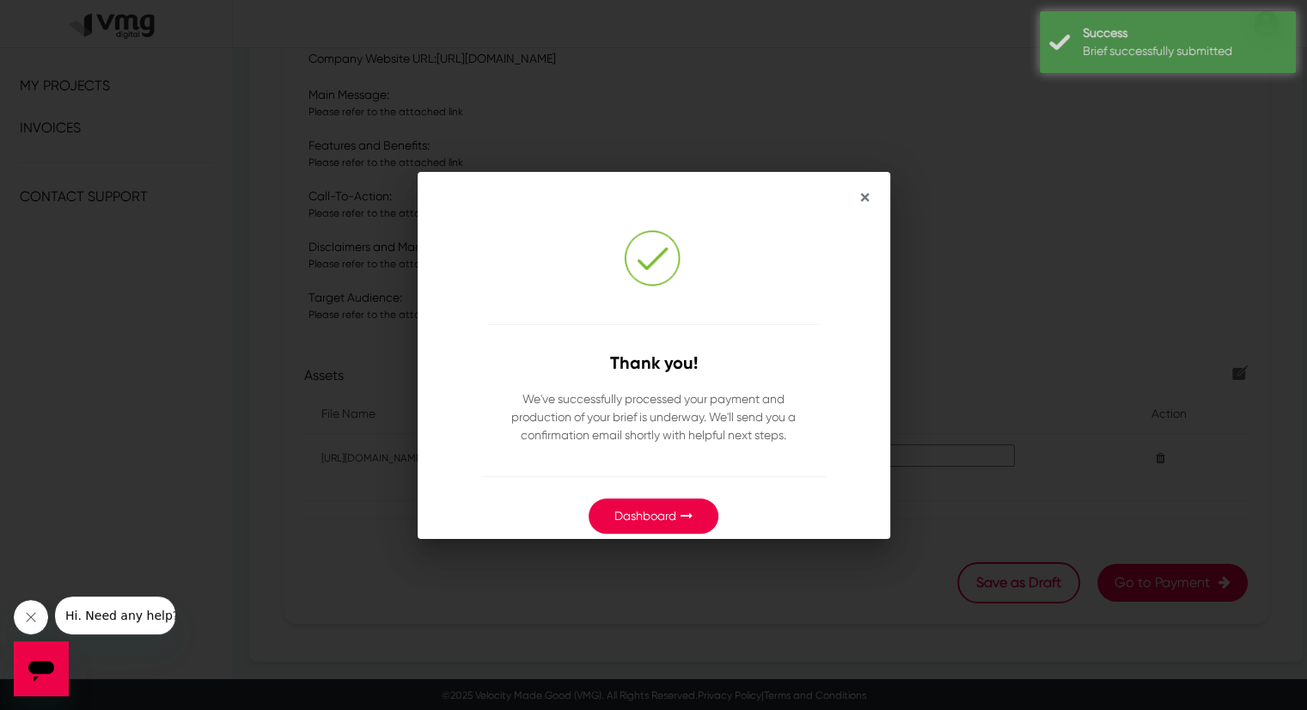
click at [664, 504] on button "Dashboard" at bounding box center [654, 516] width 130 height 35
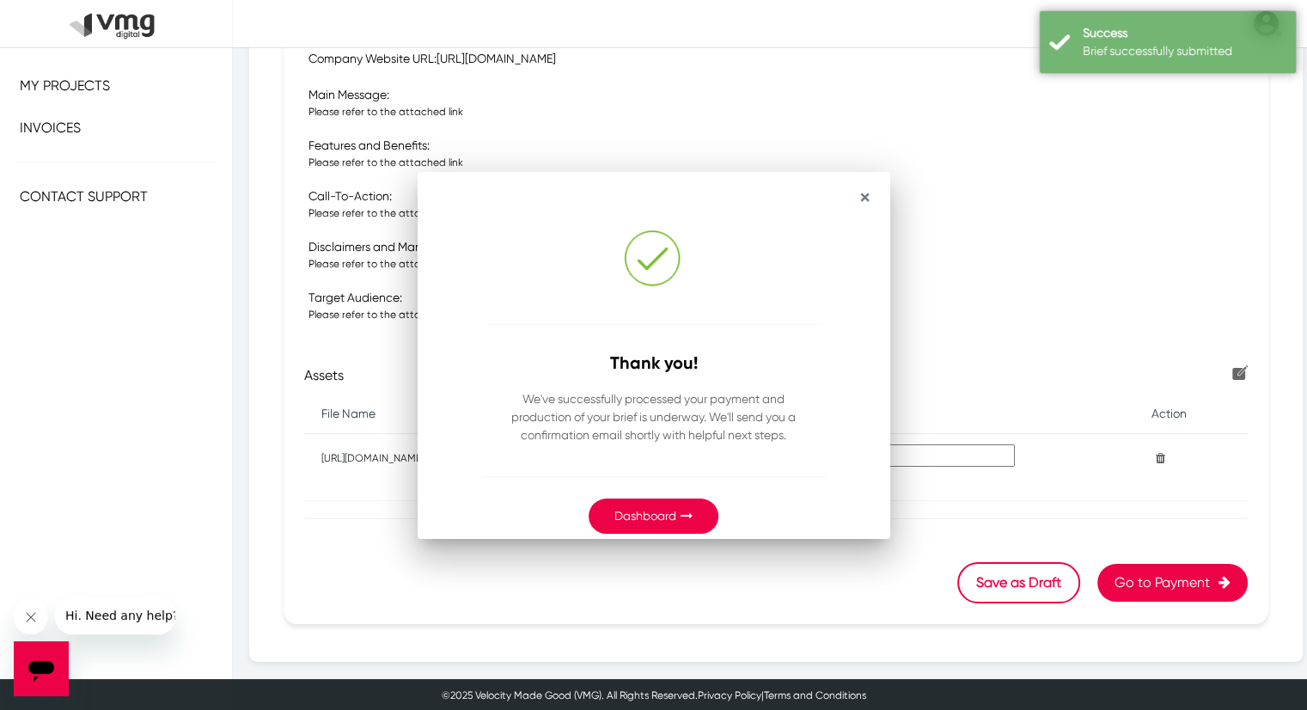
scroll to position [505, 0]
